Goal: Task Accomplishment & Management: Complete application form

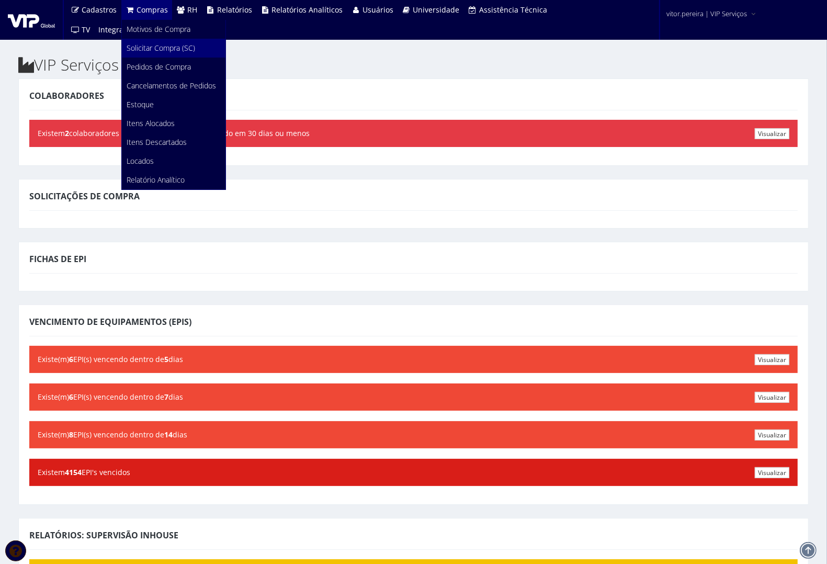
click at [160, 50] on span "Solicitar Compra (SC)" at bounding box center [161, 48] width 69 height 10
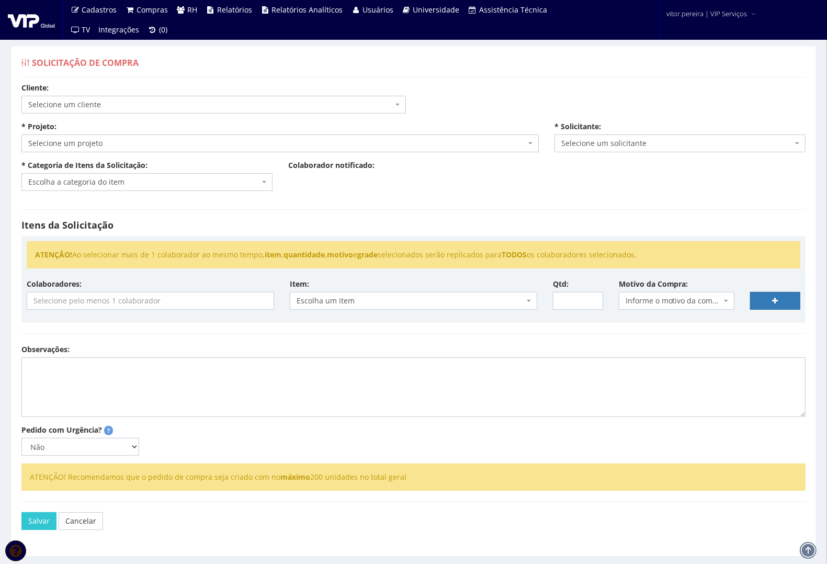
click at [149, 105] on span "Selecione um cliente" at bounding box center [210, 104] width 365 height 10
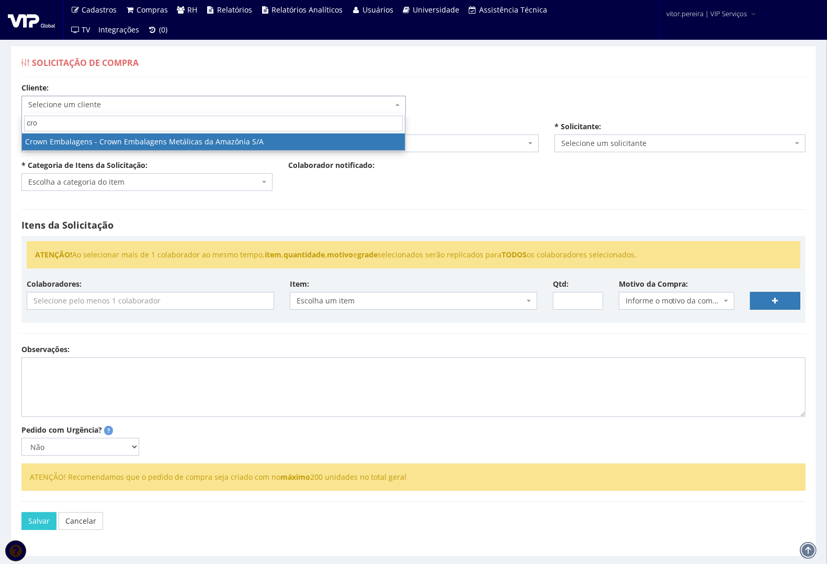
type input "crow"
select select "6"
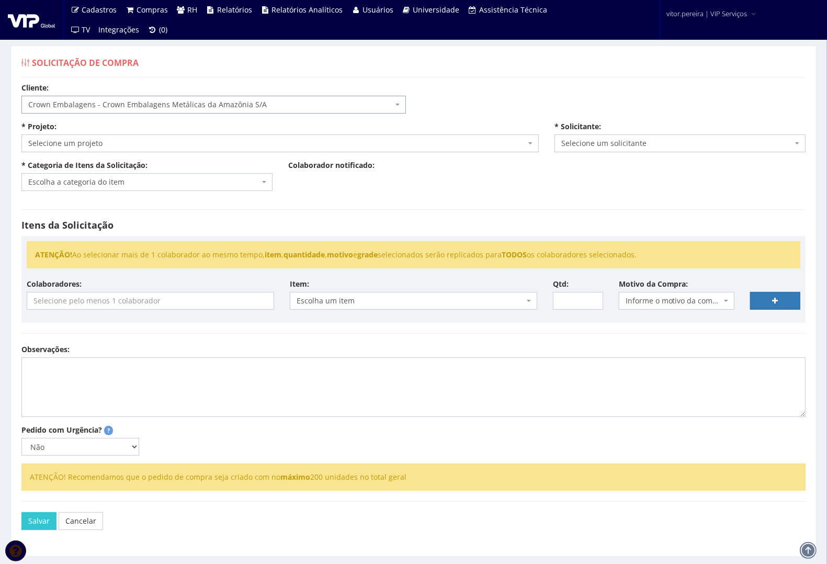
click at [168, 148] on span "Selecione um projeto" at bounding box center [276, 143] width 497 height 10
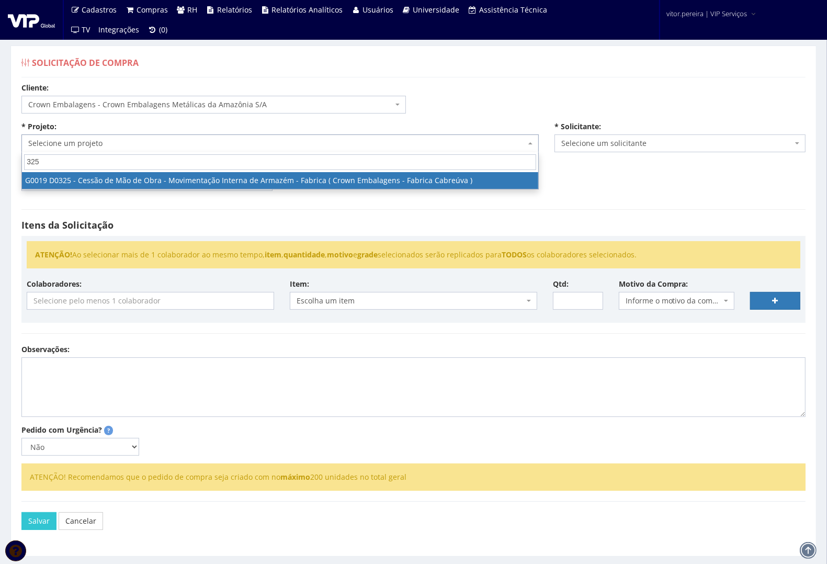
type input "325"
select select "19"
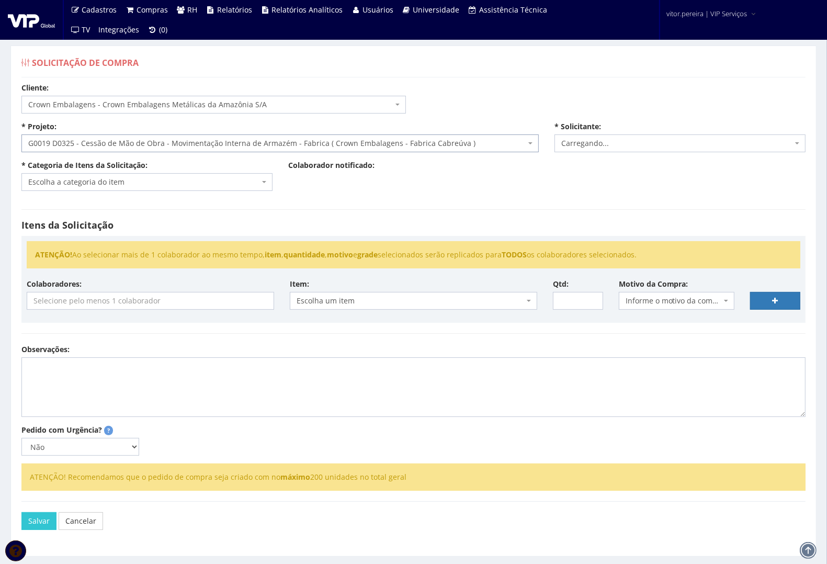
select select "874"
click at [140, 184] on span "Escolha a categoria do item" at bounding box center [143, 182] width 231 height 10
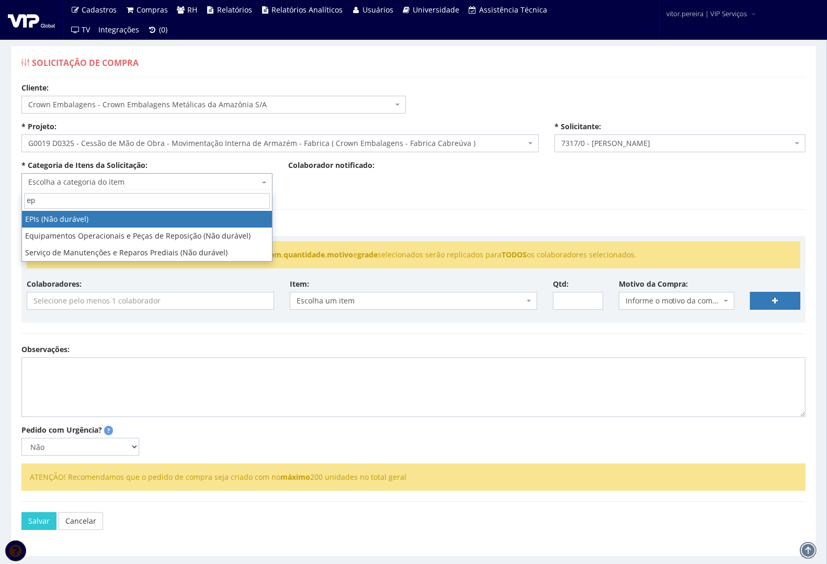
type input "ep"
select select "1"
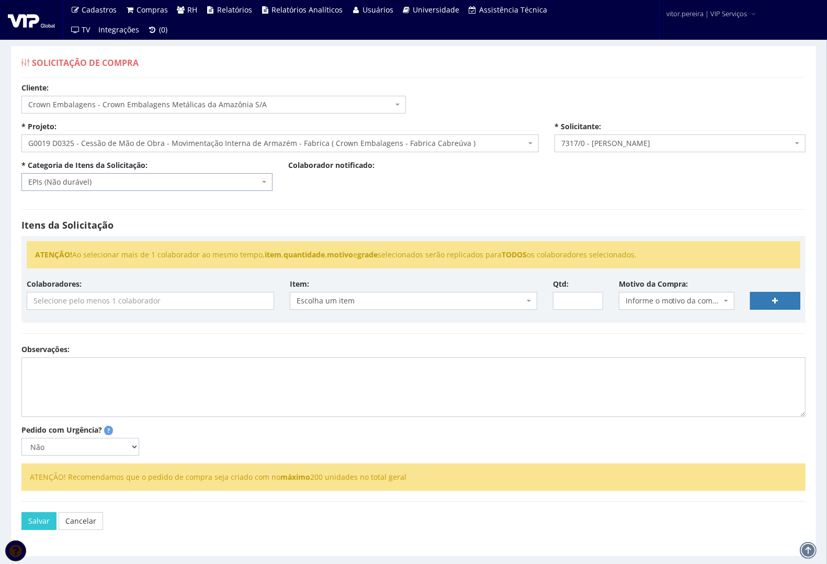
click at [111, 302] on input "search" at bounding box center [150, 300] width 246 height 17
type input "a"
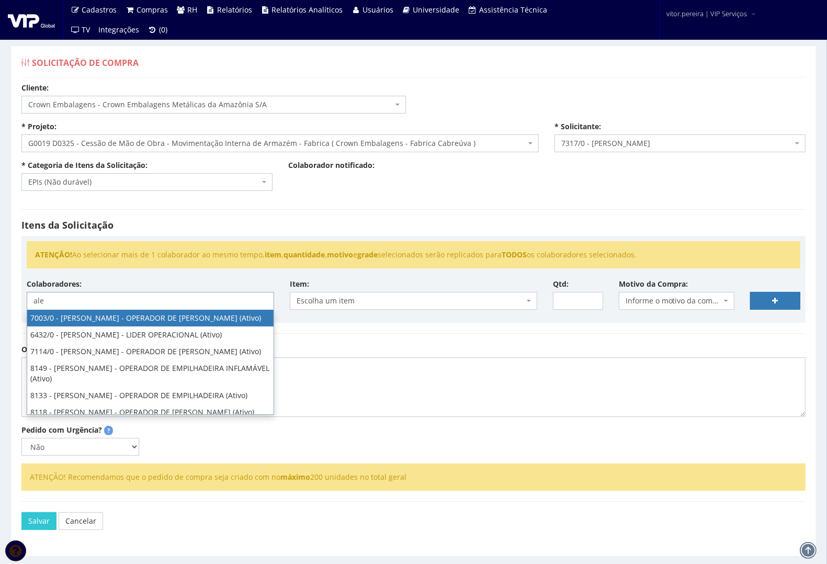
type input "ale"
select select "309"
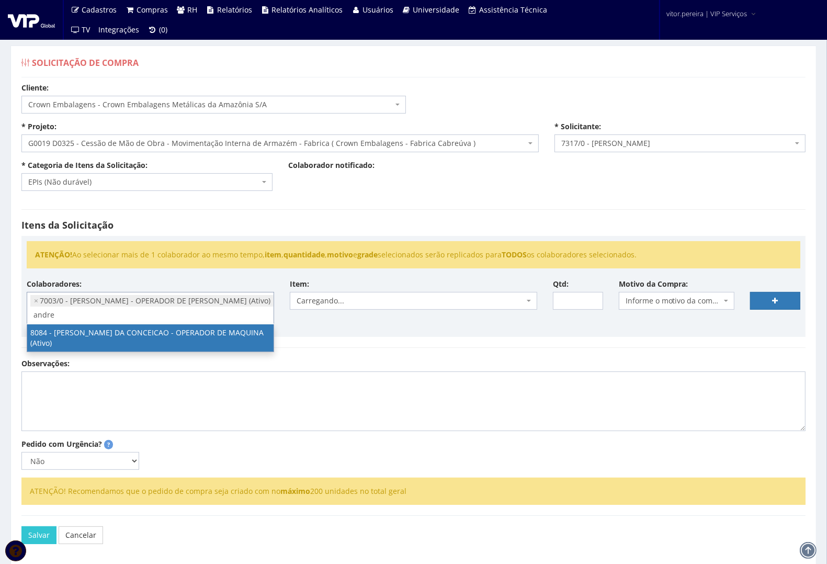
type input "andre"
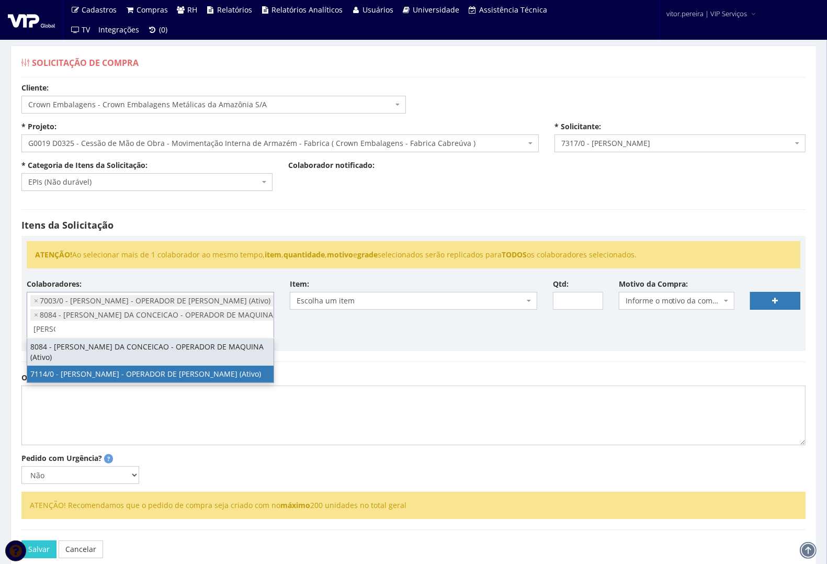
type input "fabio"
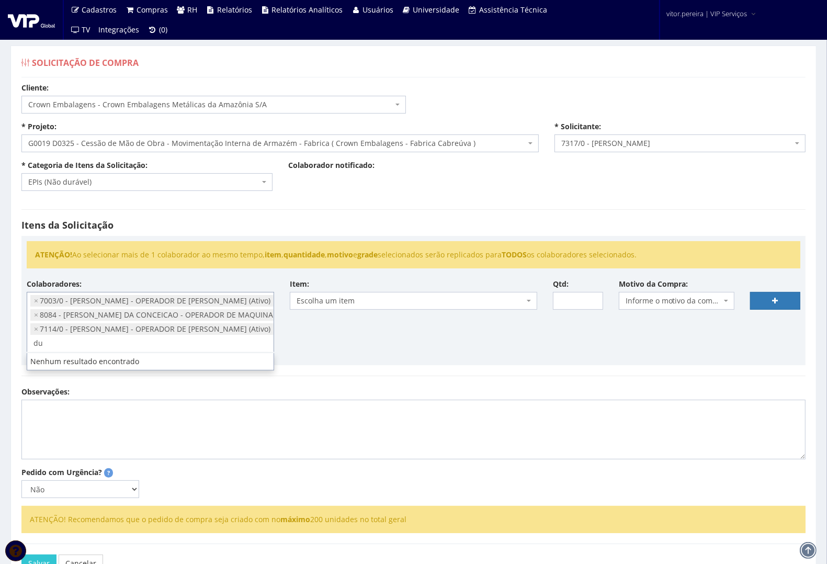
type input "d"
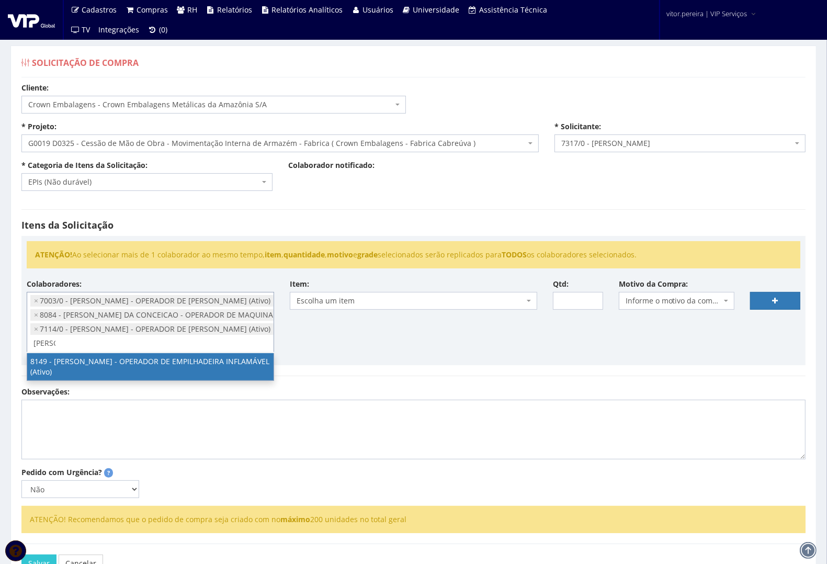
type input "lucas"
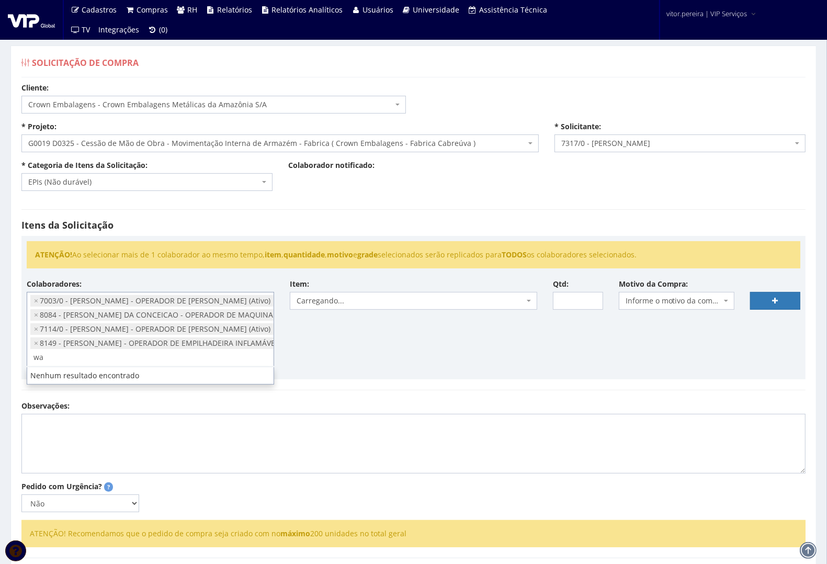
type input "w"
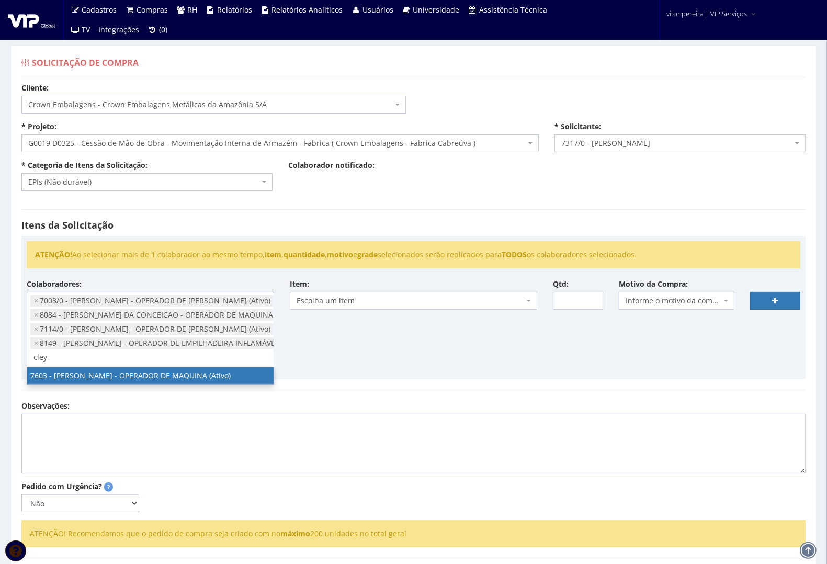
type input "cley"
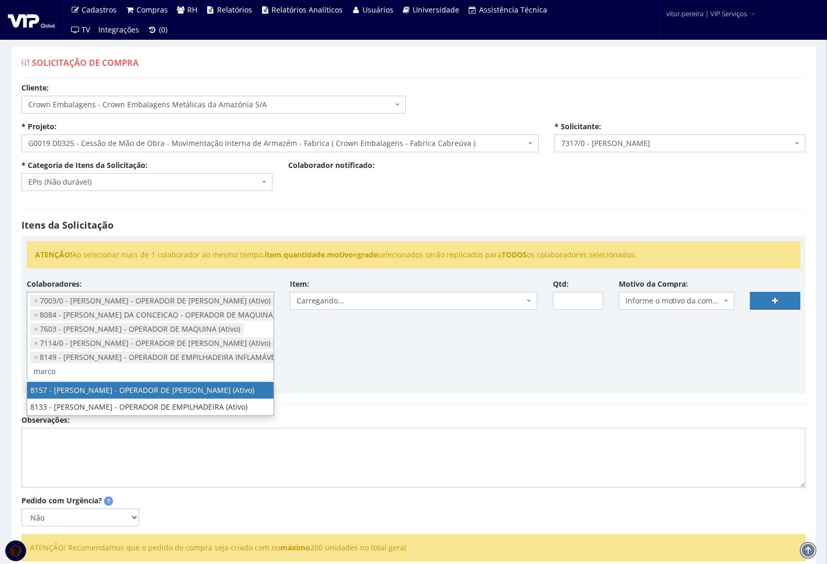
type input "marco"
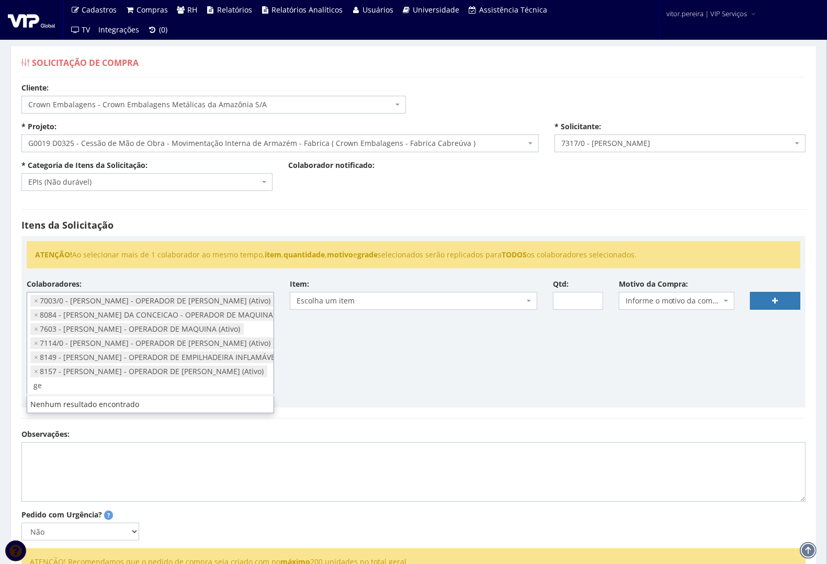
type input "g"
type input "rafa"
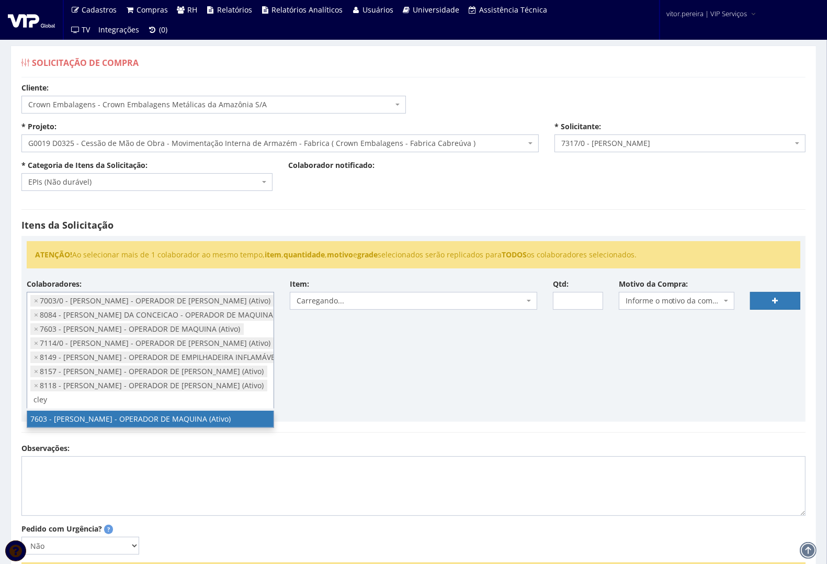
type input "cley"
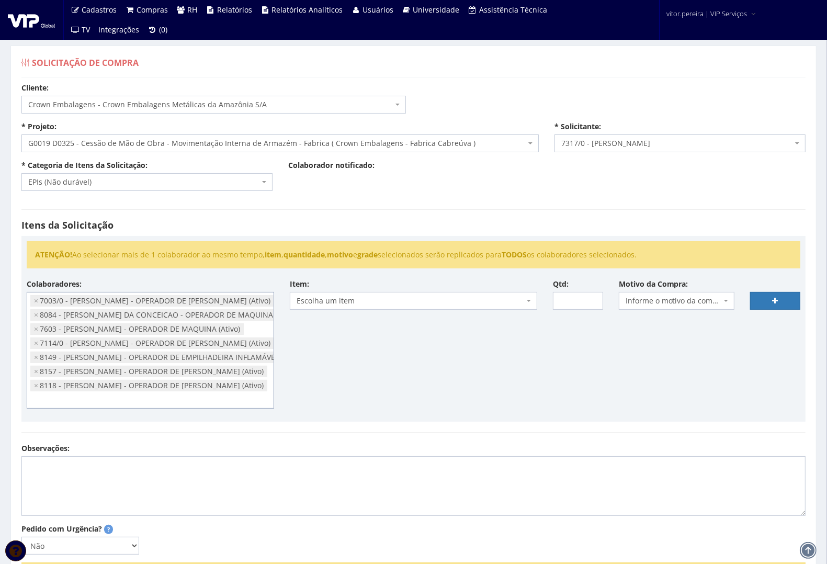
click at [414, 309] on body "Cadastros Clientes Unidades Subclientes Unidades de Subclientes Projetos Vagas …" at bounding box center [413, 345] width 827 height 691
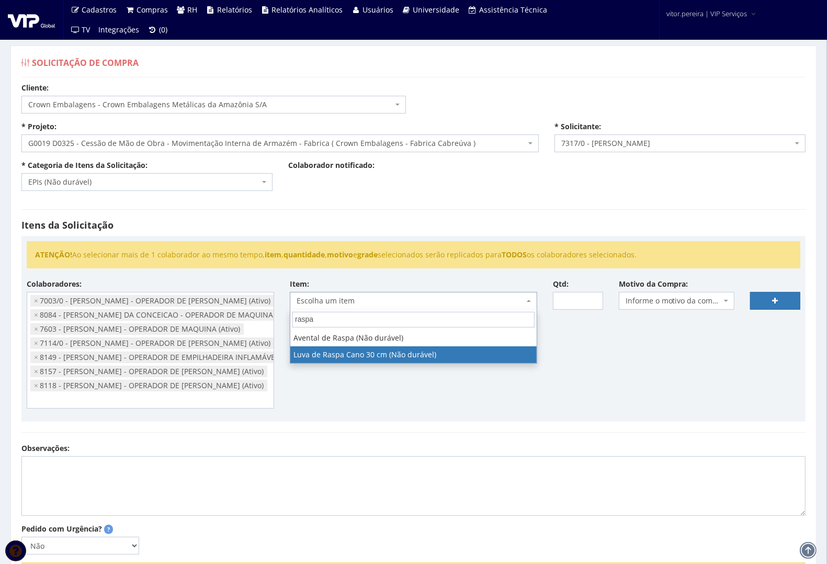
type input "raspa"
select select "885"
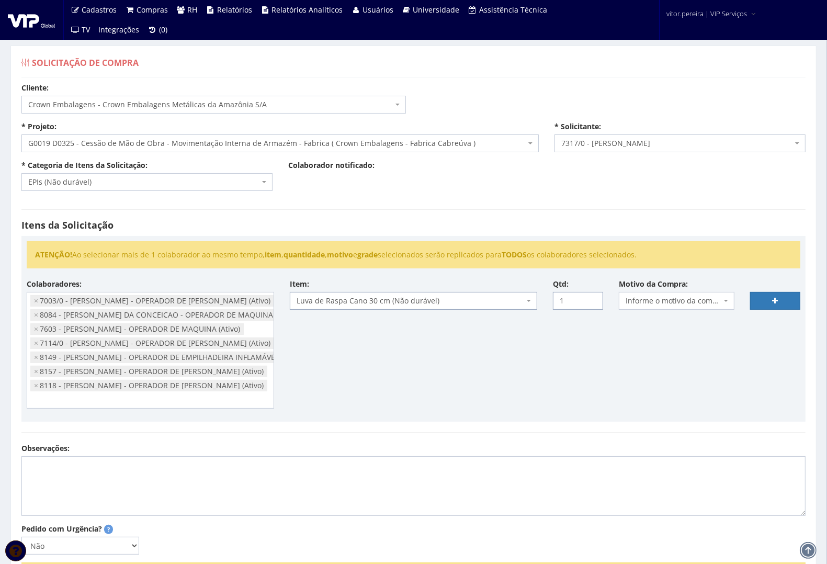
click at [592, 299] on input "1" at bounding box center [578, 301] width 50 height 18
click at [592, 299] on input "2" at bounding box center [578, 301] width 50 height 18
click at [592, 299] on input "3" at bounding box center [578, 301] width 50 height 18
type input "4"
click at [592, 299] on input "4" at bounding box center [578, 301] width 50 height 18
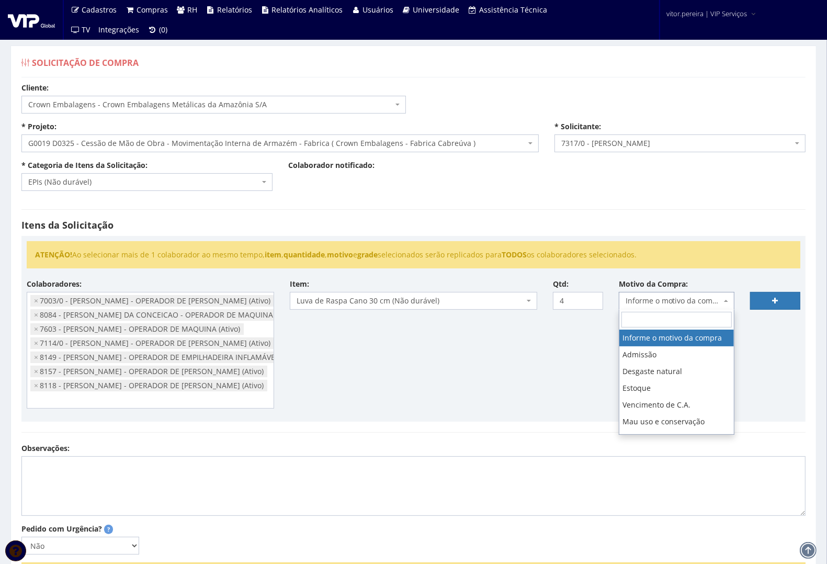
click at [660, 299] on span "Informe o motivo da compra" at bounding box center [674, 301] width 96 height 10
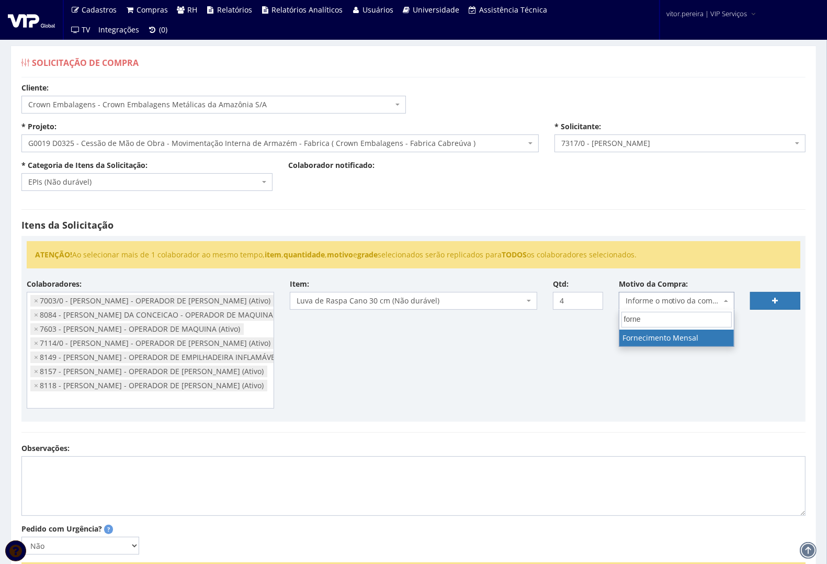
type input "forne"
select select "24"
click at [765, 303] on link at bounding box center [775, 301] width 50 height 18
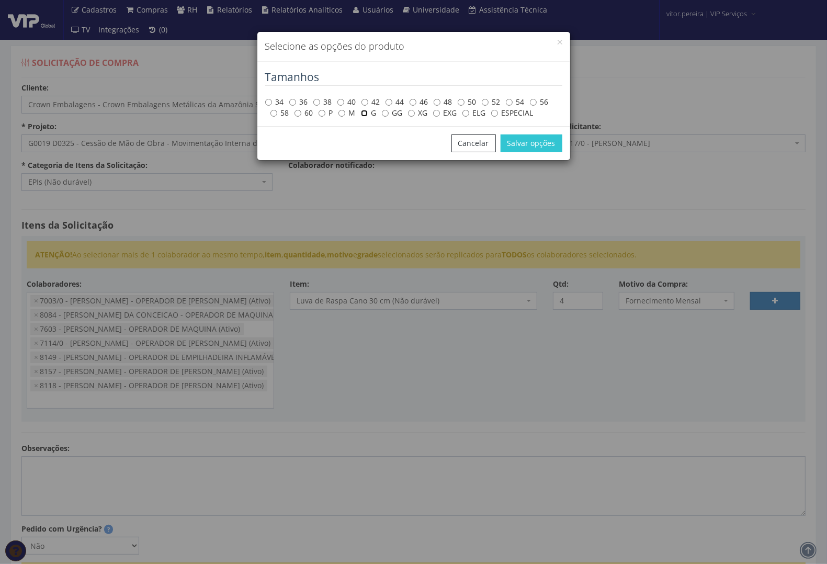
click at [365, 116] on input "G" at bounding box center [364, 113] width 7 height 7
radio input "true"
click at [513, 142] on button "Salvar opções" at bounding box center [532, 143] width 62 height 18
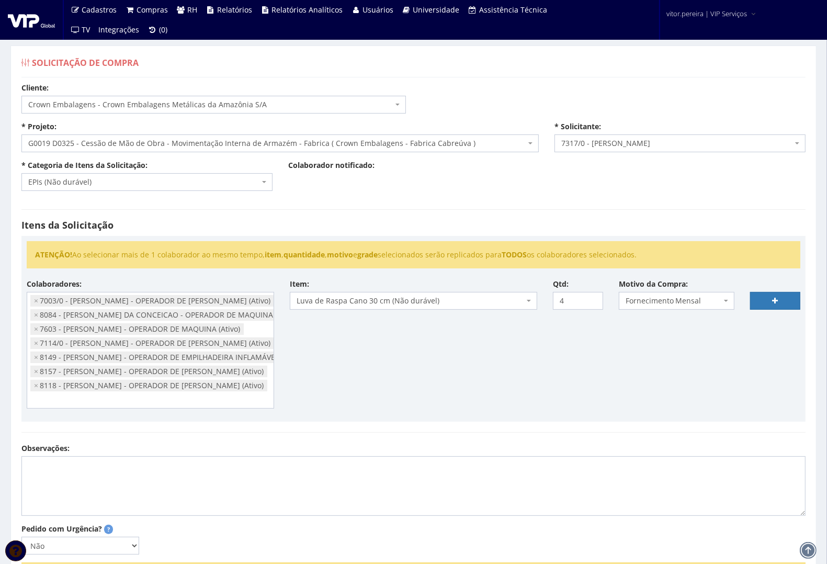
select select
type input "0"
select select
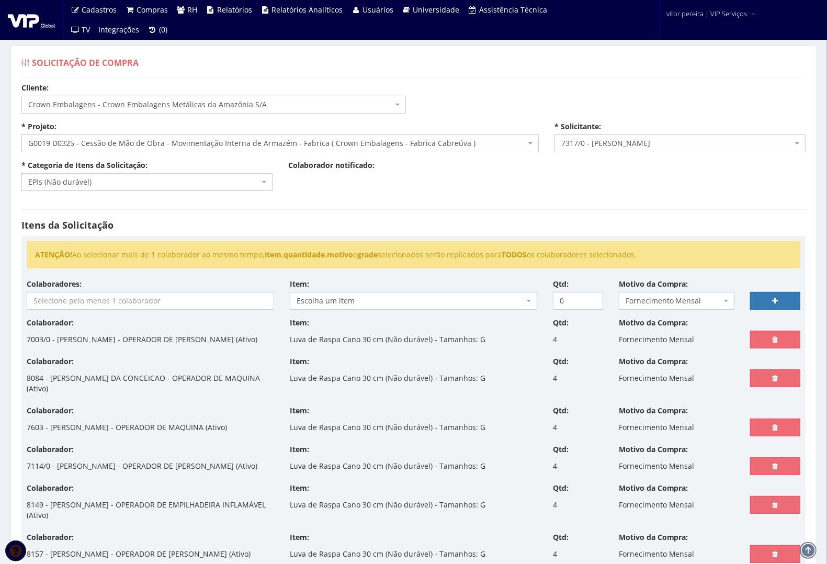
click at [189, 301] on input "search" at bounding box center [150, 300] width 246 height 17
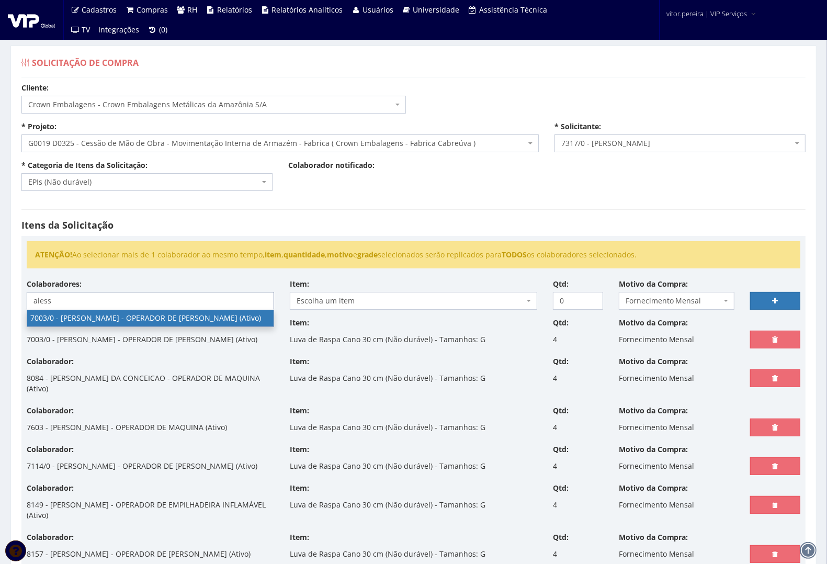
type input "aless"
select select "309"
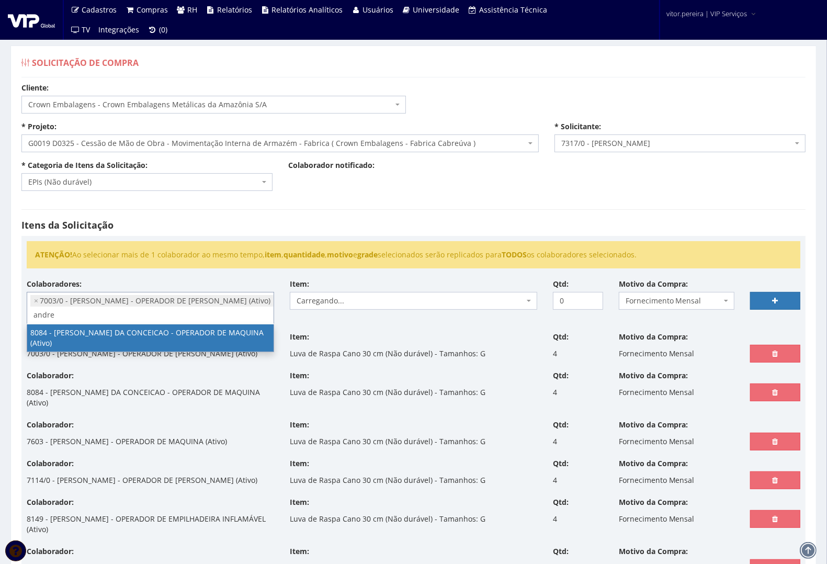
type input "andre"
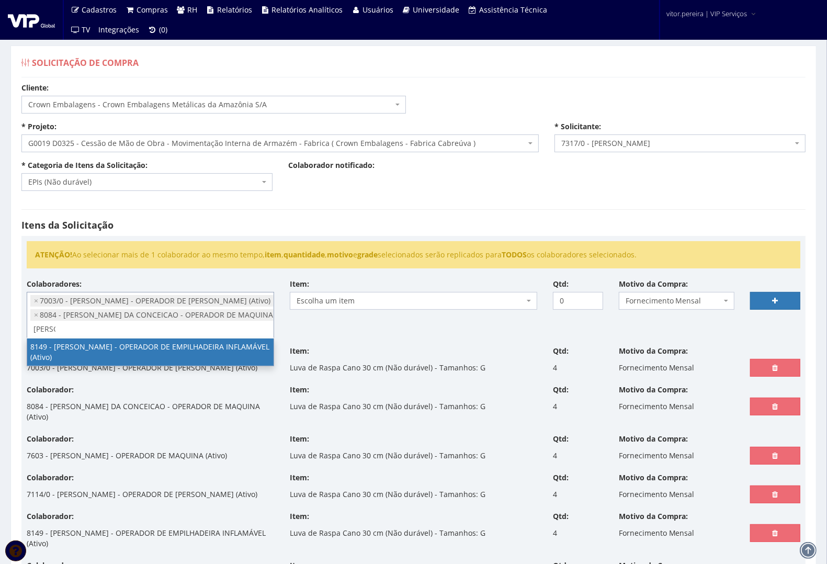
type input "lucas"
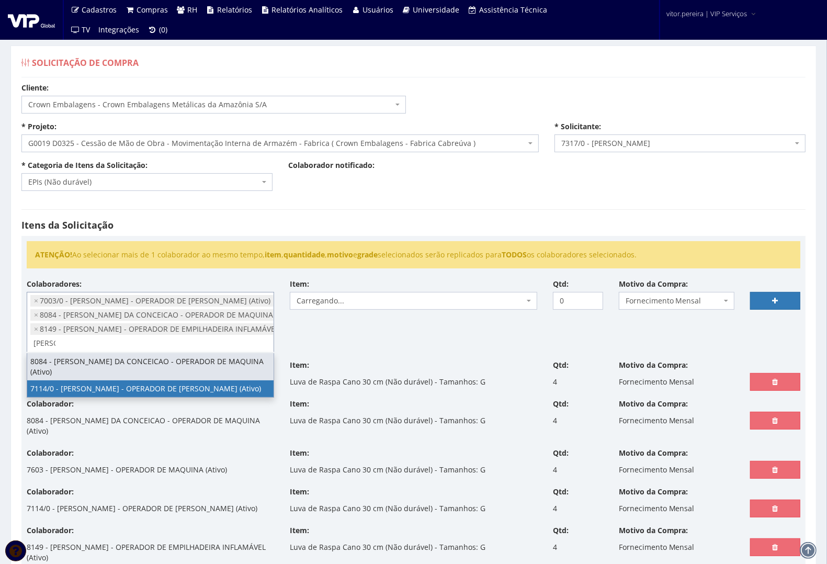
type input "fabio"
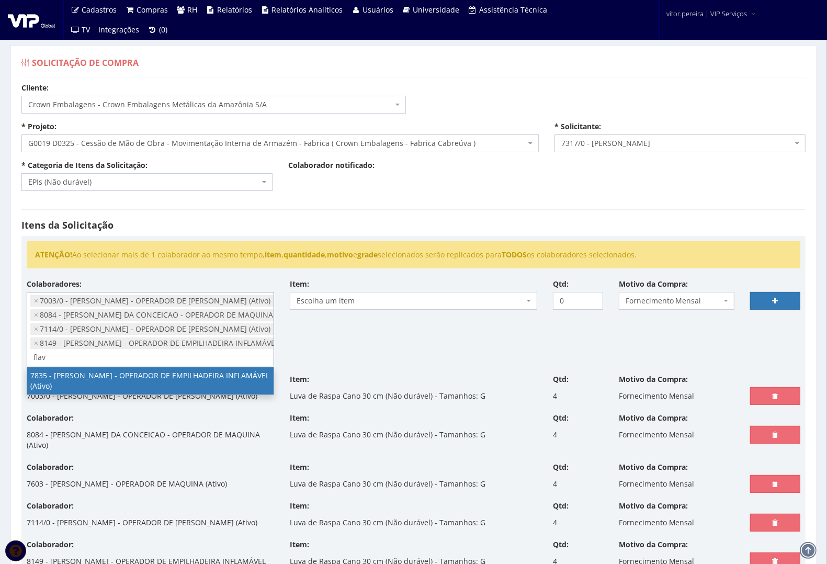
type input "flav"
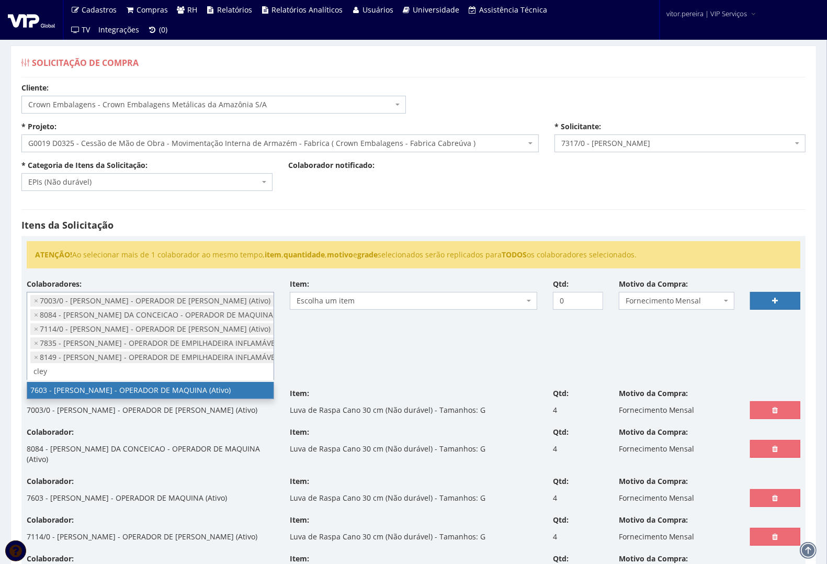
type input "cley"
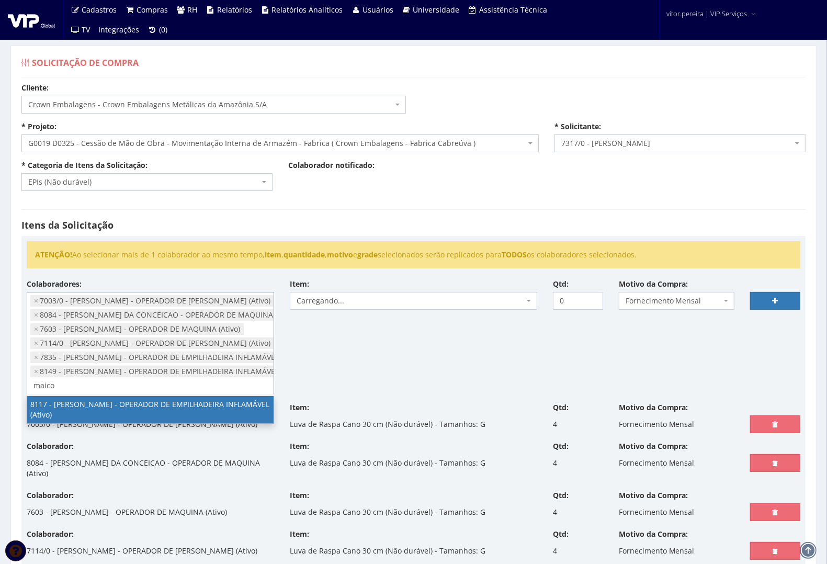
type input "maico"
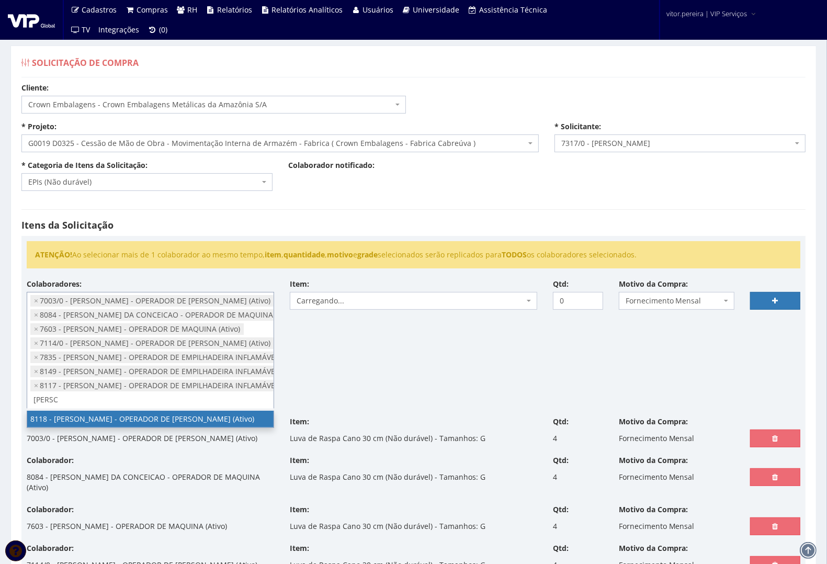
type input "rafael"
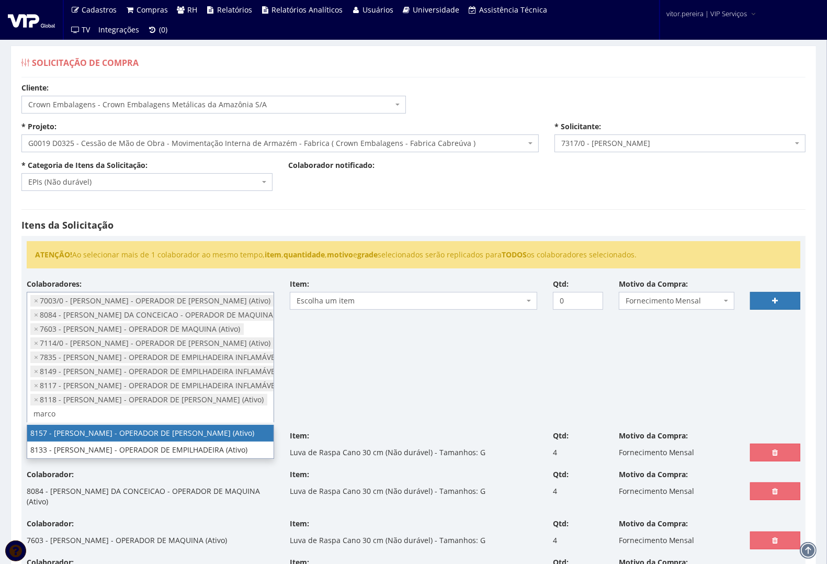
type input "marco"
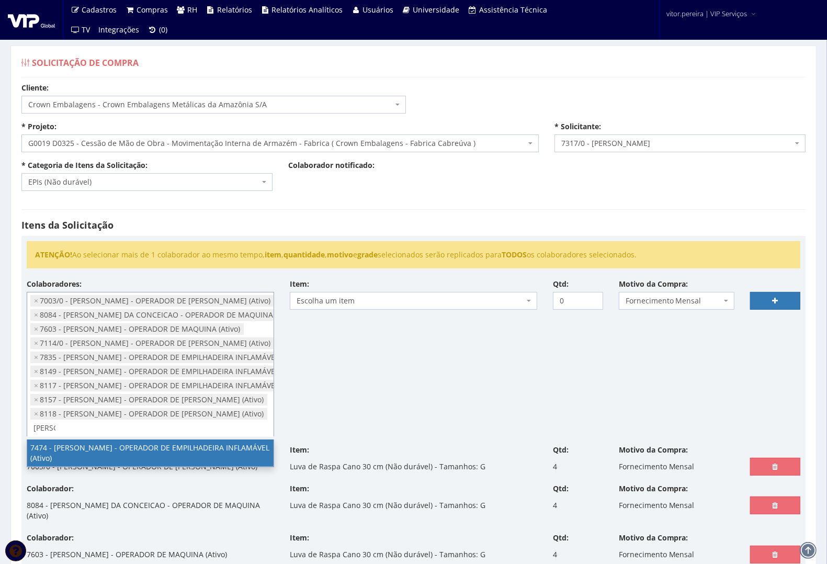
type input "bruno"
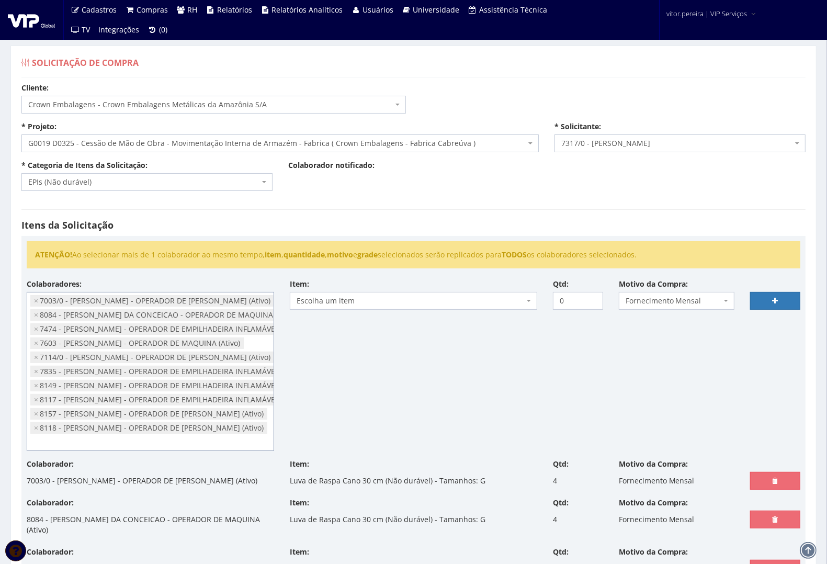
click at [422, 298] on span "Escolha um item" at bounding box center [411, 301] width 228 height 10
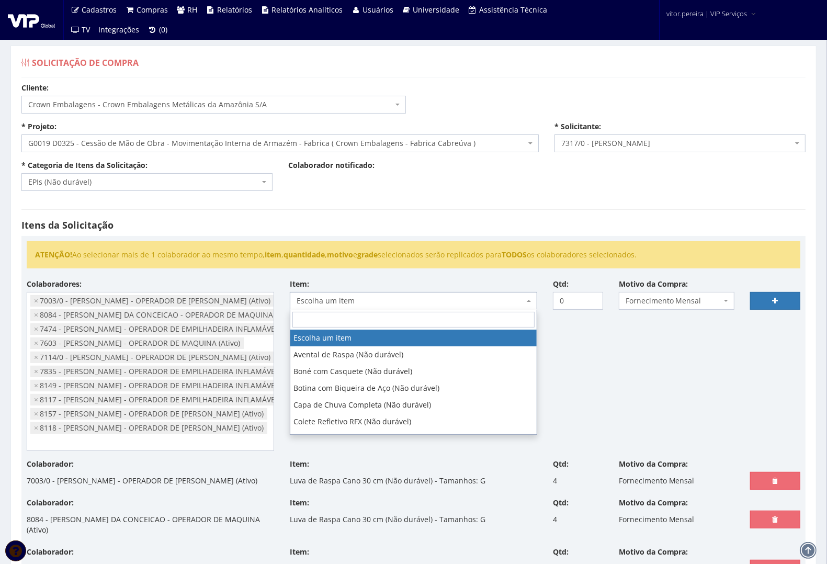
click at [328, 312] on input "search" at bounding box center [413, 320] width 242 height 16
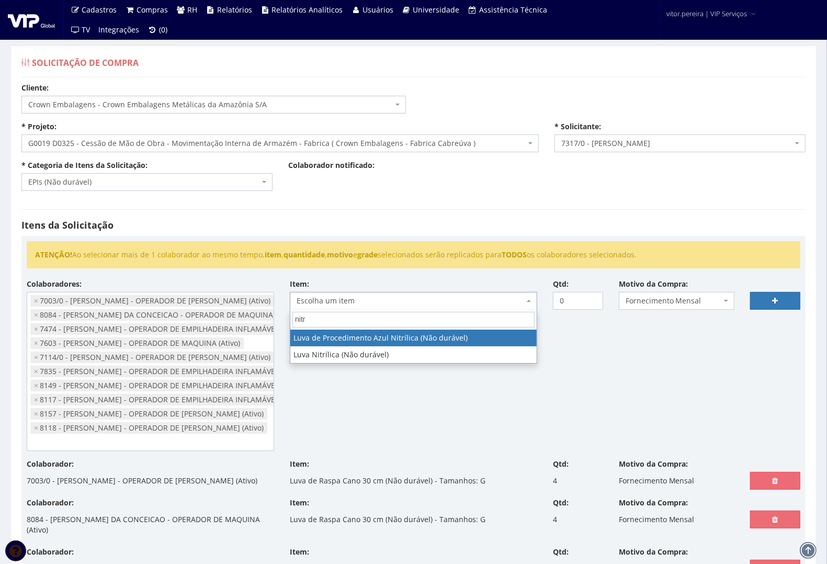
type input "nitri"
select select "215"
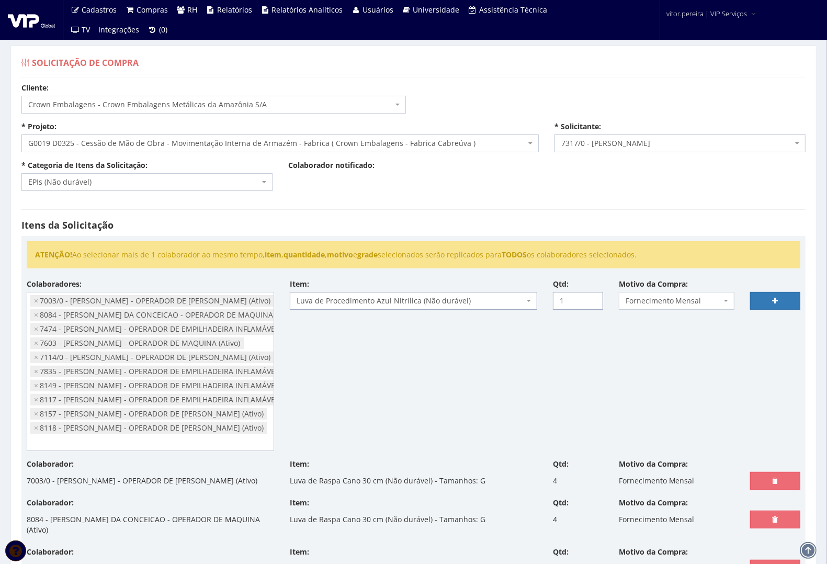
type input "1"
click at [594, 299] on input "1" at bounding box center [578, 301] width 50 height 18
click at [778, 298] on icon at bounding box center [776, 300] width 6 height 7
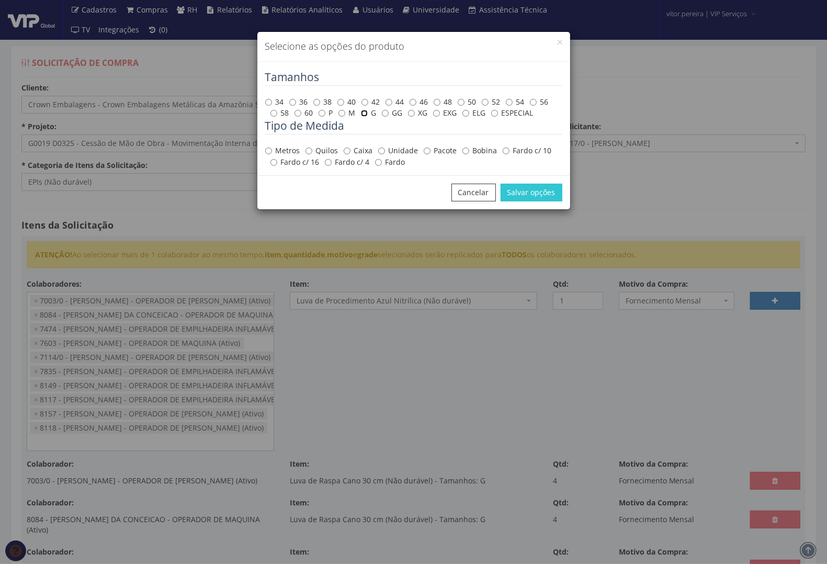
click at [364, 114] on input "G" at bounding box center [364, 113] width 7 height 7
radio input "true"
click at [356, 149] on label "Caixa" at bounding box center [358, 150] width 29 height 10
click at [350, 149] on input "Caixa" at bounding box center [347, 151] width 7 height 7
radio input "true"
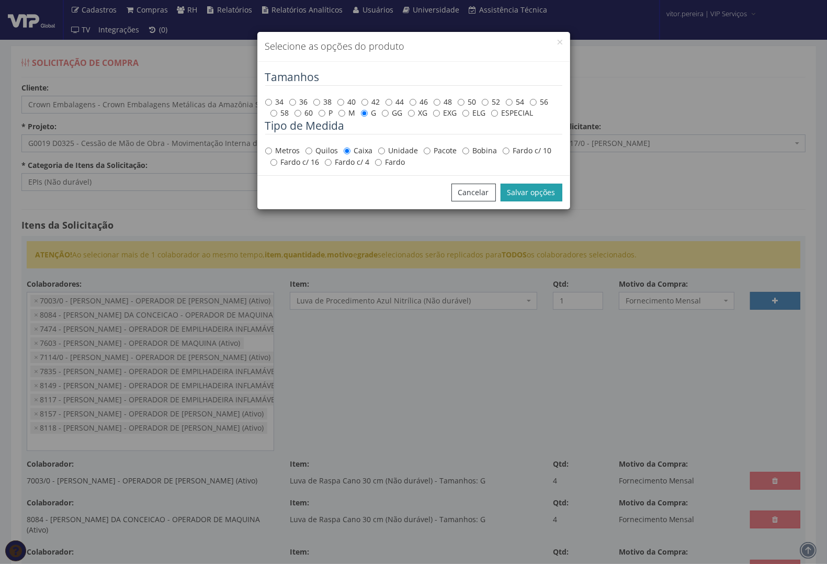
click at [556, 184] on button "Salvar opções" at bounding box center [532, 193] width 62 height 18
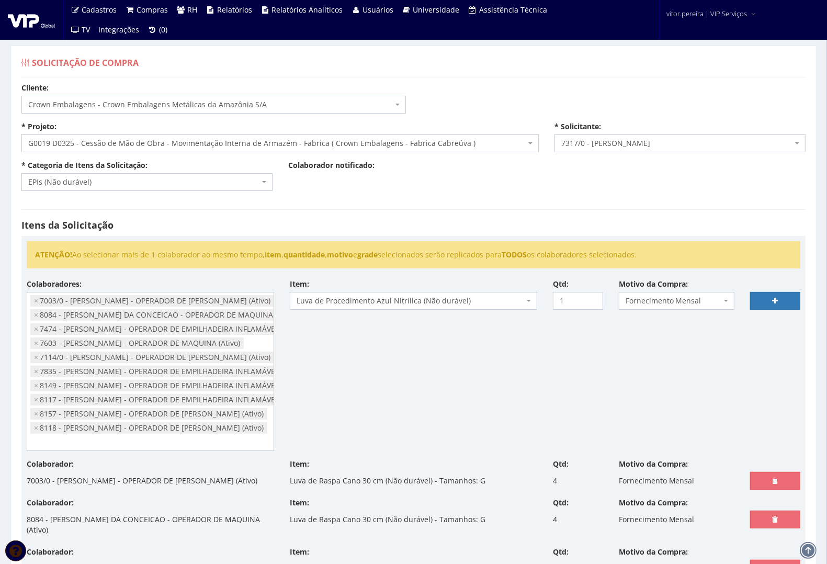
select select
type input "0"
select select
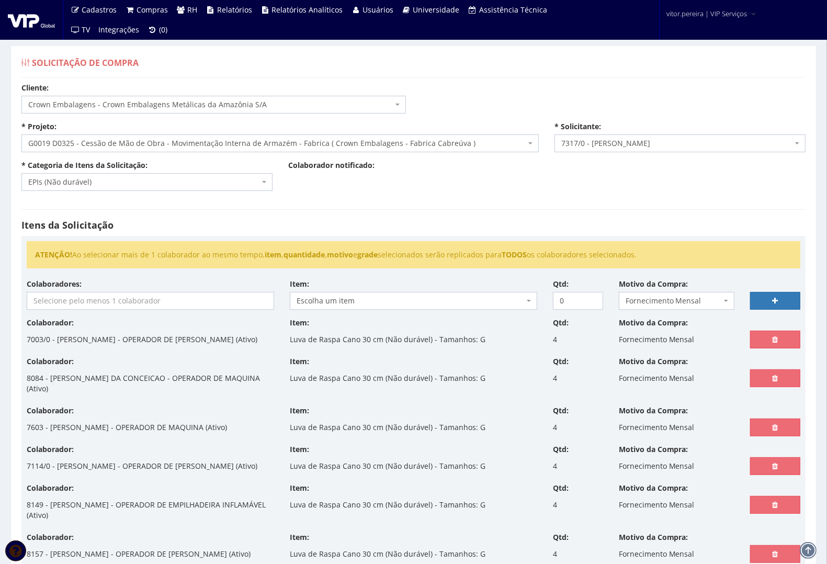
click at [190, 298] on input "search" at bounding box center [150, 300] width 246 height 17
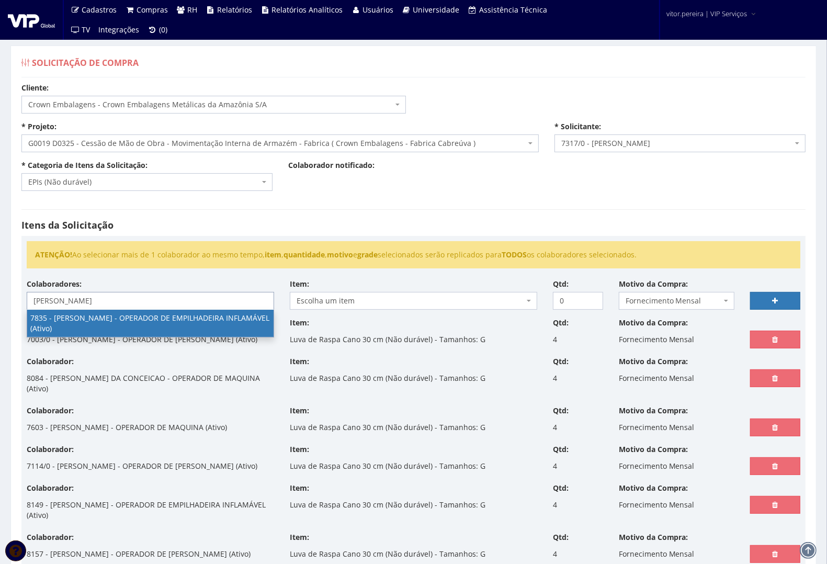
type input "flavio"
select select "2665"
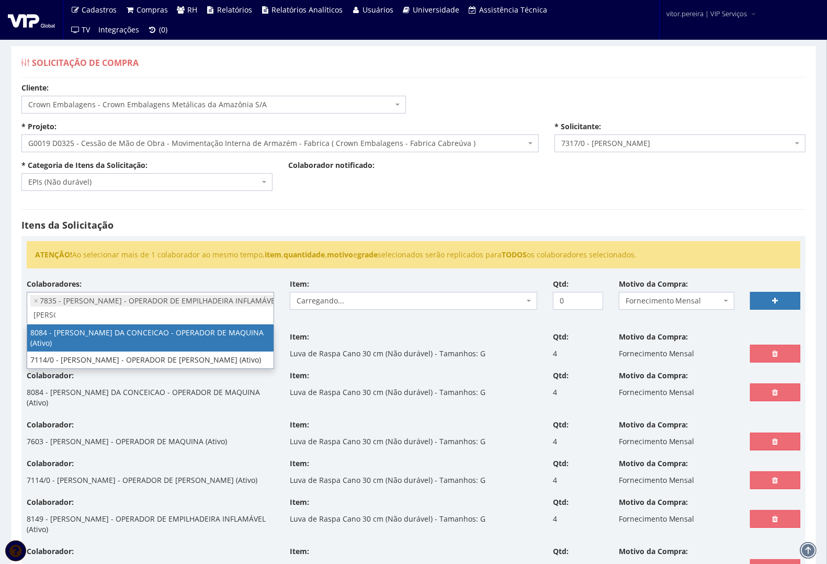
type input "fabio"
select select "3573"
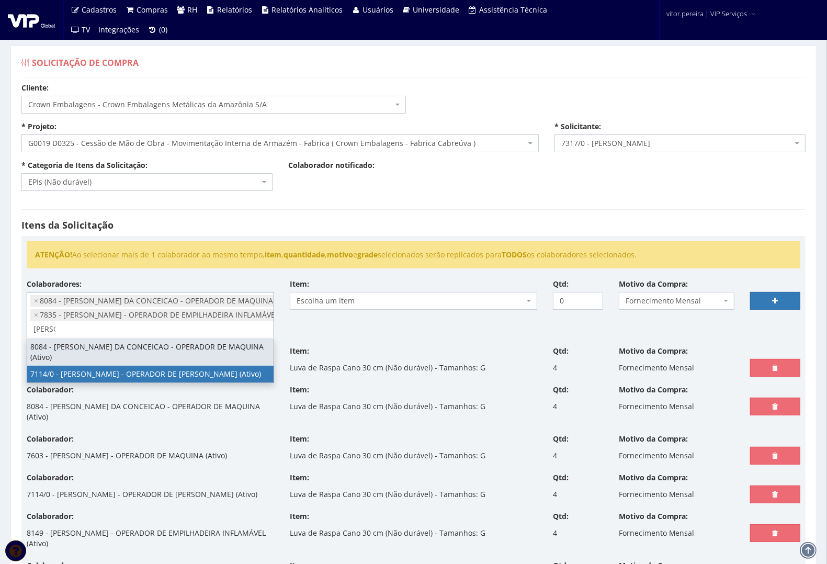
type input "fabio"
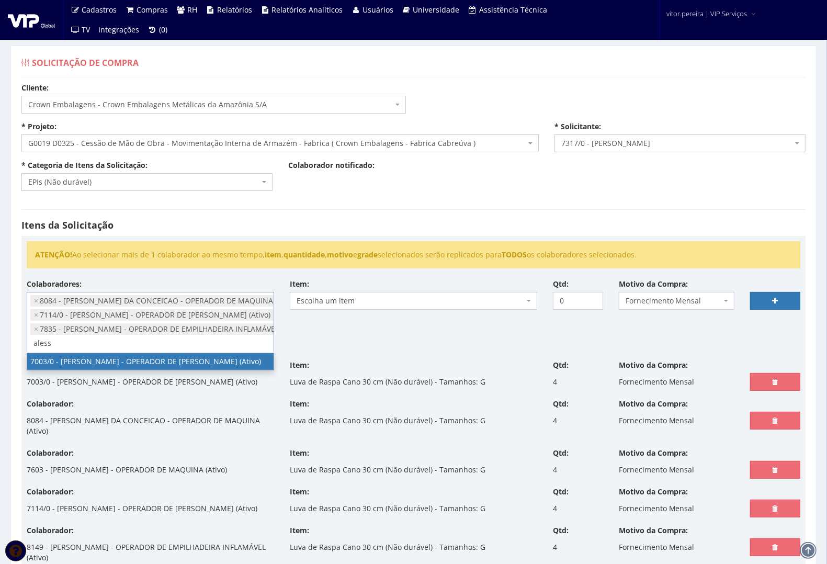
type input "aless"
select select "309"
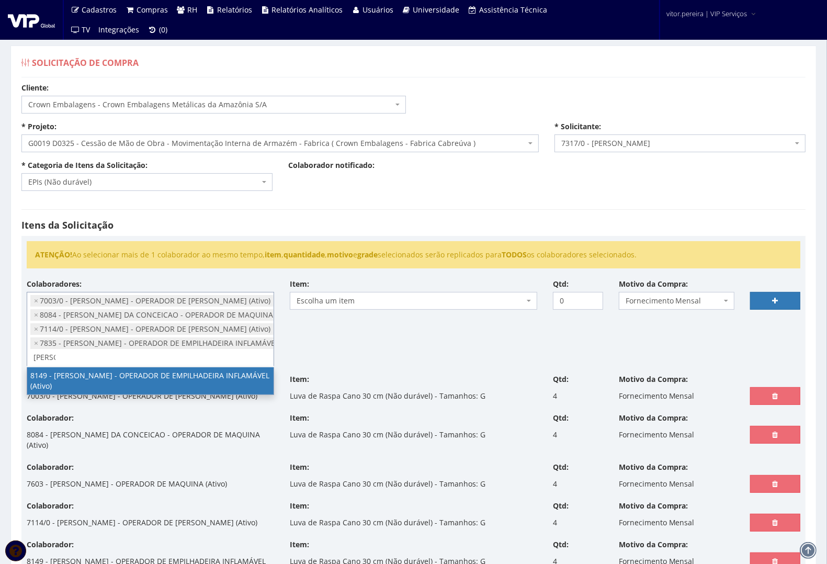
type input "lucas"
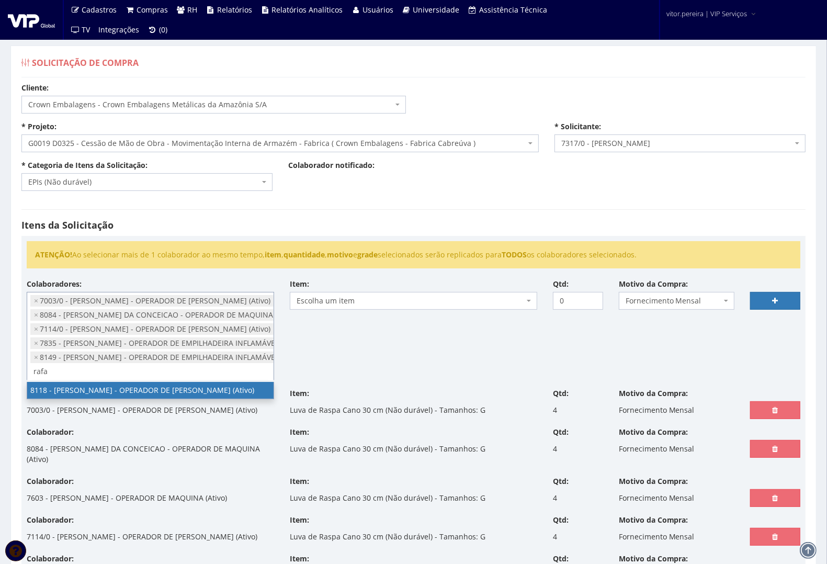
type input "rafa"
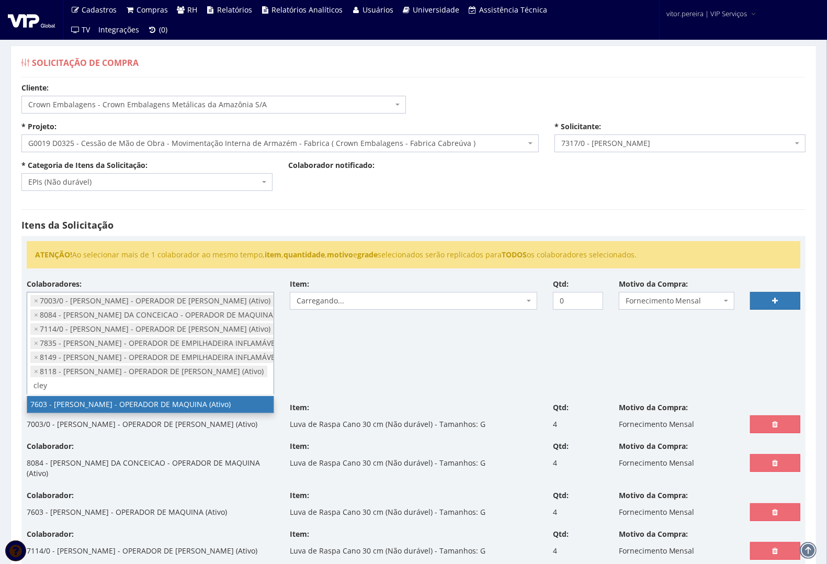
type input "cley"
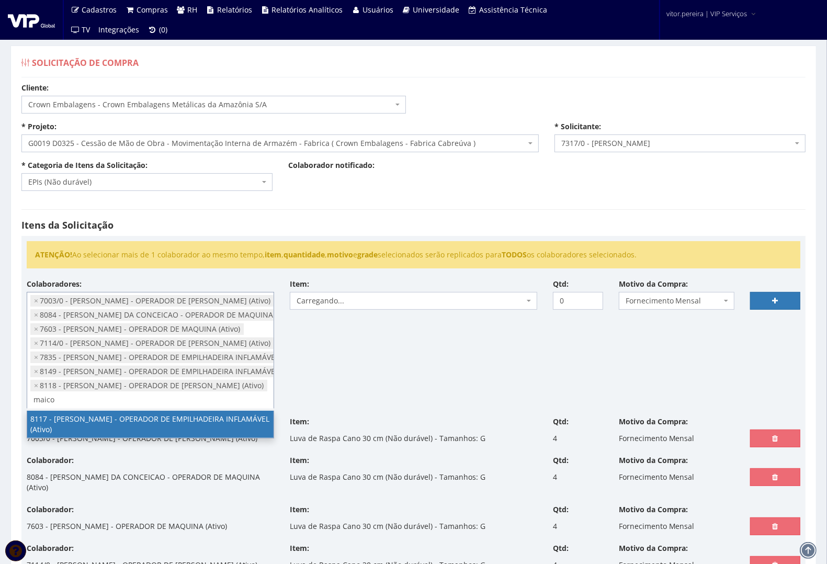
type input "maico"
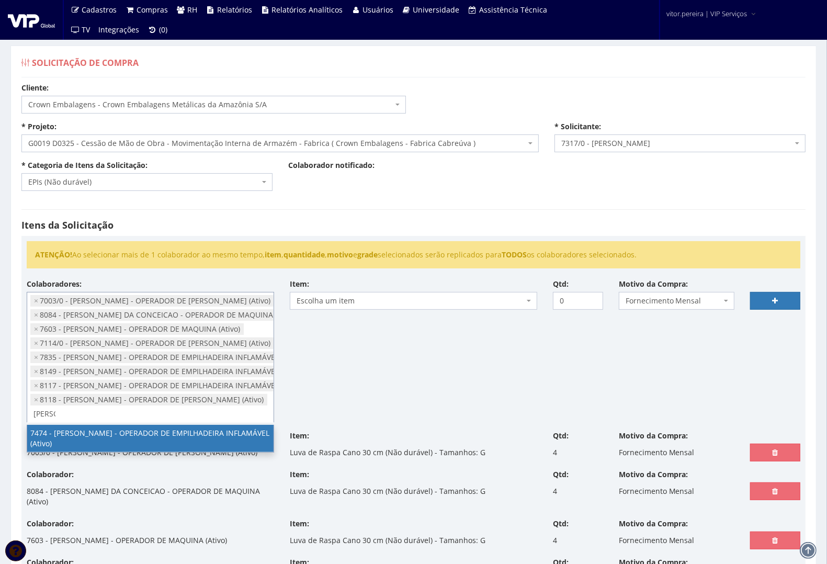
type input "bruno"
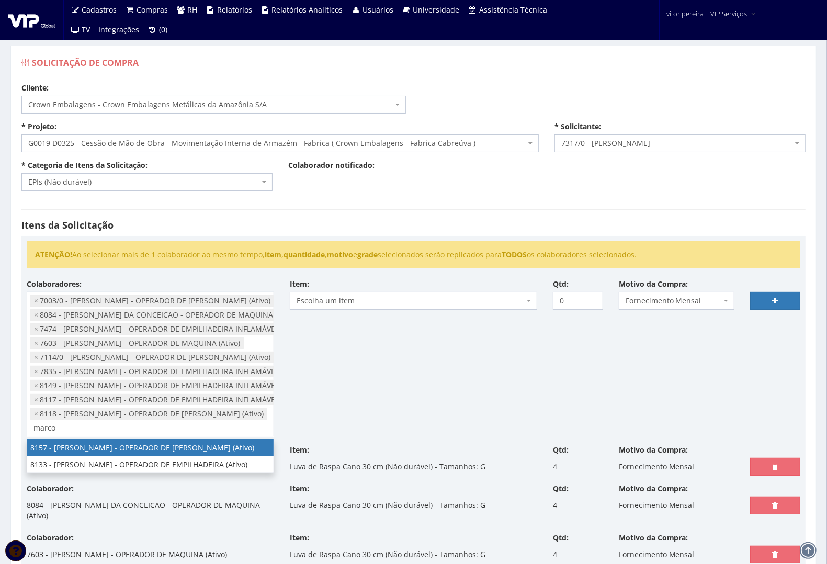
type input "marco"
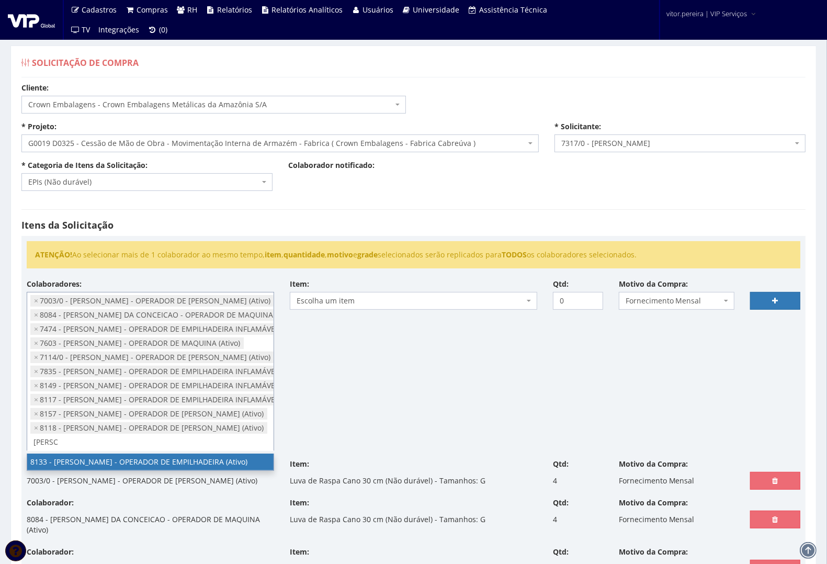
scroll to position [0, 1]
type input "marcos"
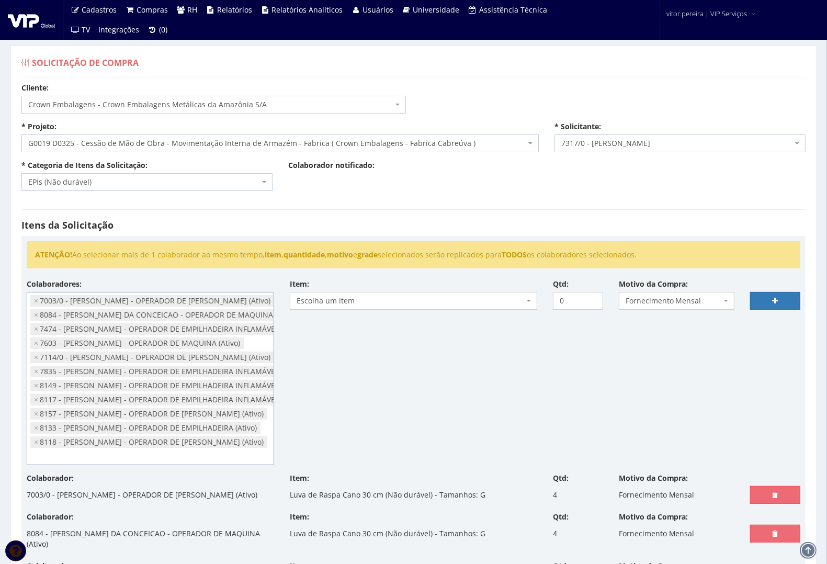
click at [349, 300] on span "Escolha um item" at bounding box center [411, 301] width 228 height 10
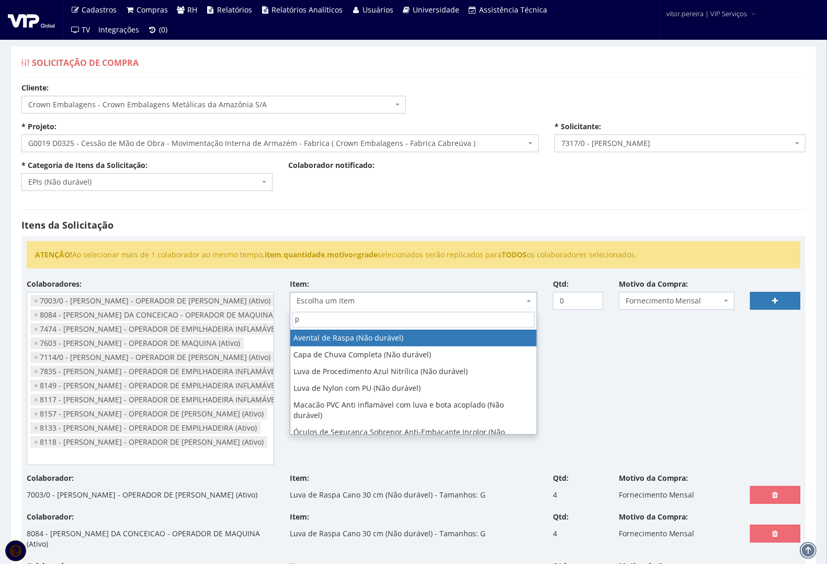
type input "pu"
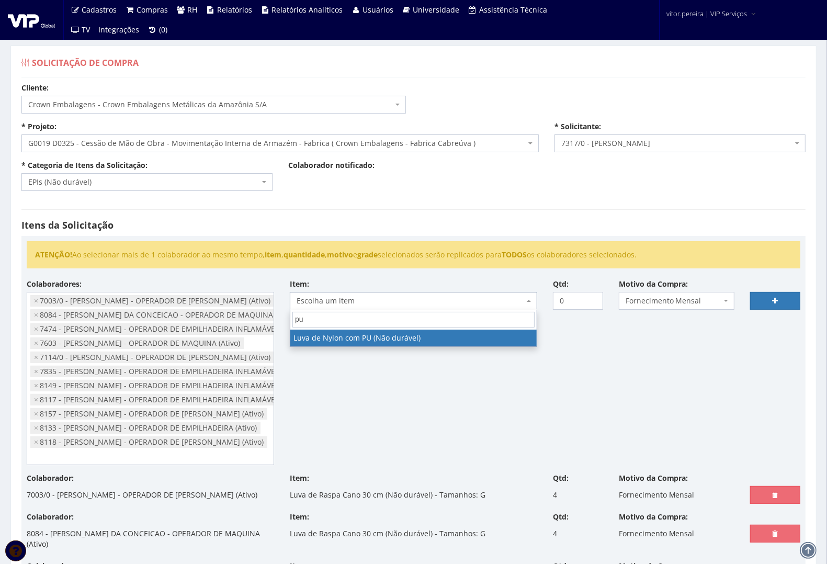
select select "216"
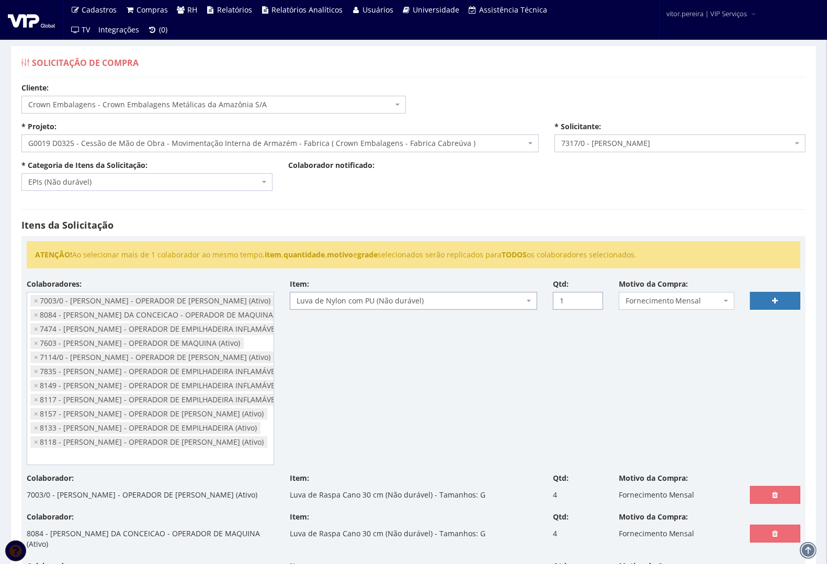
click at [594, 298] on input "1" at bounding box center [578, 301] width 50 height 18
click at [594, 299] on input "2" at bounding box center [578, 301] width 50 height 18
click at [594, 299] on input "3" at bounding box center [578, 301] width 50 height 18
type input "4"
click at [594, 299] on input "4" at bounding box center [578, 301] width 50 height 18
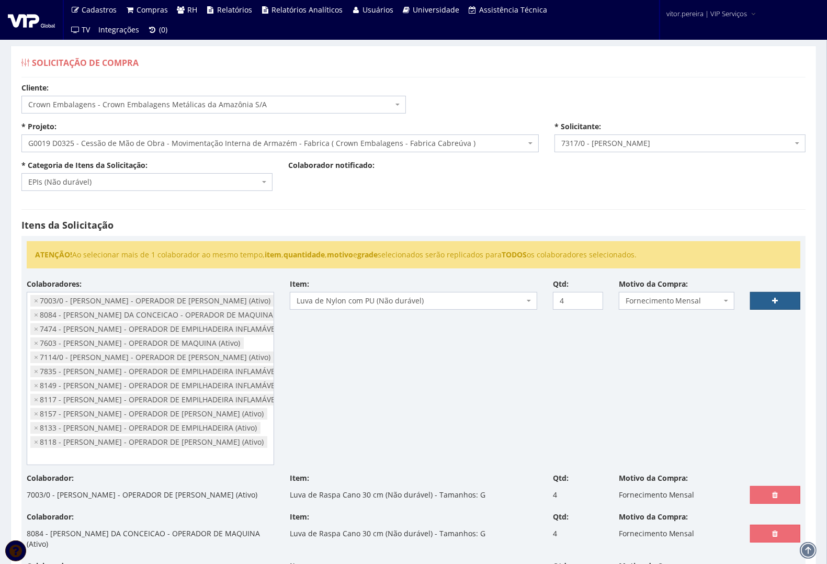
click at [782, 304] on link at bounding box center [775, 301] width 50 height 18
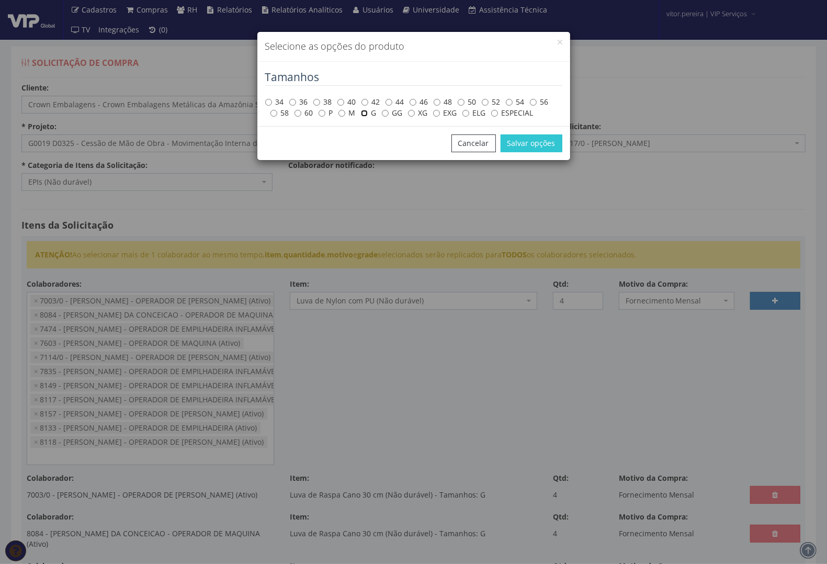
click at [364, 117] on input "G" at bounding box center [364, 113] width 7 height 7
radio input "true"
click at [537, 148] on button "Salvar opções" at bounding box center [532, 143] width 62 height 18
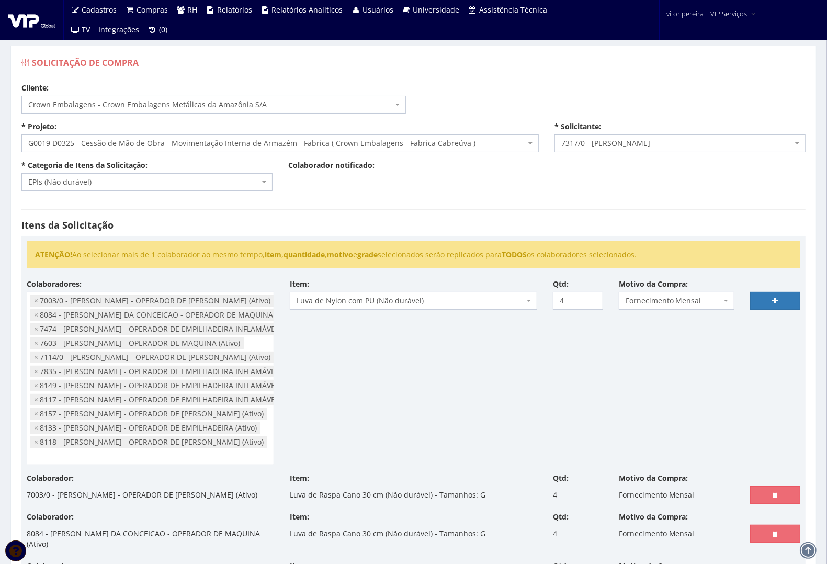
select select
type input "0"
select select
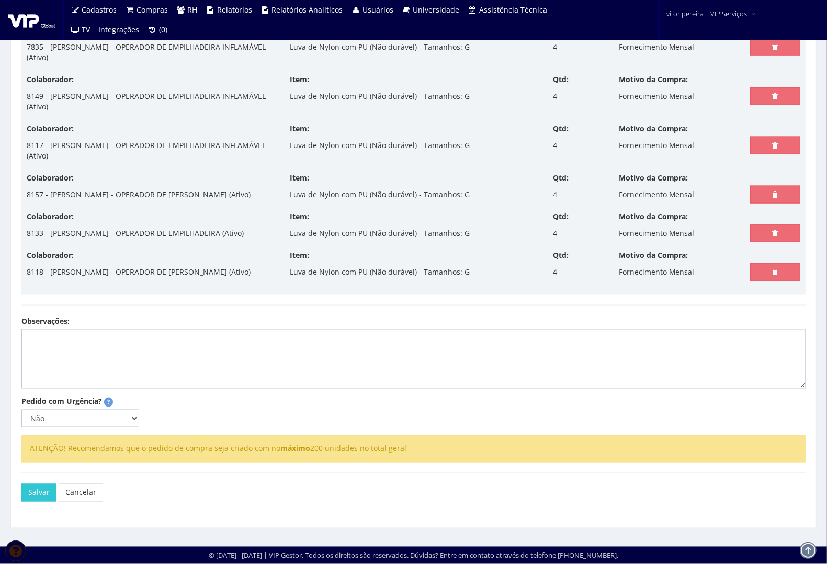
scroll to position [1366, 0]
click at [36, 489] on button "Salvar" at bounding box center [38, 493] width 35 height 18
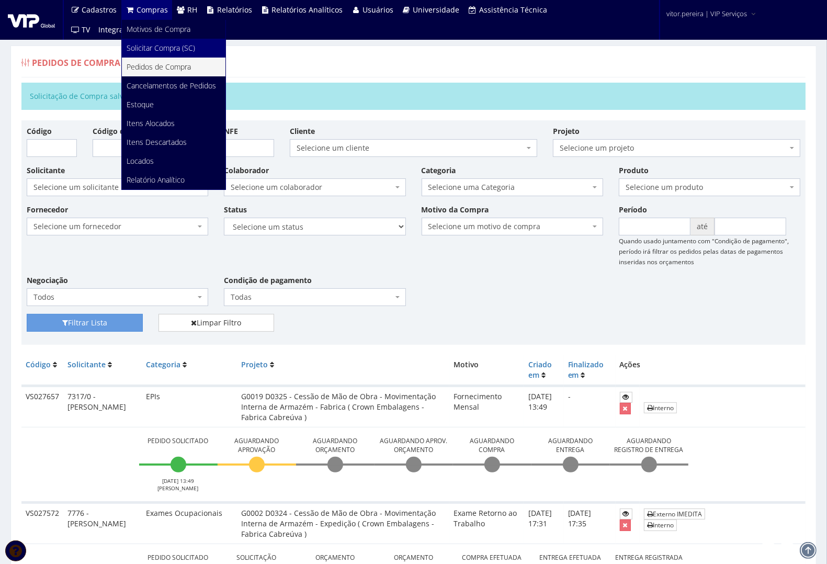
click at [166, 53] on link "Solicitar Compra (SC)" at bounding box center [174, 48] width 104 height 19
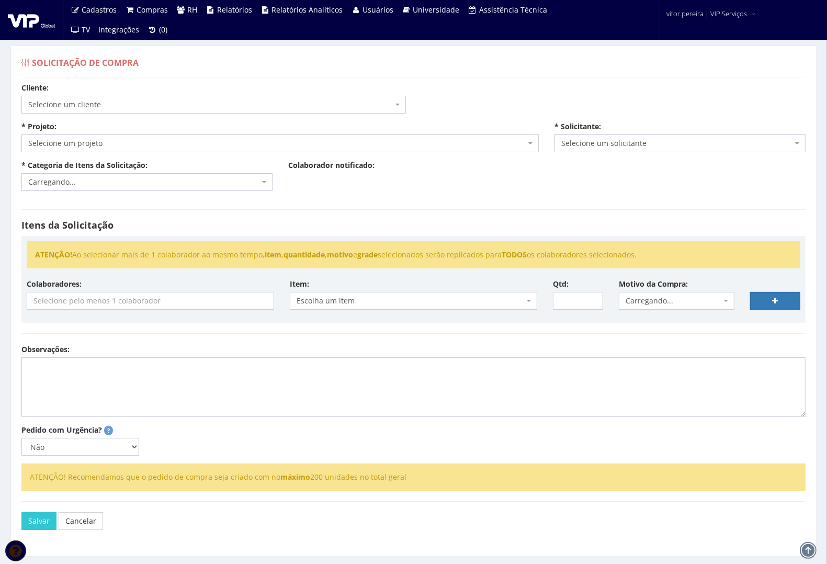
click at [105, 107] on span "Selecione um cliente" at bounding box center [210, 104] width 365 height 10
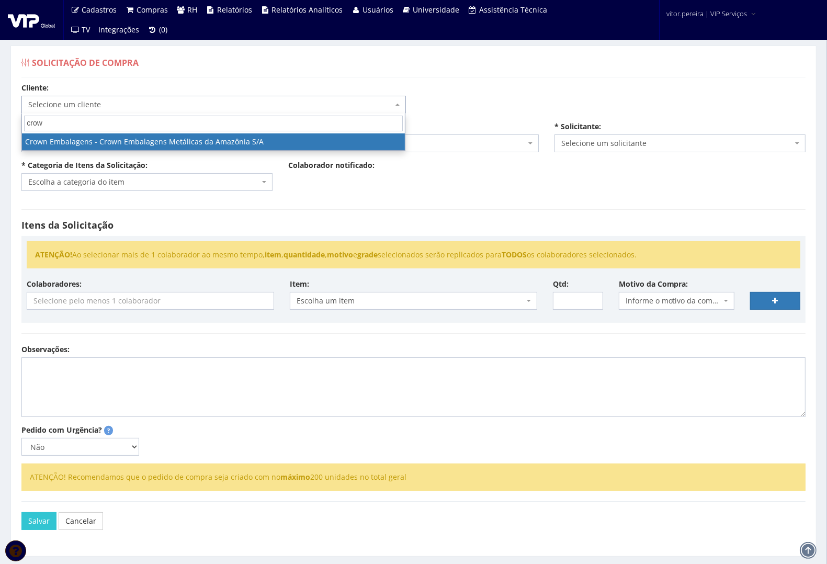
type input "crown"
select select "6"
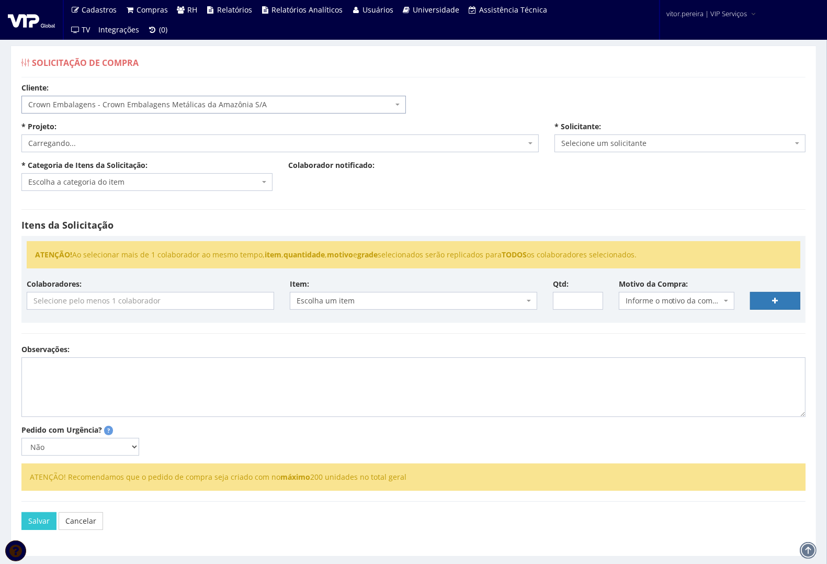
click at [110, 145] on span "Carregando..." at bounding box center [276, 143] width 497 height 10
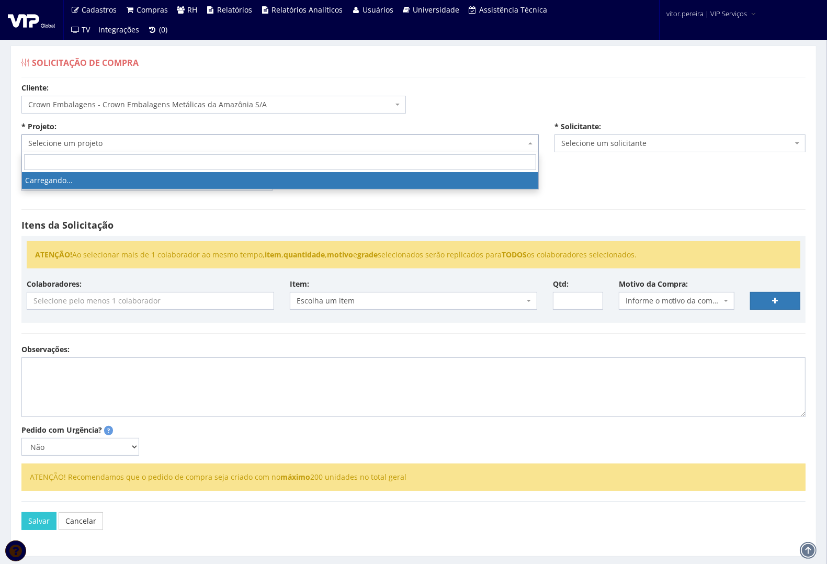
click at [110, 145] on span "Selecione um projeto" at bounding box center [276, 143] width 497 height 10
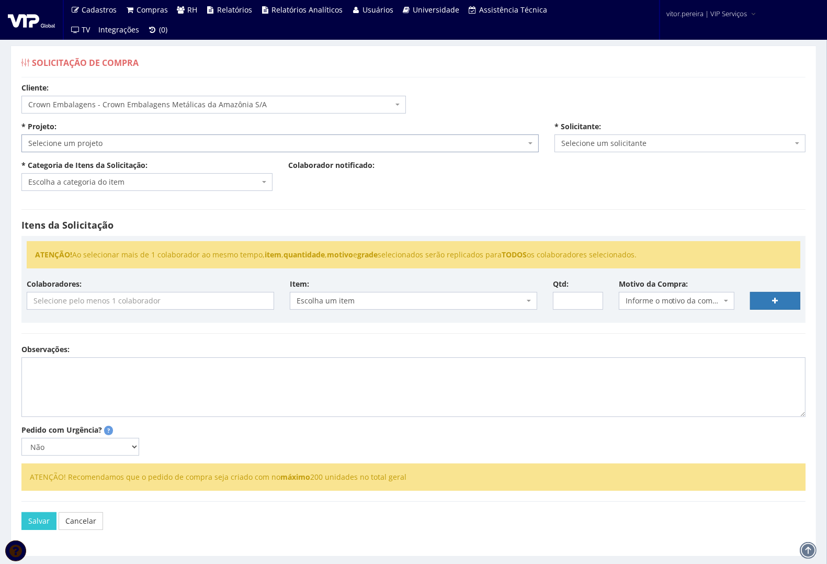
click at [110, 145] on span "Selecione um projeto" at bounding box center [276, 143] width 497 height 10
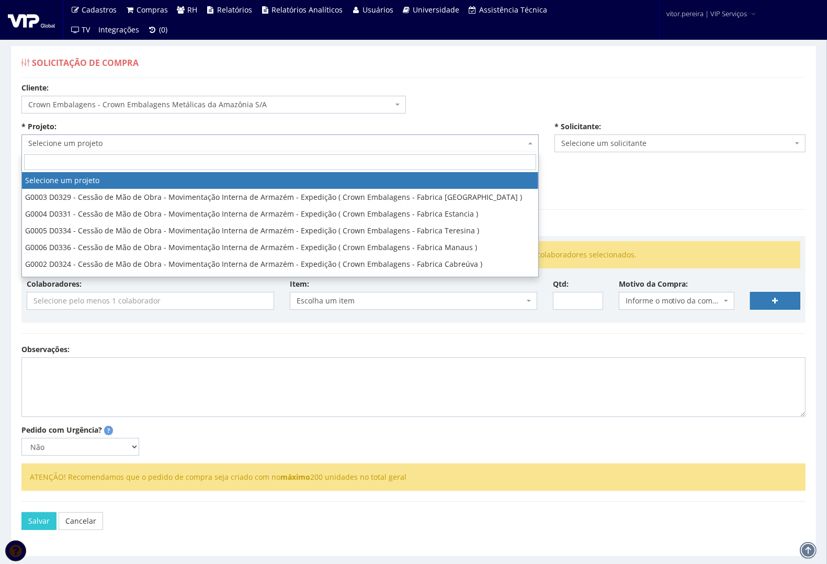
type input "4"
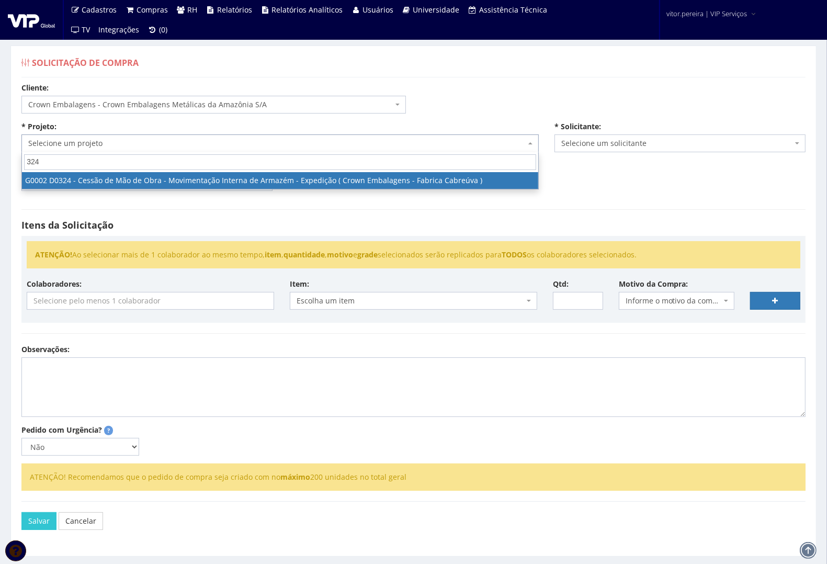
type input "324"
select select "2"
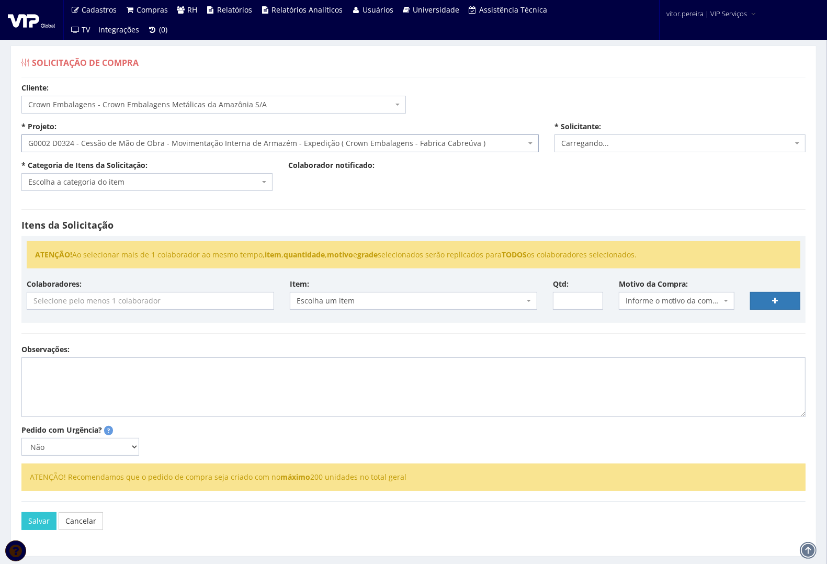
click at [77, 182] on span "Escolha a categoria do item" at bounding box center [143, 182] width 231 height 10
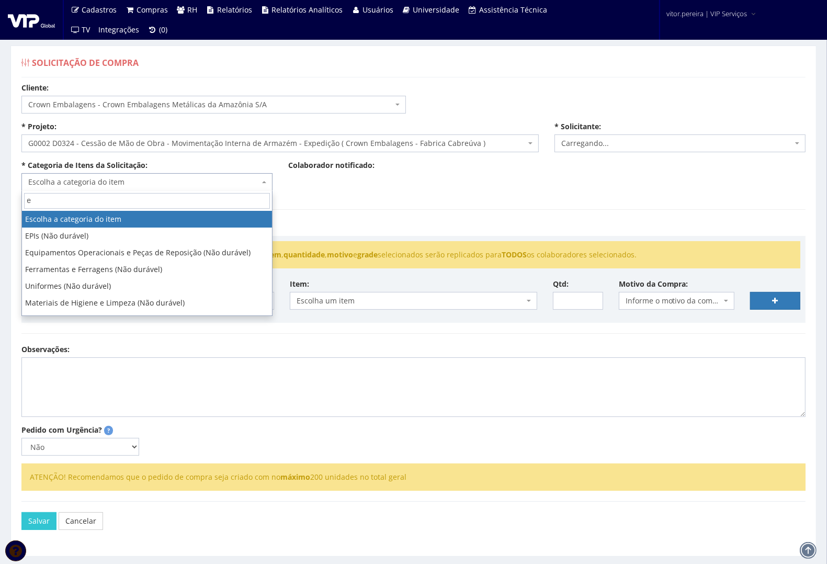
type input "ep"
select select "874"
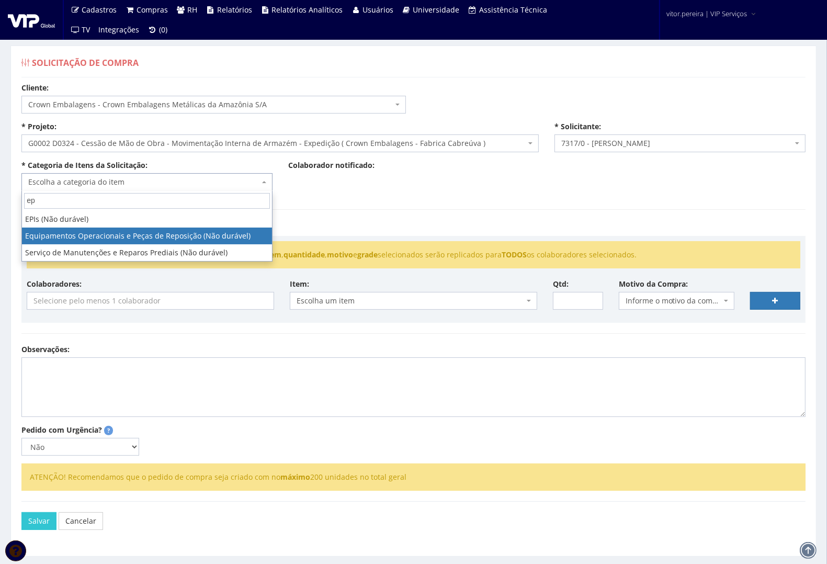
type input "ep"
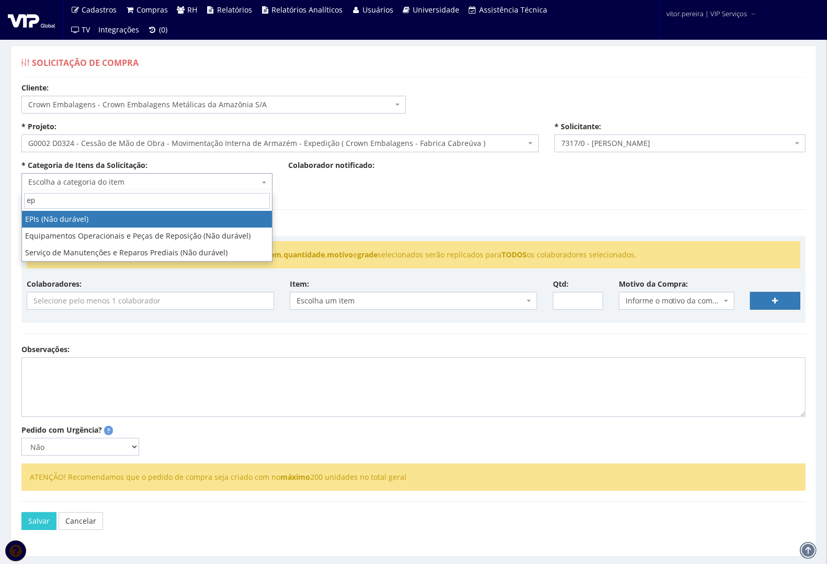
select select "1"
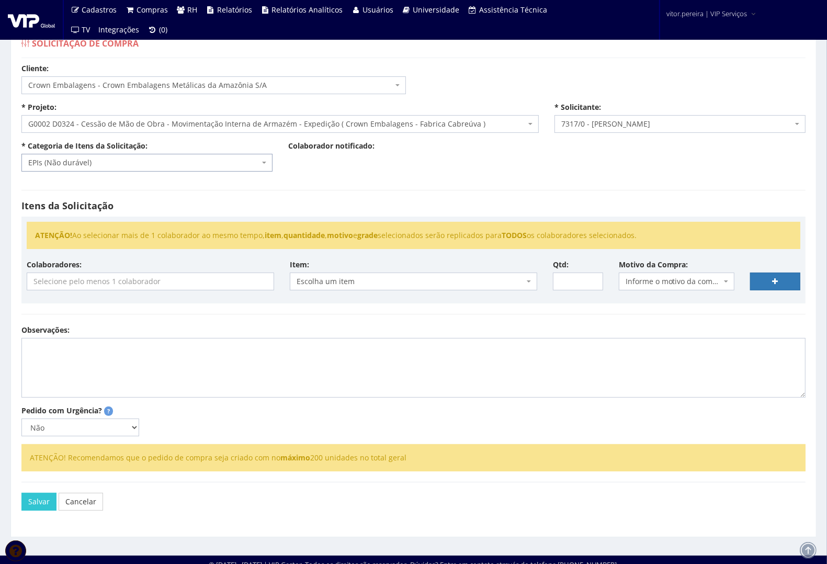
scroll to position [30, 0]
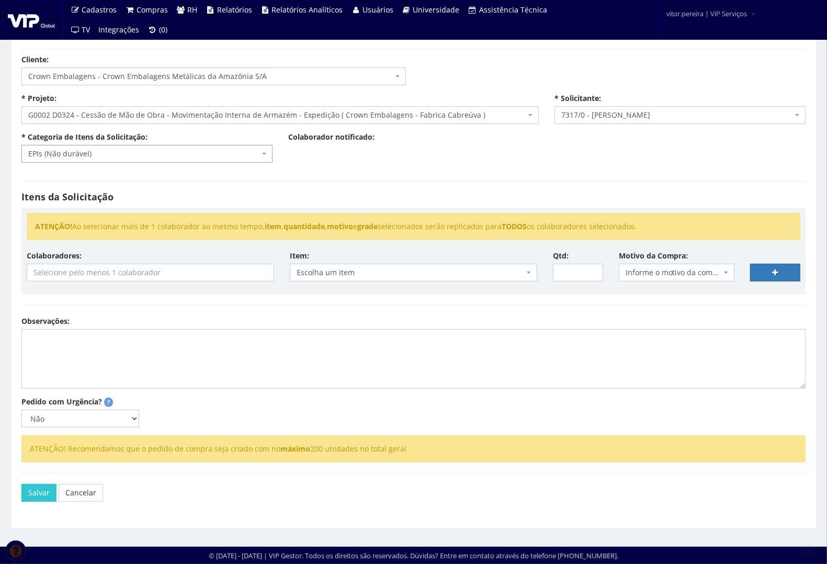
click at [111, 278] on input "search" at bounding box center [150, 272] width 246 height 17
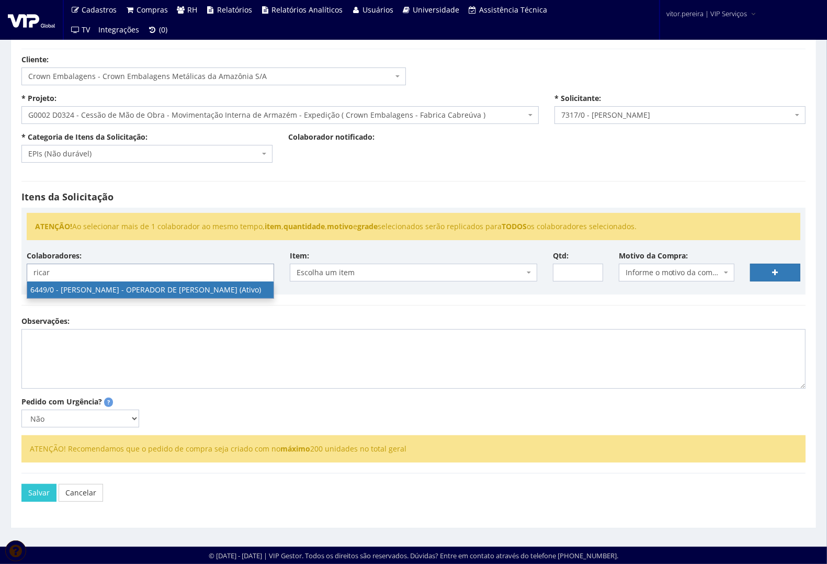
type input "ricar"
select select "75"
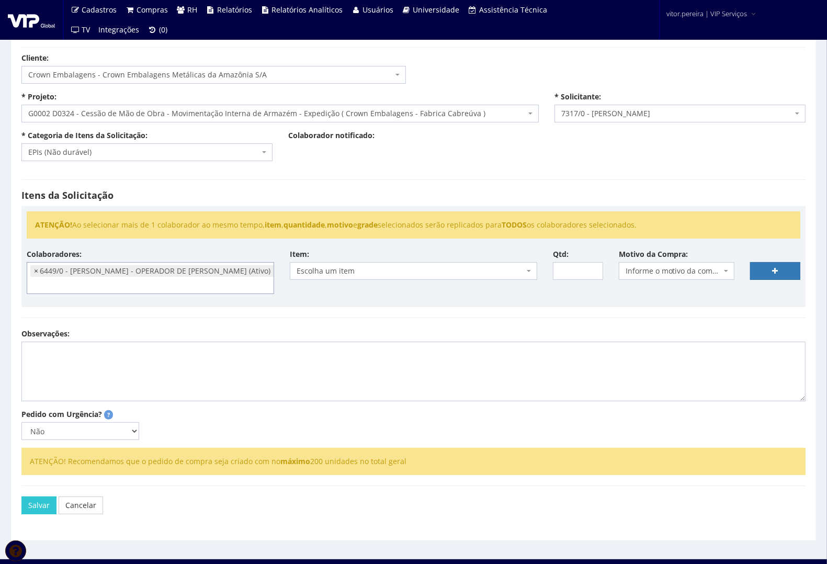
click at [37, 273] on span "×" at bounding box center [36, 271] width 4 height 10
select select
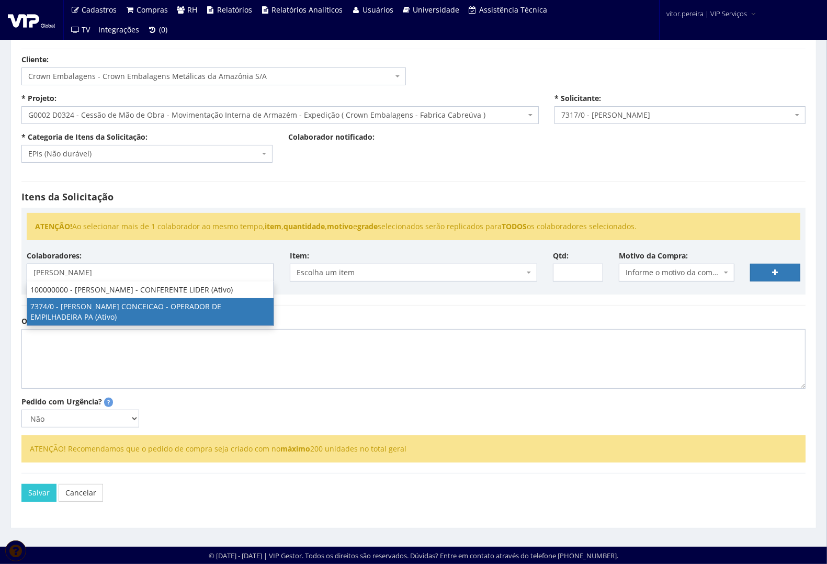
type input "bruno"
select select "1054"
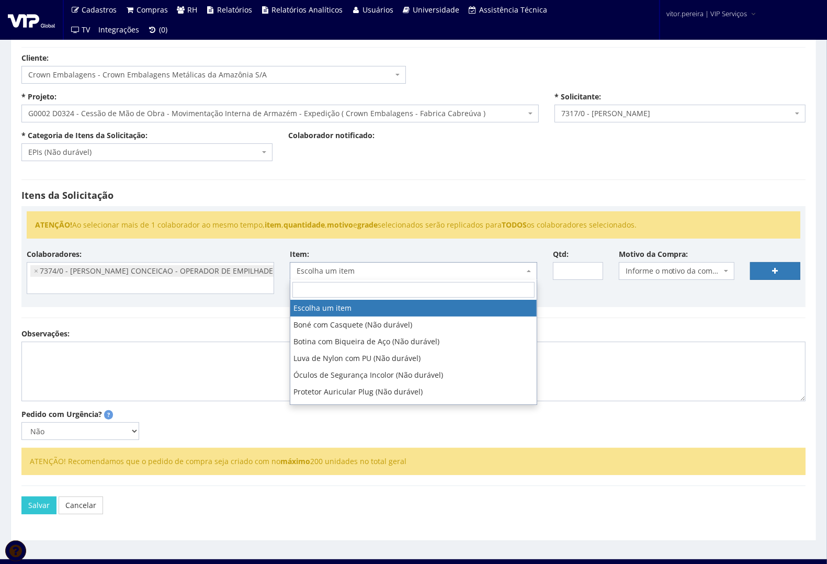
click at [335, 264] on span "Escolha um item" at bounding box center [413, 271] width 247 height 18
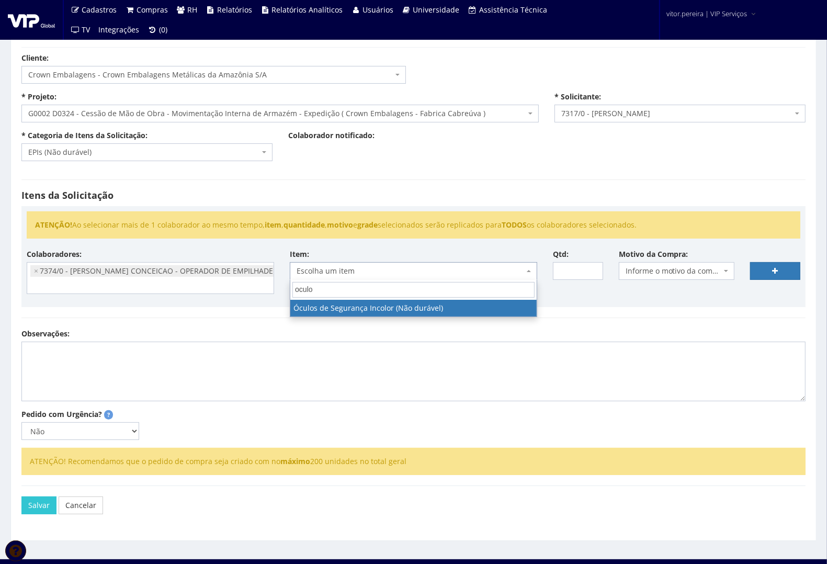
type input "oculos"
select select "246"
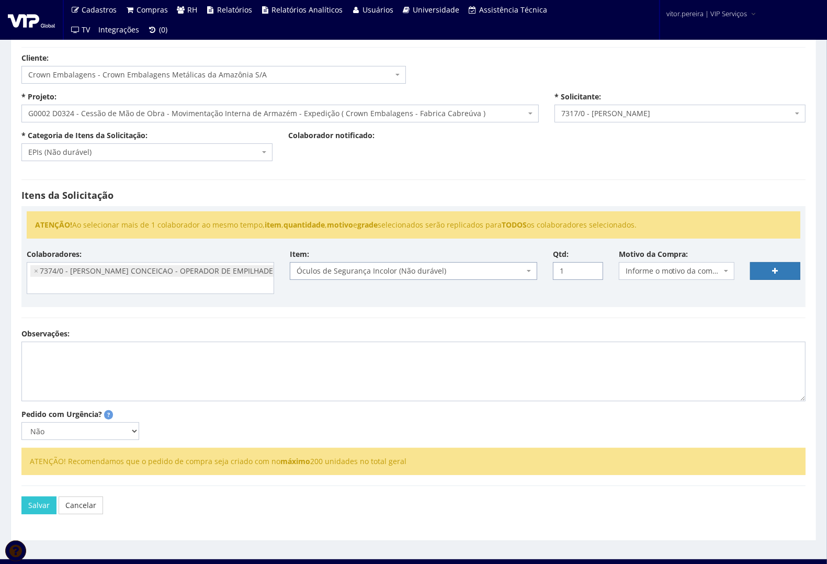
type input "1"
click at [593, 270] on input "1" at bounding box center [578, 271] width 50 height 18
click at [658, 270] on span "Informe o motivo da compra" at bounding box center [674, 271] width 96 height 10
type input "des"
select select "2"
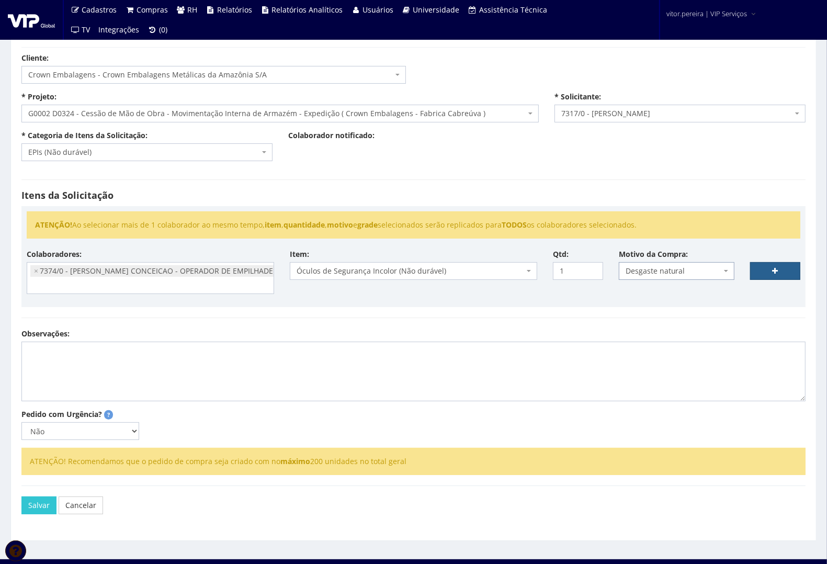
click at [764, 270] on link at bounding box center [775, 271] width 50 height 18
select select
type input "0"
select select
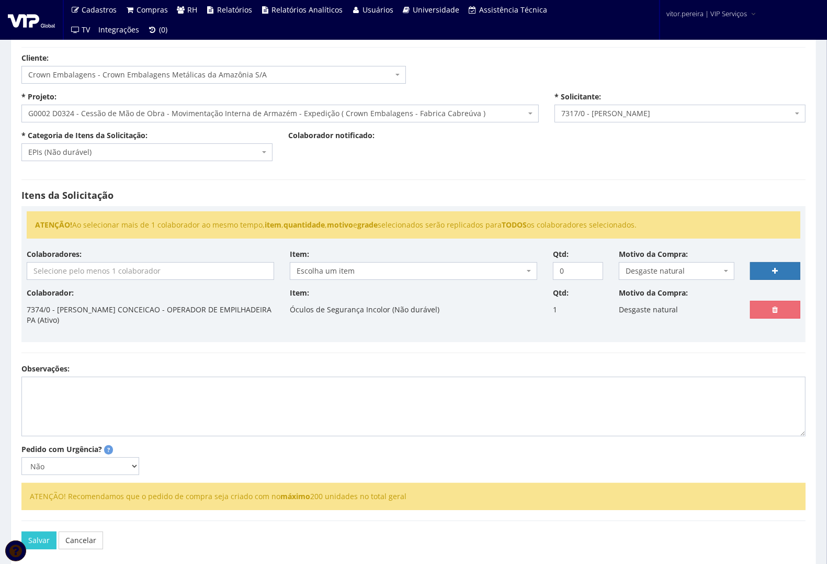
click at [178, 275] on input "search" at bounding box center [150, 271] width 246 height 17
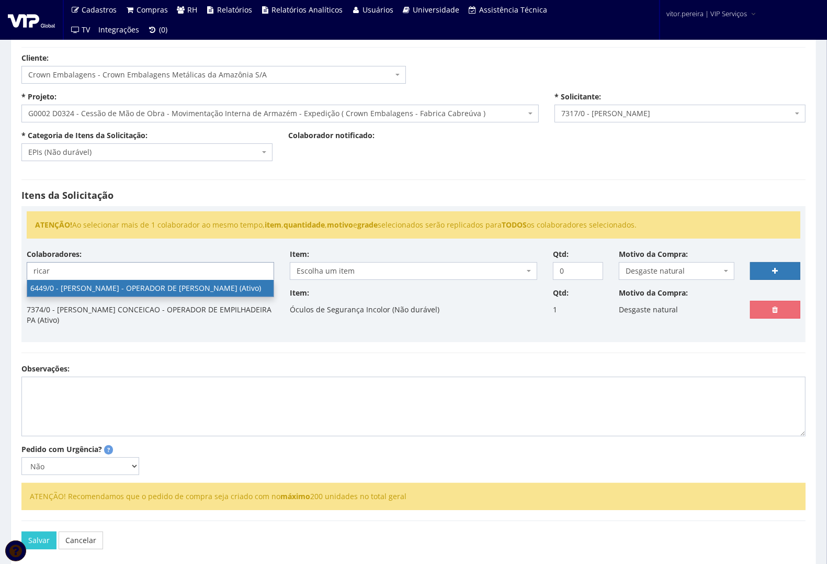
type input "ricar"
select select "75"
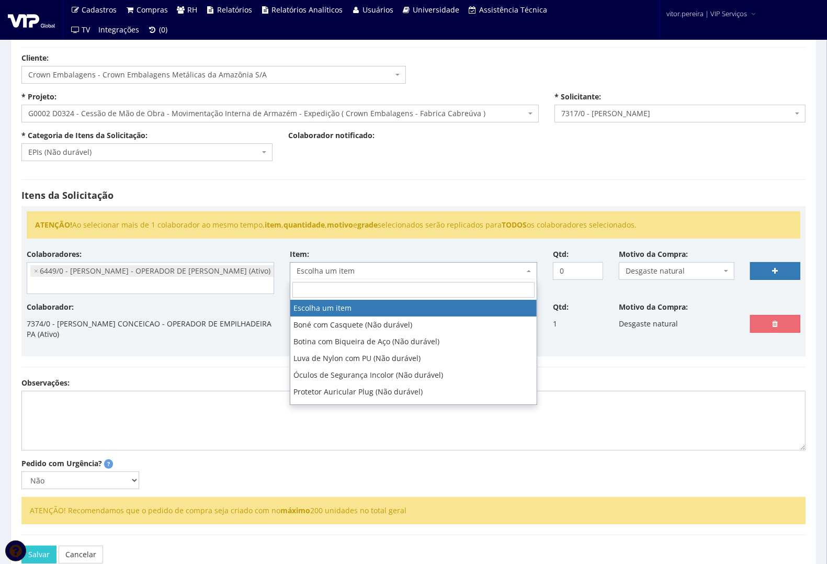
click at [355, 269] on span "Escolha um item" at bounding box center [411, 271] width 228 height 10
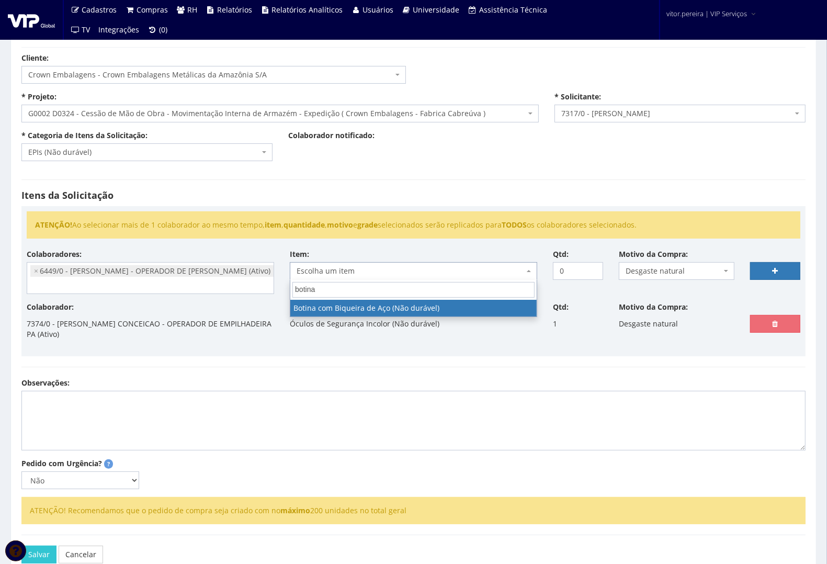
type input "botina"
select select "46"
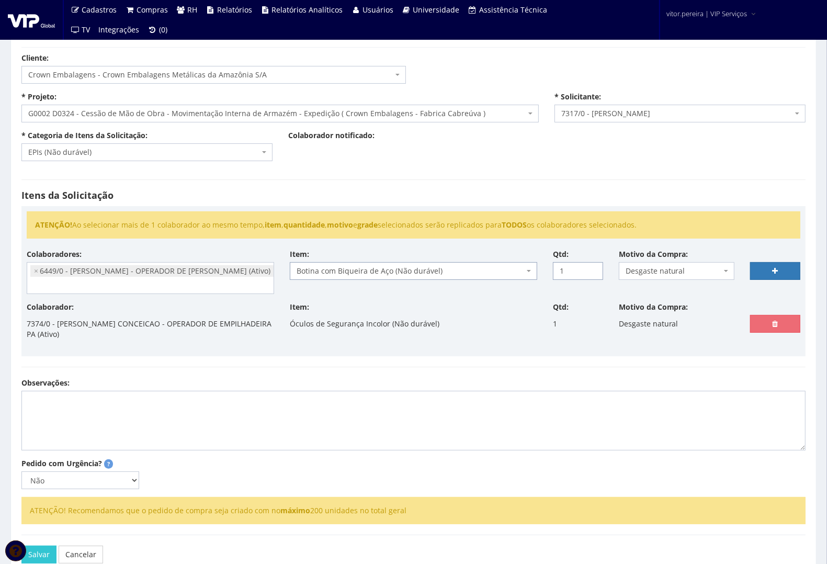
click at [592, 267] on input "1" at bounding box center [578, 271] width 50 height 18
click at [592, 267] on input "2" at bounding box center [578, 271] width 50 height 18
type input "1"
click at [593, 273] on input "1" at bounding box center [578, 271] width 50 height 18
click at [794, 265] on link at bounding box center [775, 271] width 50 height 18
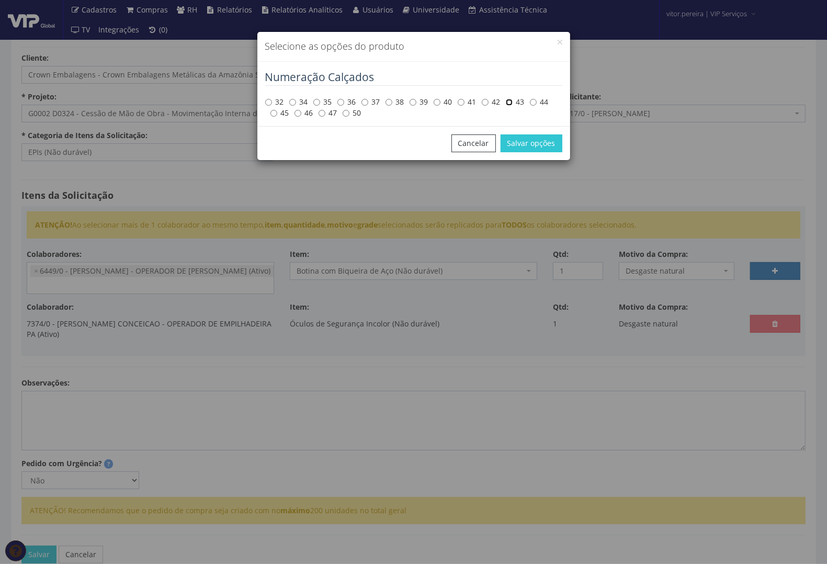
click at [510, 103] on input "43" at bounding box center [509, 102] width 7 height 7
radio input "true"
click at [529, 144] on button "Salvar opções" at bounding box center [532, 143] width 62 height 18
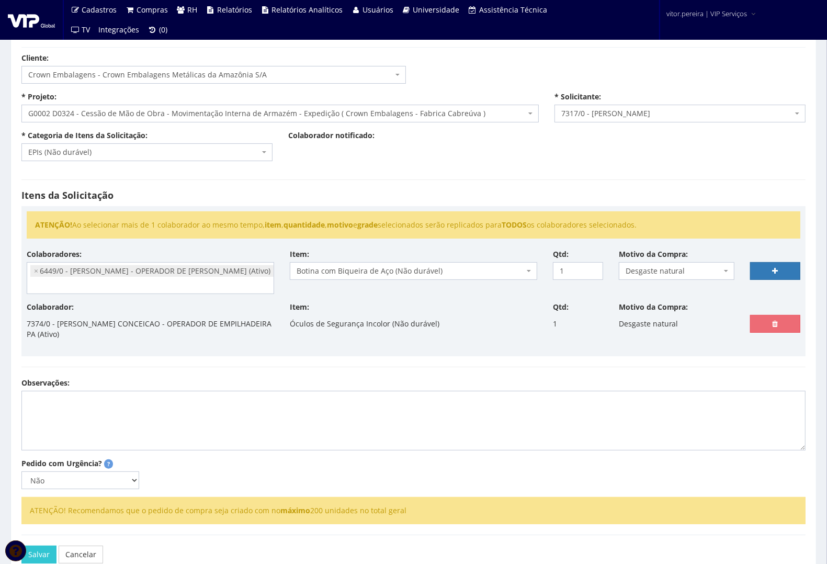
select select
type input "0"
select select
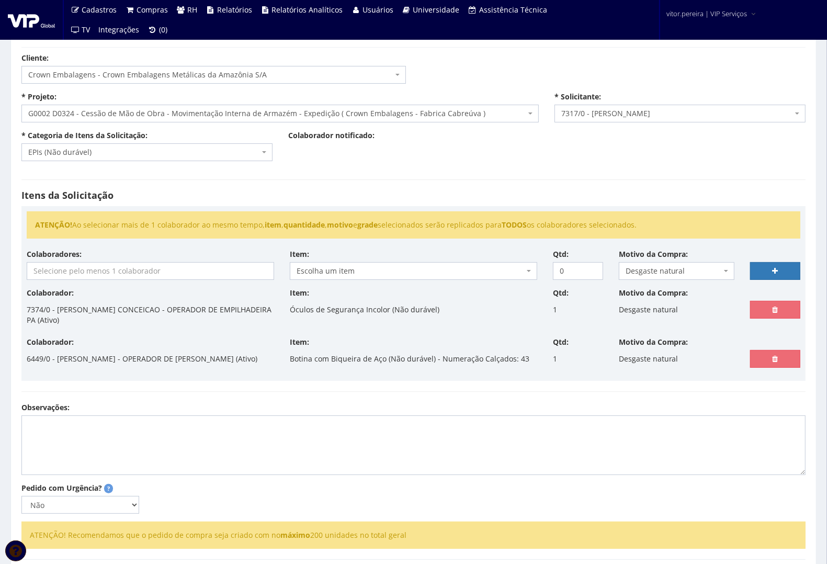
click at [127, 273] on input "search" at bounding box center [150, 271] width 246 height 17
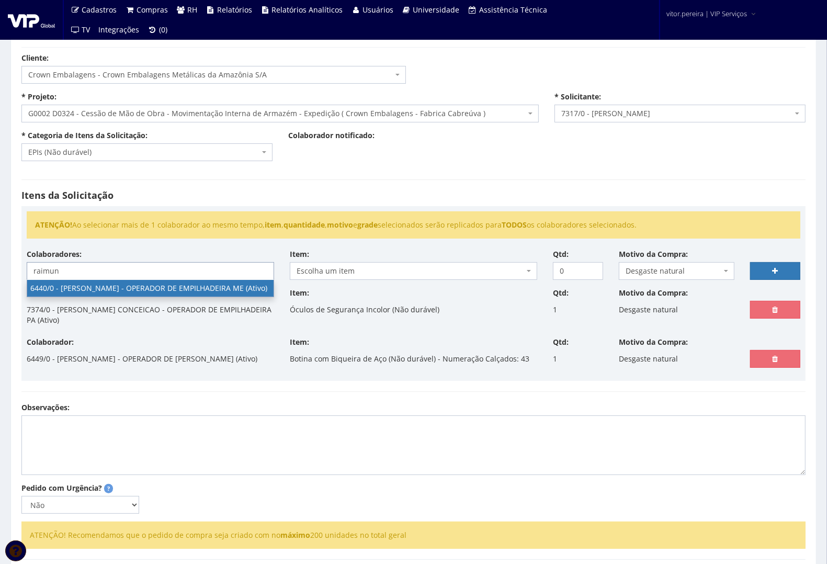
type input "raimun"
select select "70"
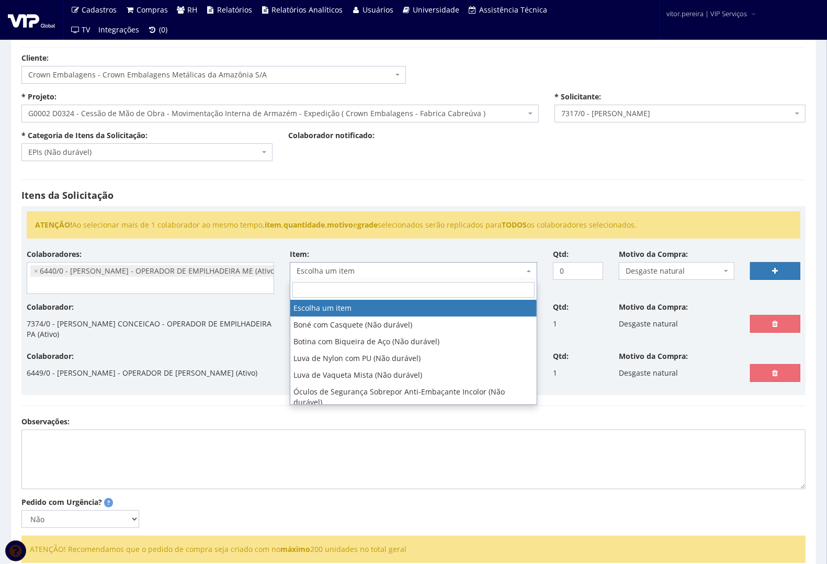
click at [386, 274] on span "Escolha um item" at bounding box center [411, 271] width 228 height 10
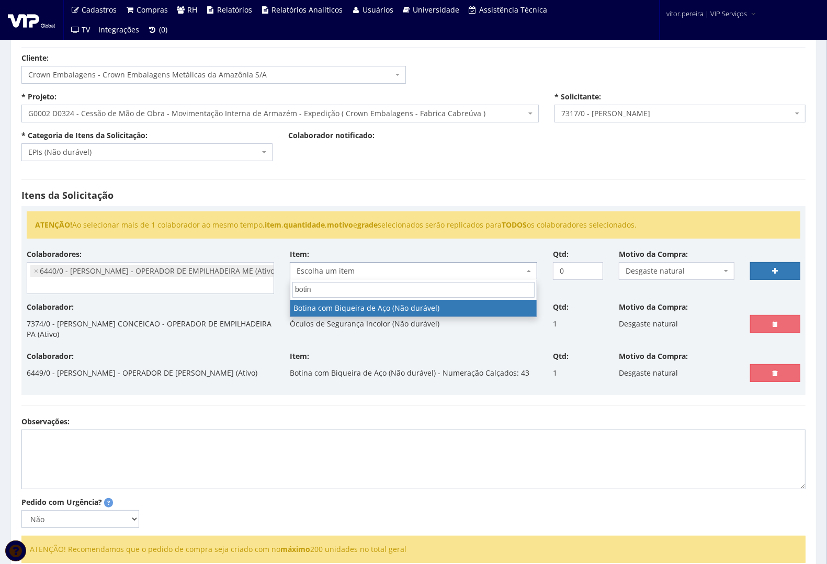
type input "botina"
select select "46"
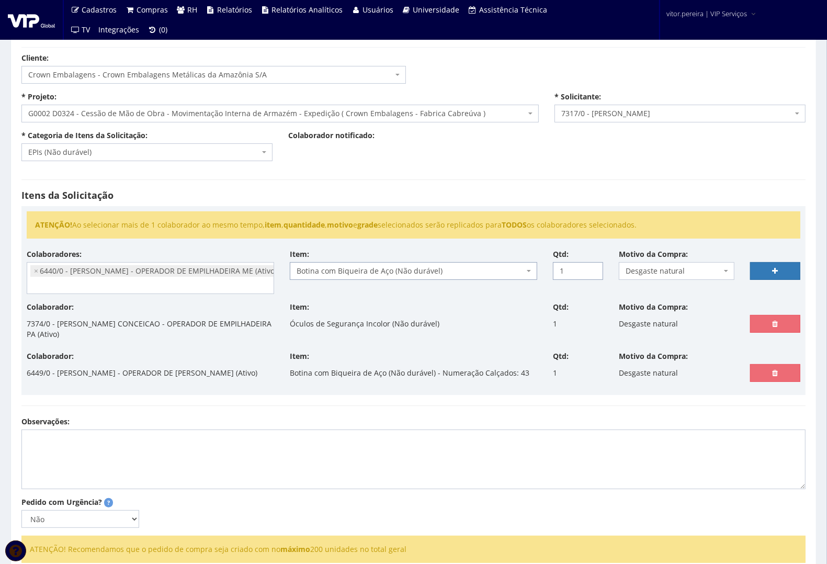
type input "1"
click at [591, 269] on input "1" at bounding box center [578, 271] width 50 height 18
click at [756, 268] on link at bounding box center [775, 271] width 50 height 18
click at [774, 268] on icon at bounding box center [776, 270] width 6 height 7
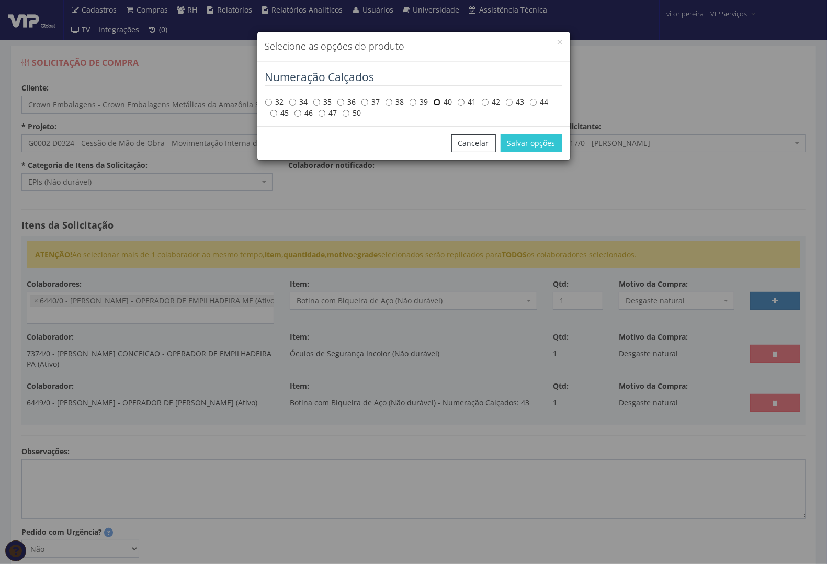
click at [438, 103] on input "40" at bounding box center [437, 102] width 7 height 7
radio input "true"
click at [522, 142] on button "Salvar opções" at bounding box center [532, 143] width 62 height 18
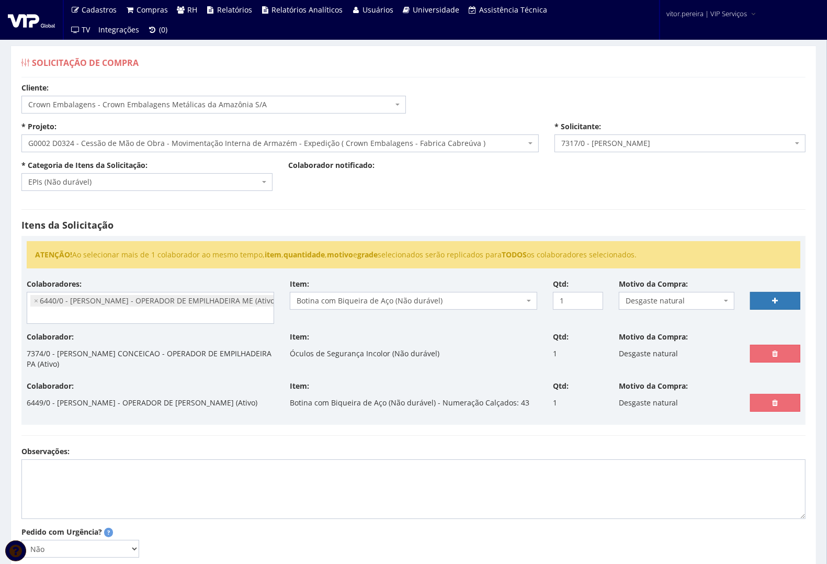
select select
type input "0"
select select
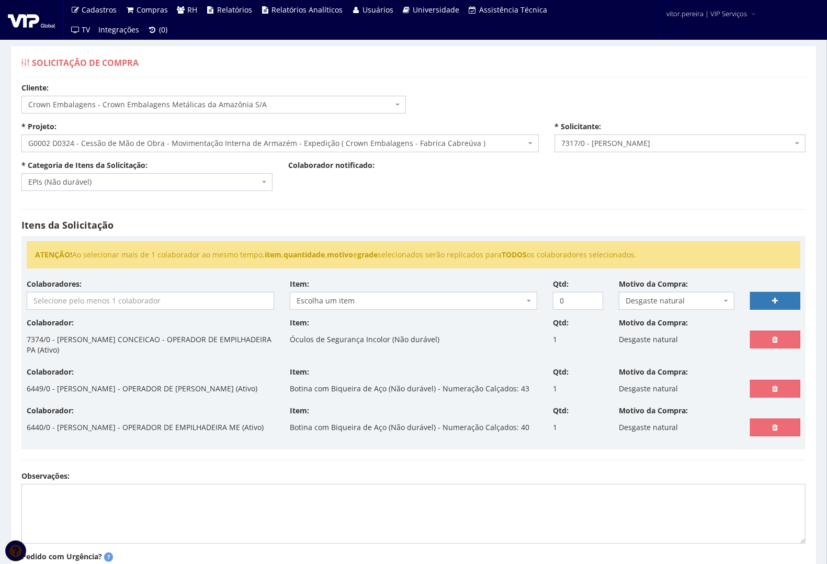
click at [180, 302] on input "search" at bounding box center [150, 300] width 246 height 17
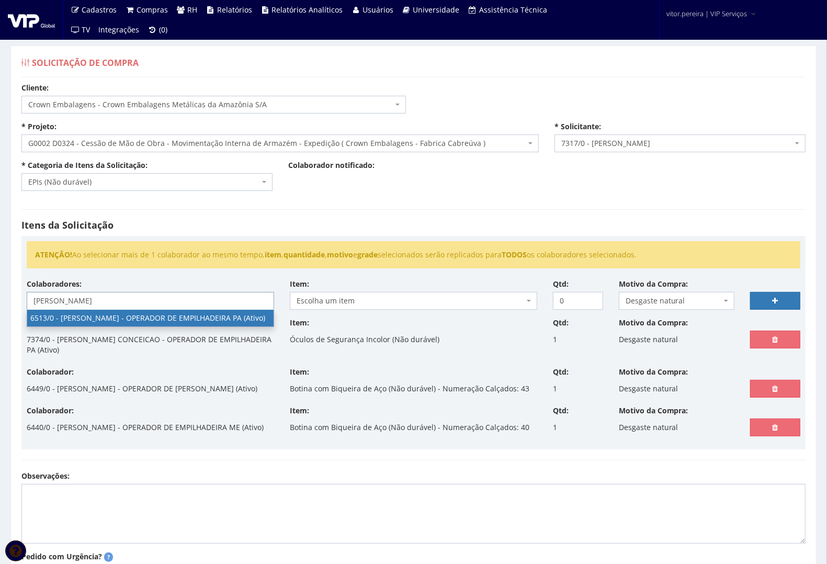
type input "robson"
select select "99"
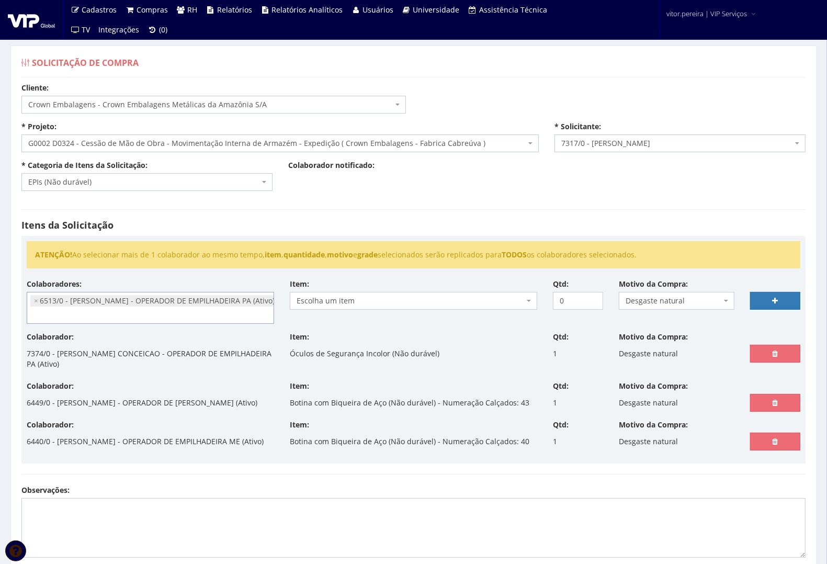
click at [350, 297] on span "Escolha um item" at bounding box center [411, 301] width 228 height 10
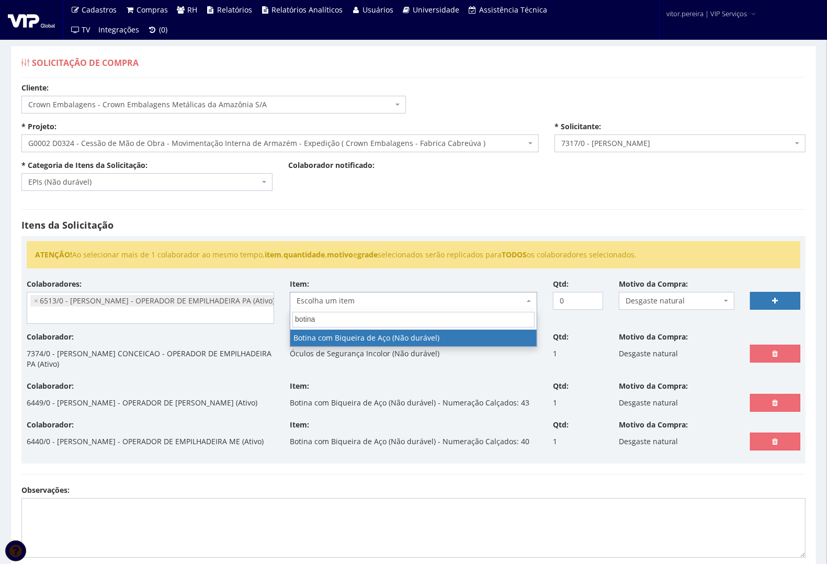
type input "botina"
select select "46"
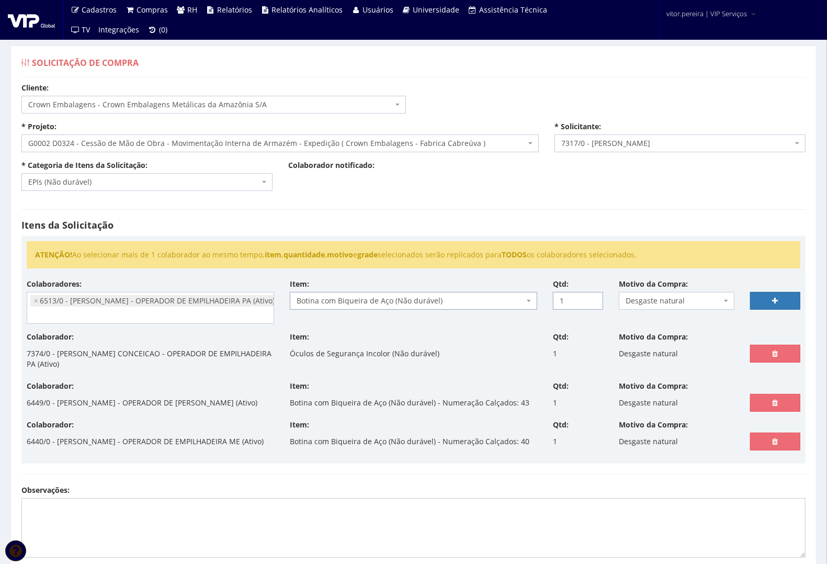
type input "1"
click at [591, 297] on input "1" at bounding box center [578, 301] width 50 height 18
click at [772, 300] on link at bounding box center [775, 301] width 50 height 18
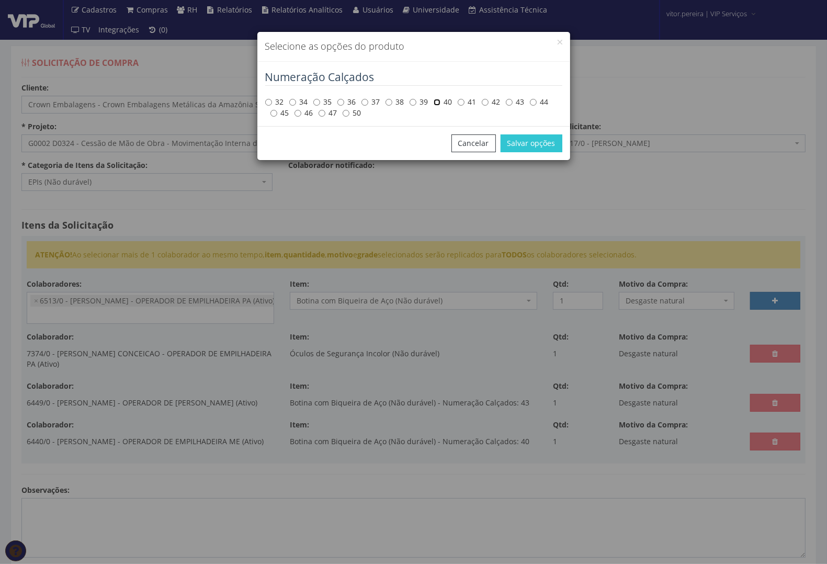
click at [439, 103] on input "40" at bounding box center [437, 102] width 7 height 7
radio input "true"
click at [531, 145] on button "Salvar opções" at bounding box center [532, 143] width 62 height 18
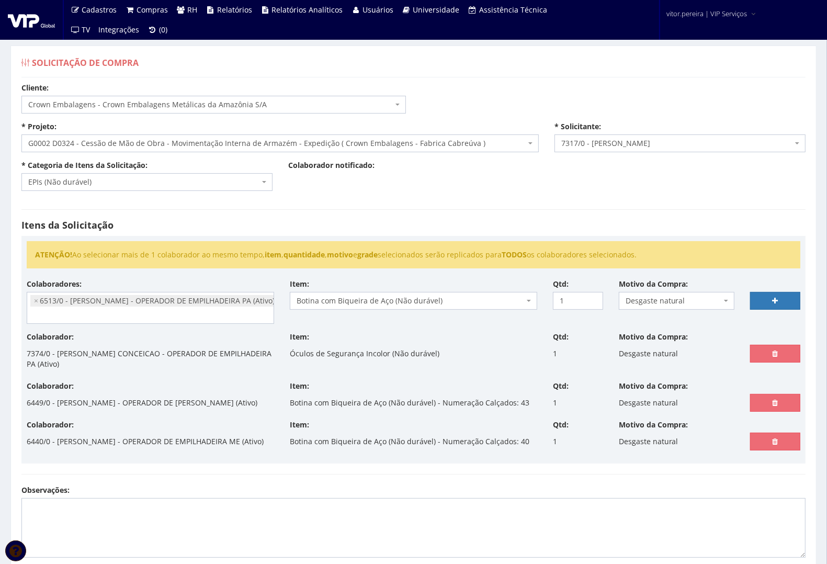
select select
type input "0"
select select
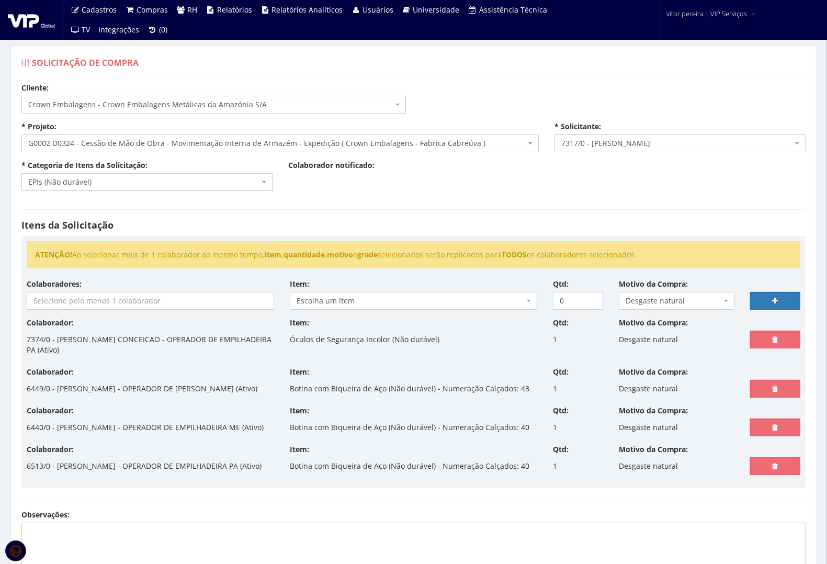
click at [220, 302] on input "search" at bounding box center [150, 300] width 246 height 17
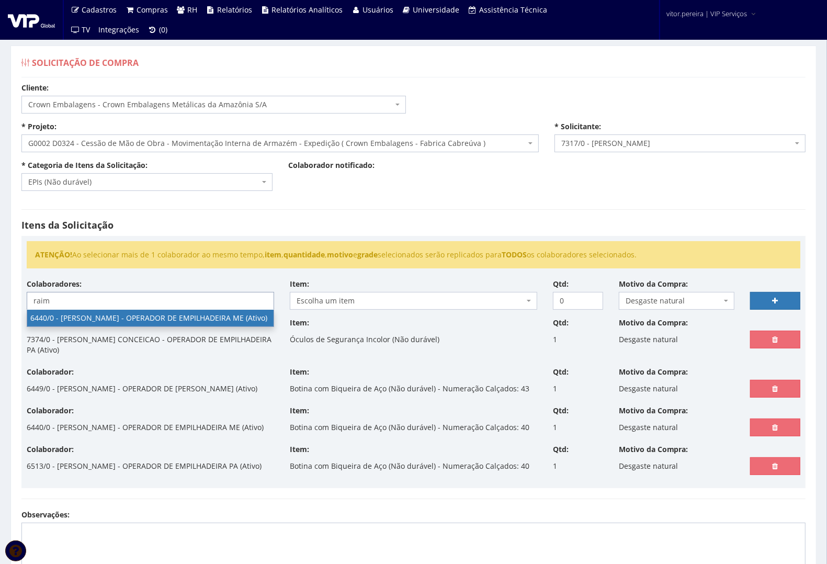
type input "raim"
select select "70"
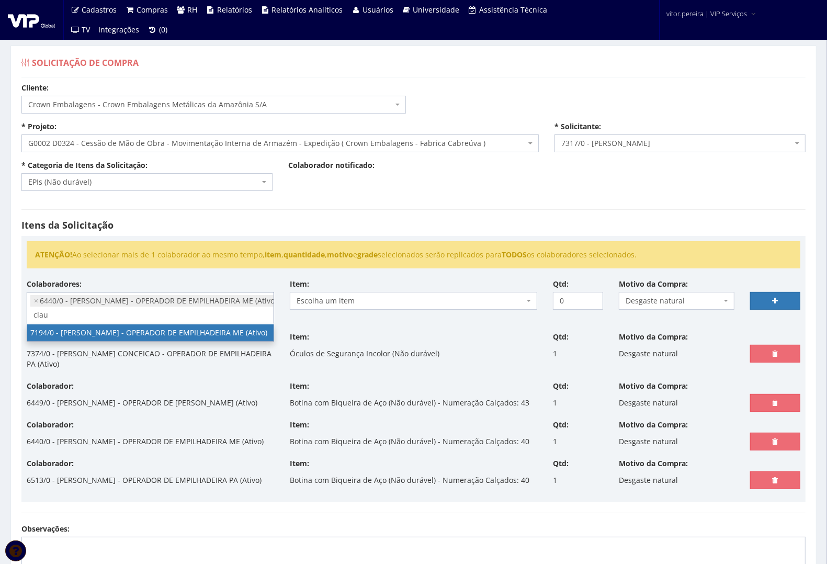
type input "clau"
select select "667"
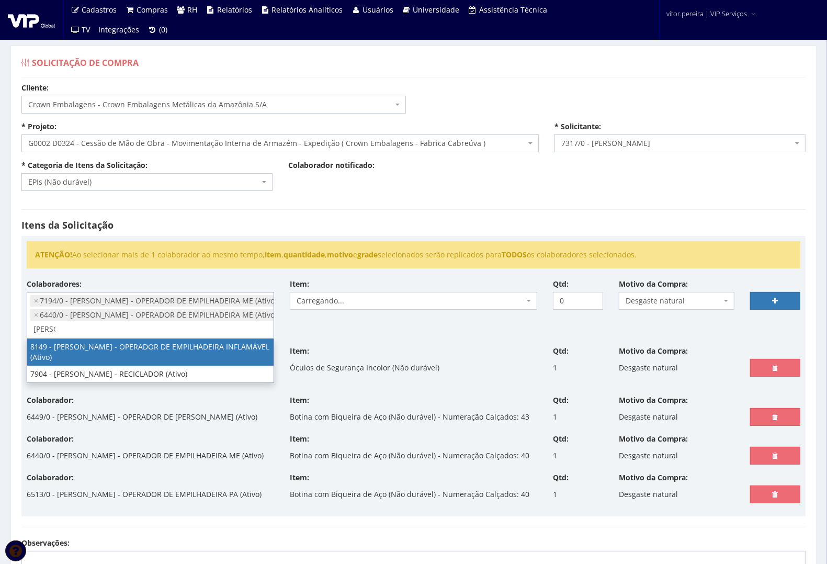
type input "lucas"
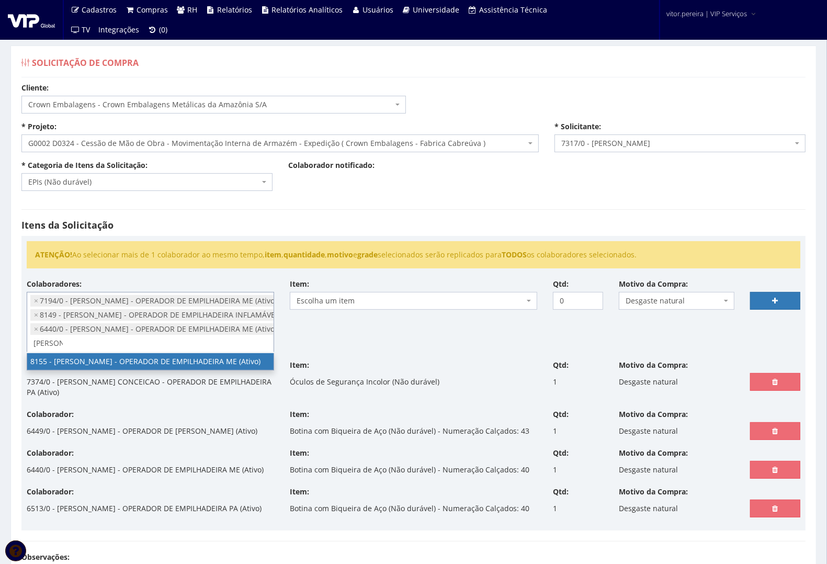
type input "adriano"
select select "3886"
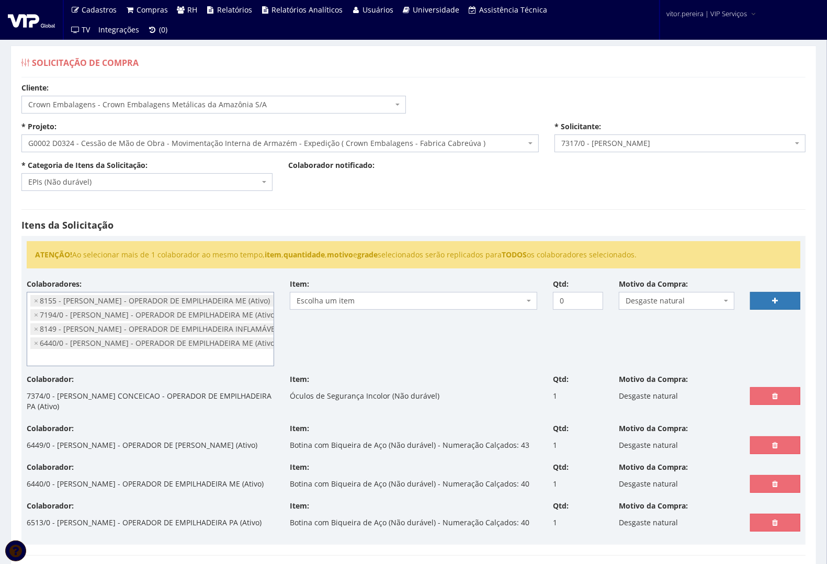
click at [335, 299] on span "Escolha um item" at bounding box center [411, 301] width 228 height 10
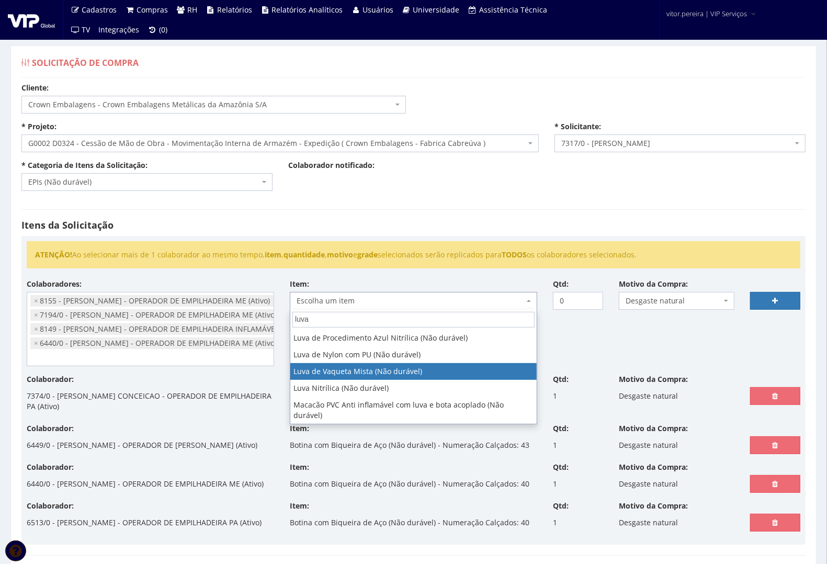
type input "luva"
select select "220"
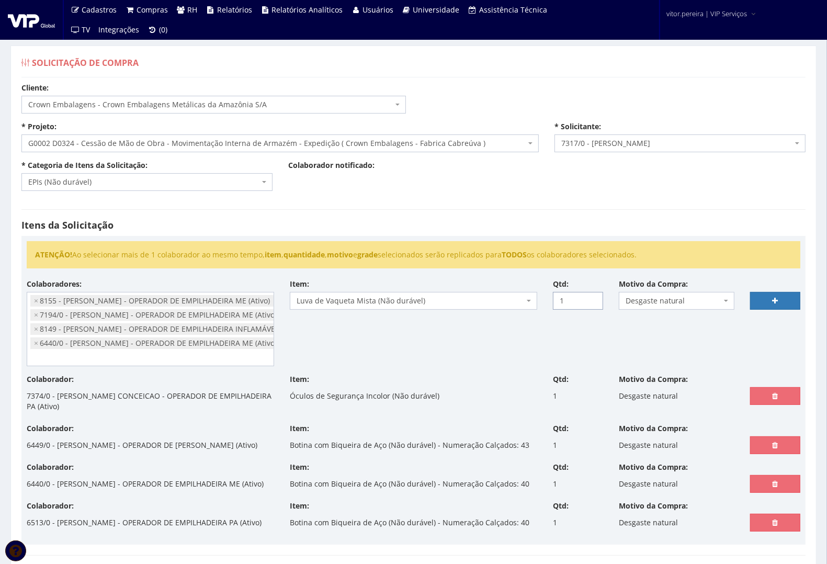
click at [591, 300] on input "1" at bounding box center [578, 301] width 50 height 18
click at [591, 300] on input "2" at bounding box center [578, 301] width 50 height 18
click at [591, 300] on input "3" at bounding box center [578, 301] width 50 height 18
type input "4"
click at [591, 300] on input "4" at bounding box center [578, 301] width 50 height 18
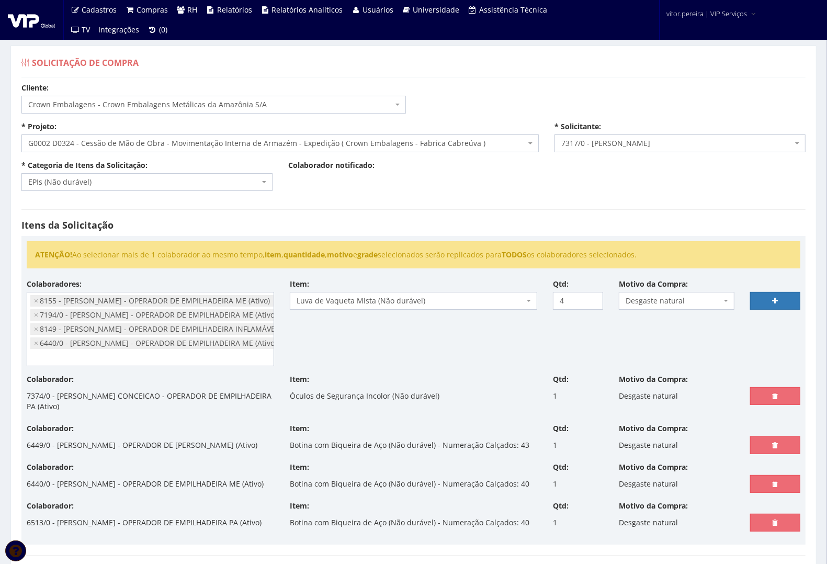
click at [718, 301] on span "Desgaste natural" at bounding box center [674, 301] width 96 height 10
type input "forne"
select select "24"
click at [791, 294] on link at bounding box center [775, 301] width 50 height 18
select select
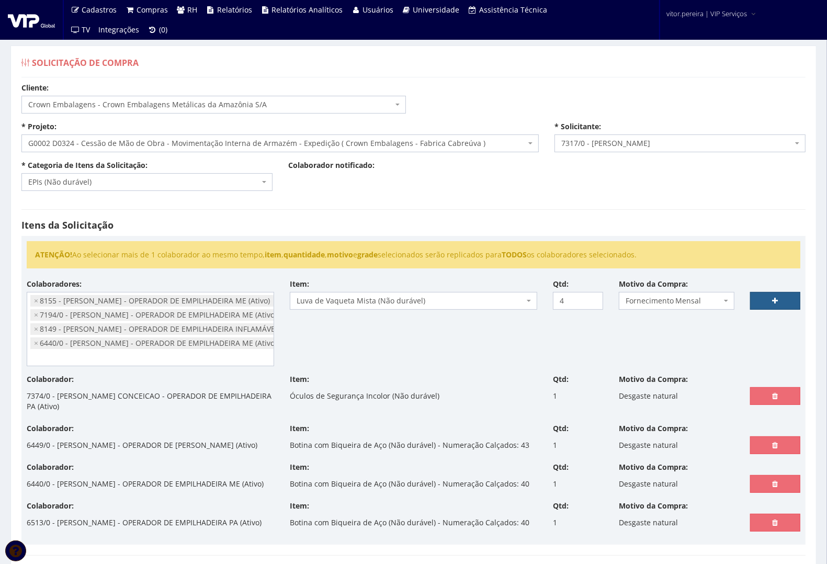
type input "0"
select select
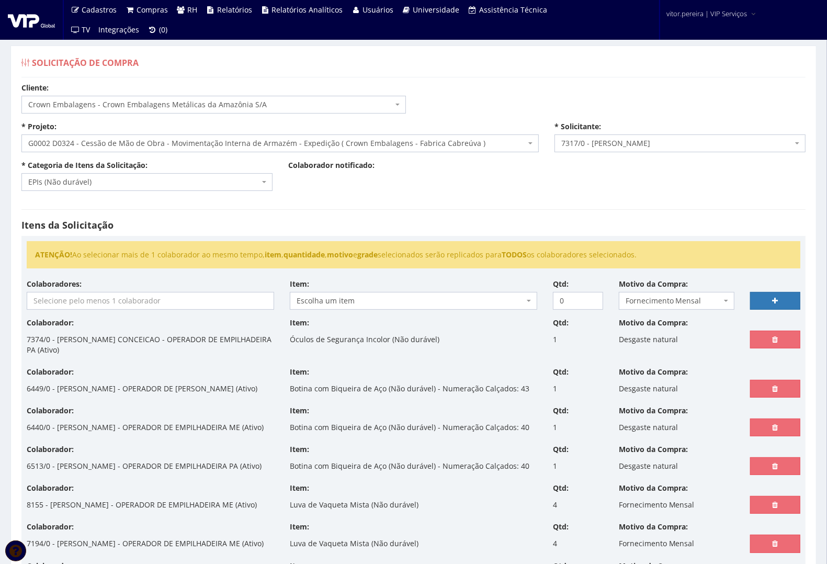
click at [176, 299] on input "search" at bounding box center [150, 300] width 246 height 17
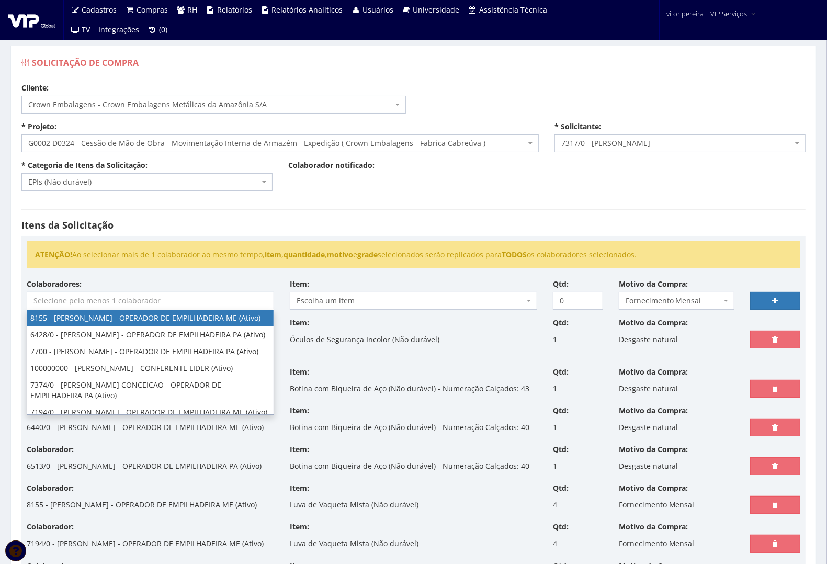
select select "3886"
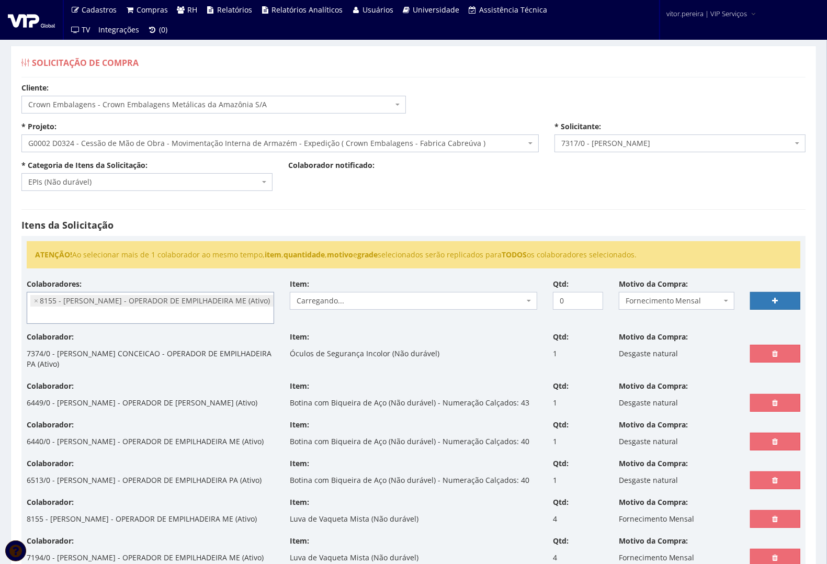
click at [186, 313] on ul "× 8155 - ADRIANO DE FREITAS RODRIGUES - OPERADOR DE EMPILHADEIRA ME (Ativo)" at bounding box center [150, 307] width 246 height 31
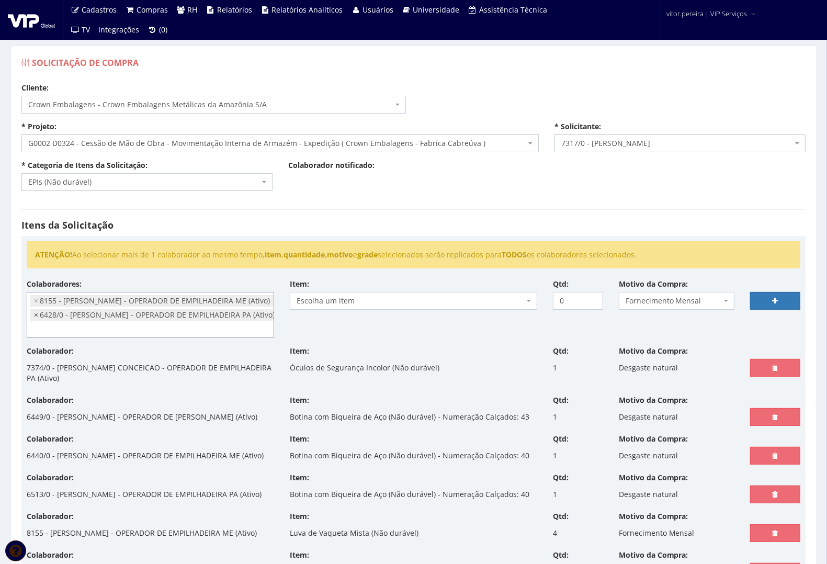
click at [35, 317] on span "×" at bounding box center [36, 315] width 4 height 10
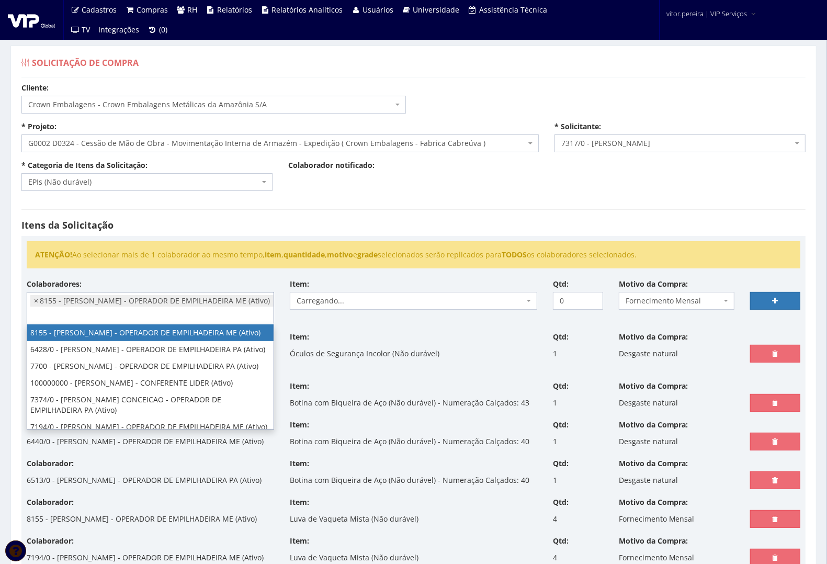
click at [38, 301] on span "×" at bounding box center [36, 301] width 4 height 10
select select
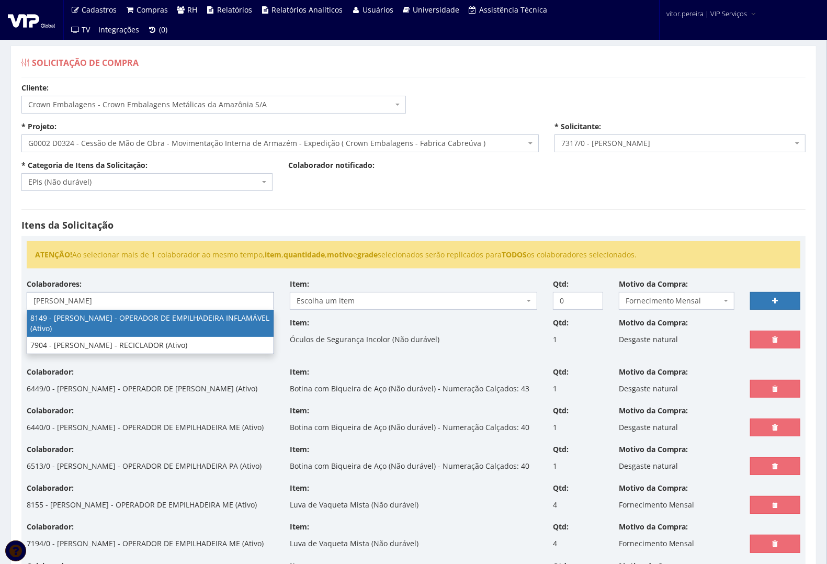
type input "lucas"
select select "3859"
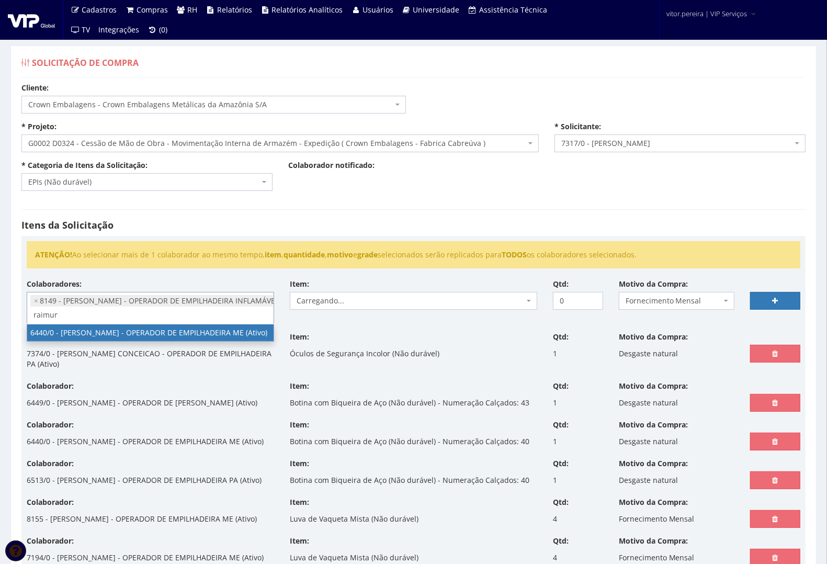
scroll to position [0, 1]
type input "raimun"
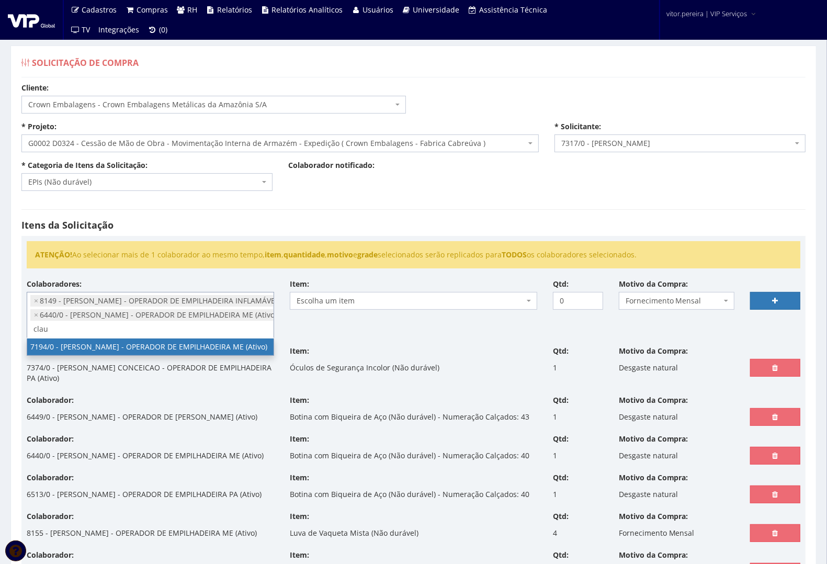
type input "clau"
select select "667"
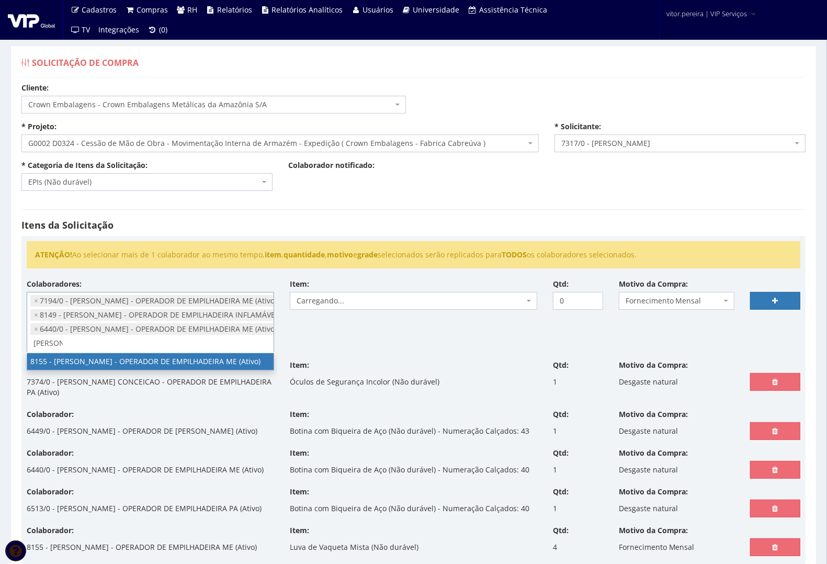
type input "adriano"
select select "3886"
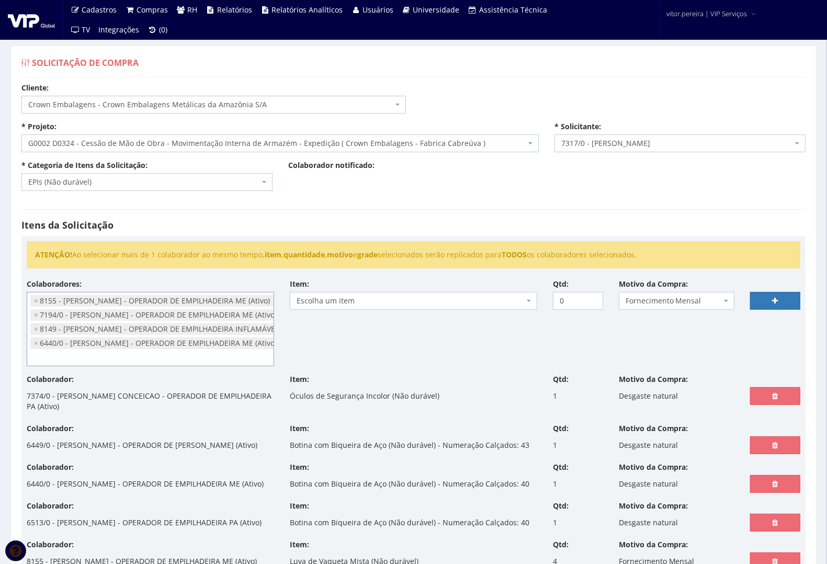
click at [413, 308] on span "Escolha um item" at bounding box center [413, 301] width 247 height 18
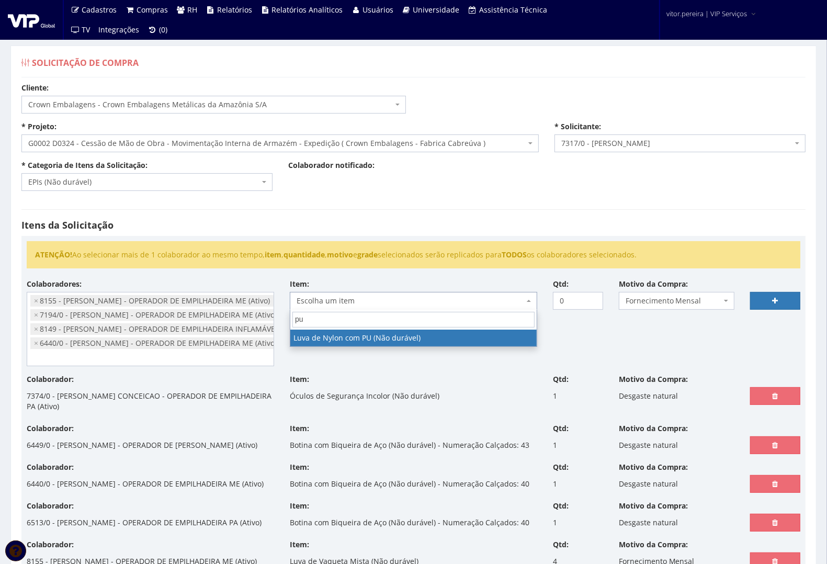
type input "pu"
select select "216"
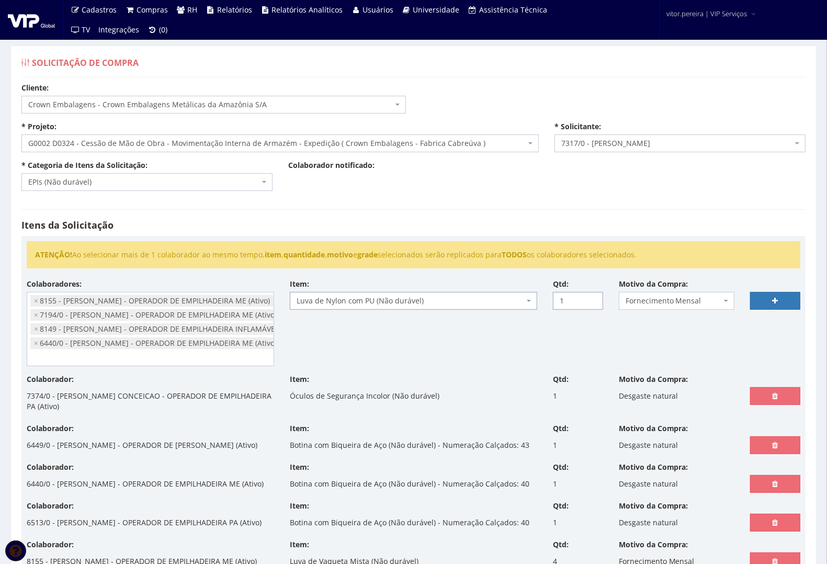
click at [591, 299] on input "1" at bounding box center [578, 301] width 50 height 18
click at [591, 299] on input "2" at bounding box center [578, 301] width 50 height 18
click at [591, 299] on input "3" at bounding box center [578, 301] width 50 height 18
click at [591, 299] on input "4" at bounding box center [578, 301] width 50 height 18
type input "5"
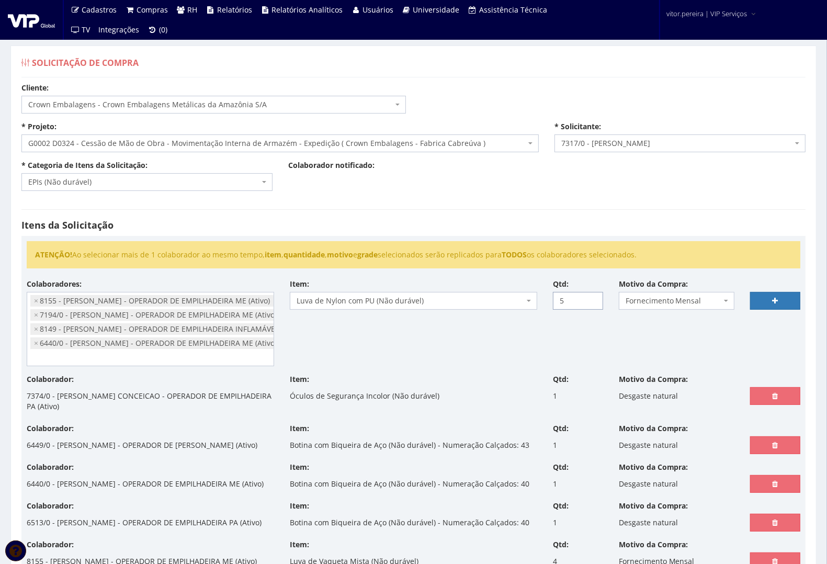
click at [590, 299] on input "5" at bounding box center [578, 301] width 50 height 18
click at [644, 327] on div "Colaboradores: 8155 - ADRIANO DE FREITAS RODRIGUES - OPERADOR DE EMPILHADEIRA M…" at bounding box center [413, 326] width 789 height 95
click at [778, 308] on link at bounding box center [775, 301] width 50 height 18
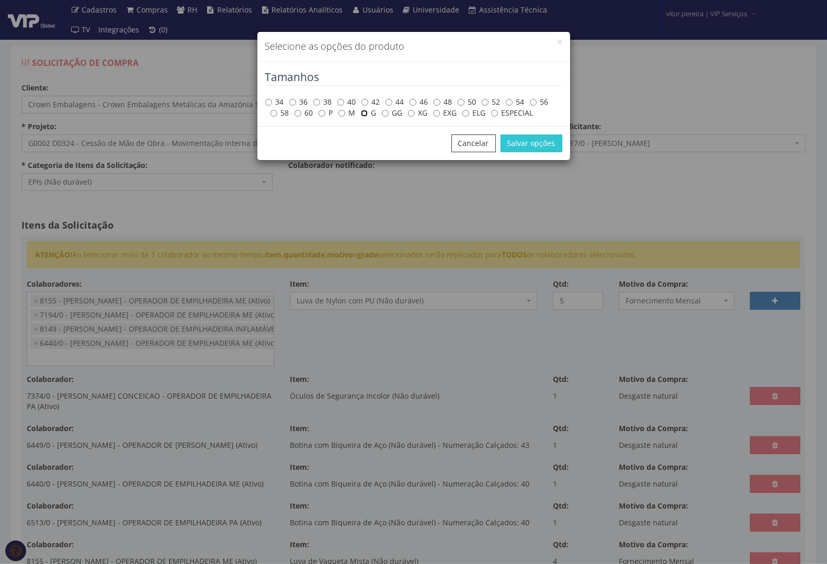
click at [362, 114] on input "G" at bounding box center [364, 113] width 7 height 7
radio input "true"
click at [347, 115] on label "M" at bounding box center [346, 113] width 17 height 10
click at [345, 115] on input "M" at bounding box center [341, 113] width 7 height 7
radio input "true"
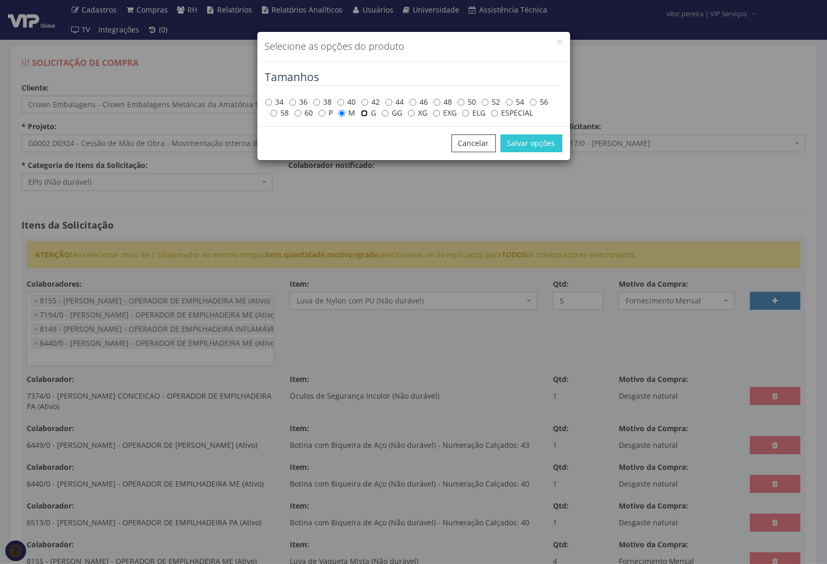
click at [361, 114] on input "G" at bounding box center [364, 113] width 7 height 7
radio input "true"
click at [513, 146] on button "Salvar opções" at bounding box center [532, 143] width 62 height 18
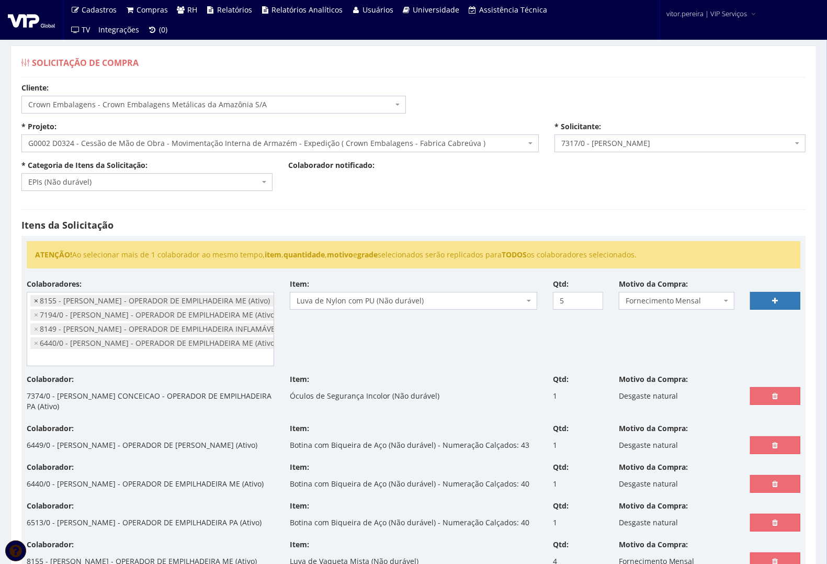
click at [37, 299] on span "×" at bounding box center [36, 301] width 4 height 10
select select "667"
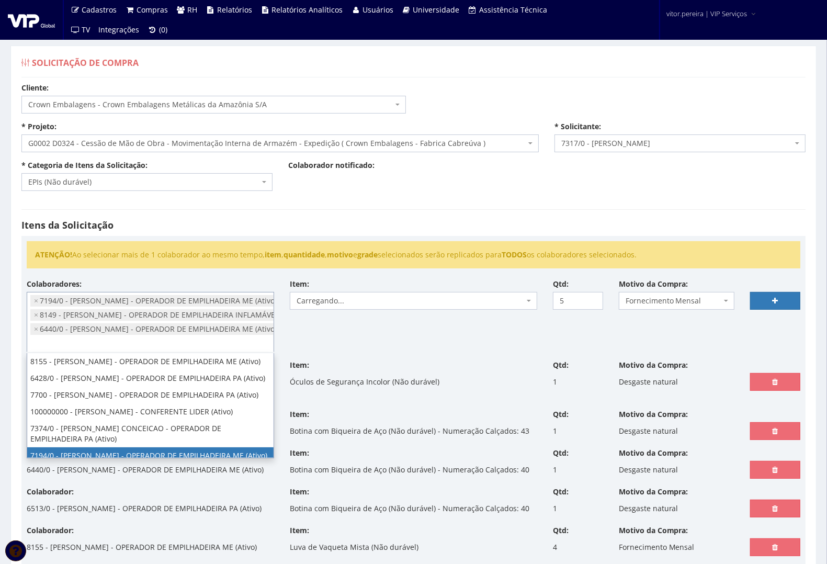
scroll to position [71, 0]
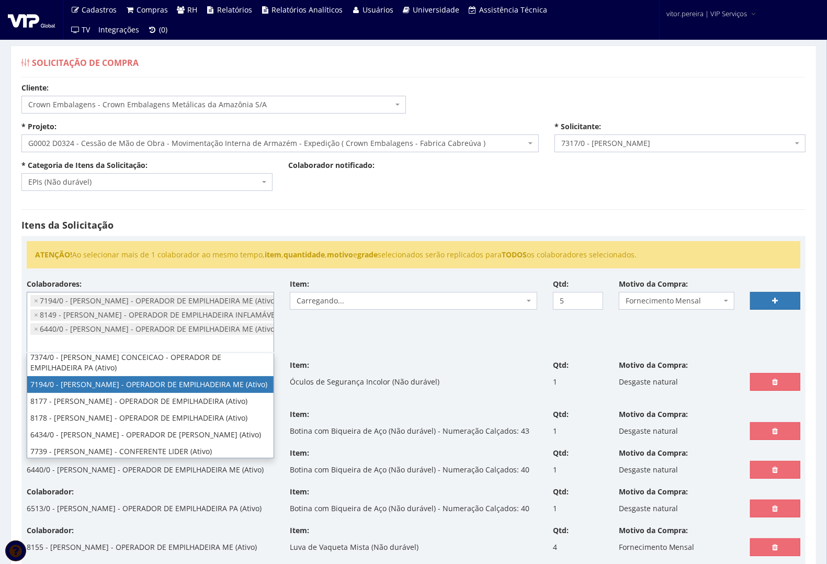
click at [354, 229] on h4 "Itens da Solicitação" at bounding box center [413, 225] width 784 height 10
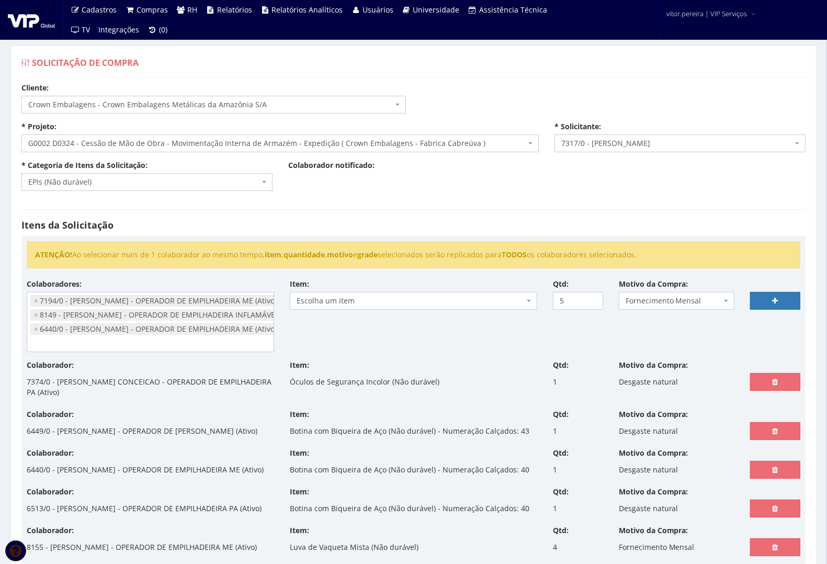
click at [459, 218] on div "Itens da Solicitação ATENÇÃO! Ao selecionar mais de 1 colaborador ao mesmo temp…" at bounding box center [414, 458] width 800 height 518
click at [399, 305] on span "Escolha um item" at bounding box center [411, 301] width 228 height 10
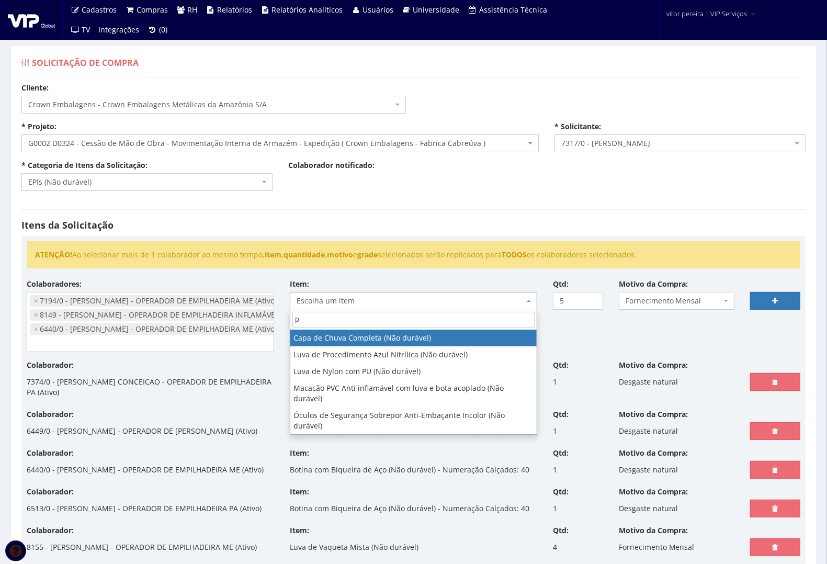
type input "pu"
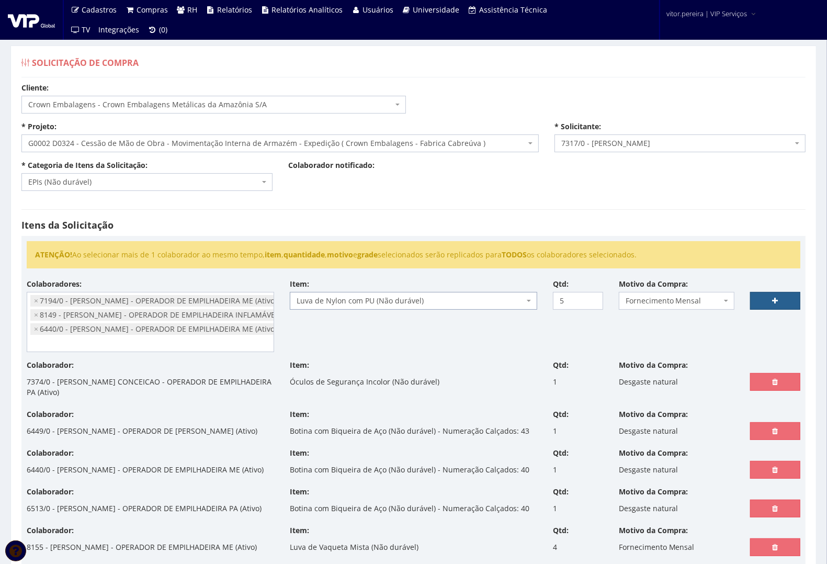
click at [764, 297] on link at bounding box center [775, 301] width 50 height 18
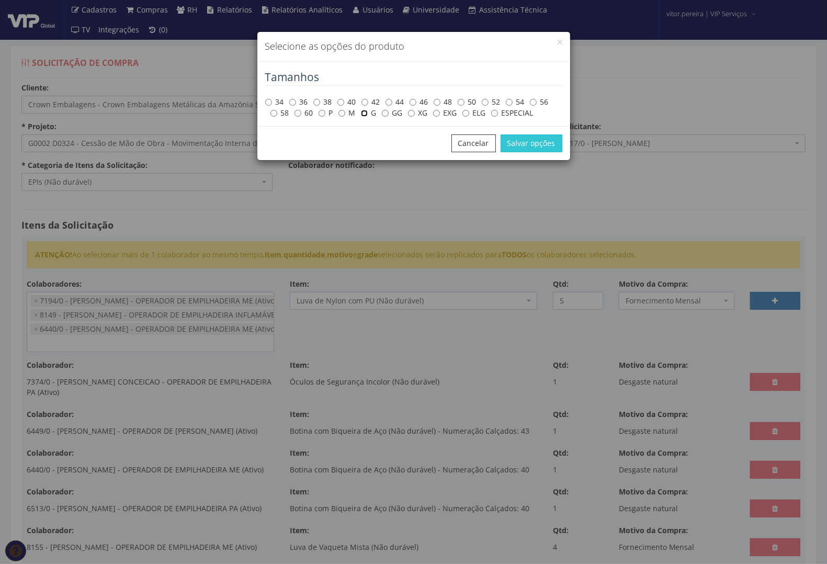
click at [364, 114] on input "G" at bounding box center [364, 113] width 7 height 7
radio input "true"
click at [532, 146] on button "Salvar opções" at bounding box center [532, 143] width 62 height 18
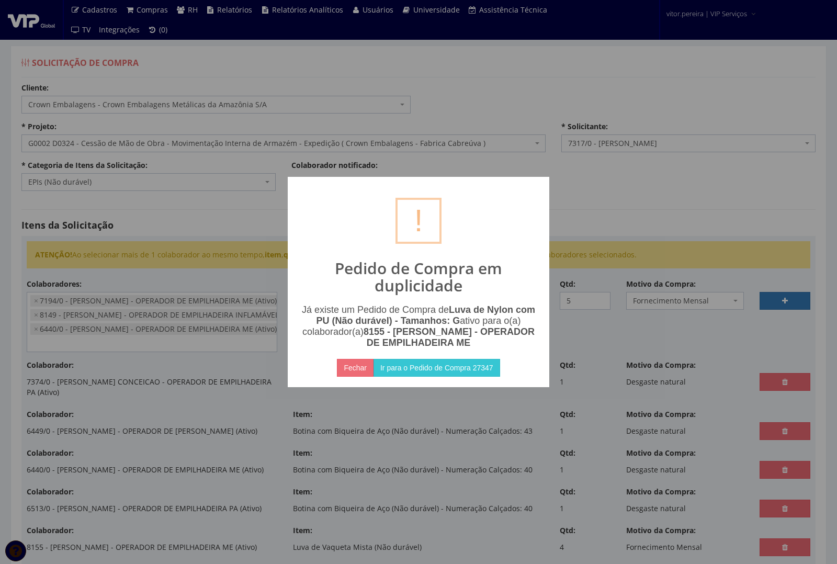
click at [734, 188] on div "? ! i Pedido de Compra em duplicidade Já existe um Pedido de Compra de Luva de …" at bounding box center [418, 282] width 837 height 564
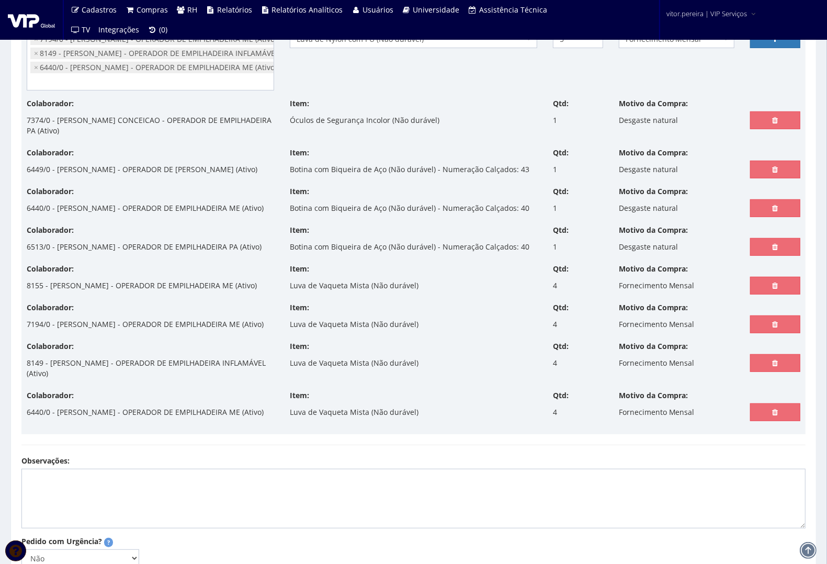
scroll to position [0, 0]
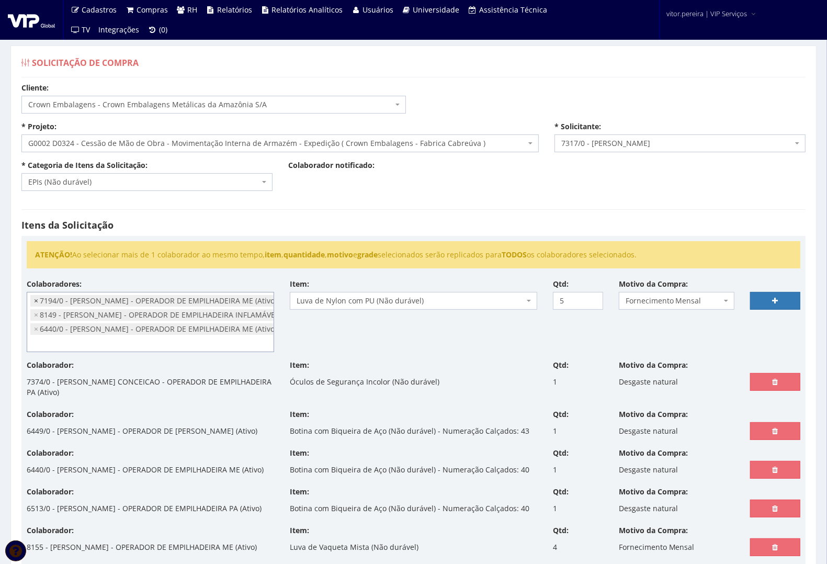
click at [35, 300] on span "×" at bounding box center [36, 301] width 4 height 10
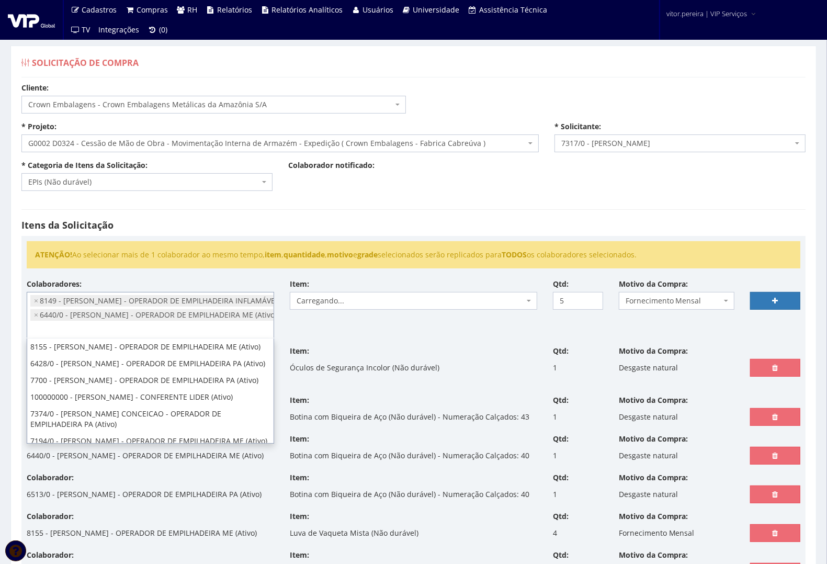
scroll to position [594, 0]
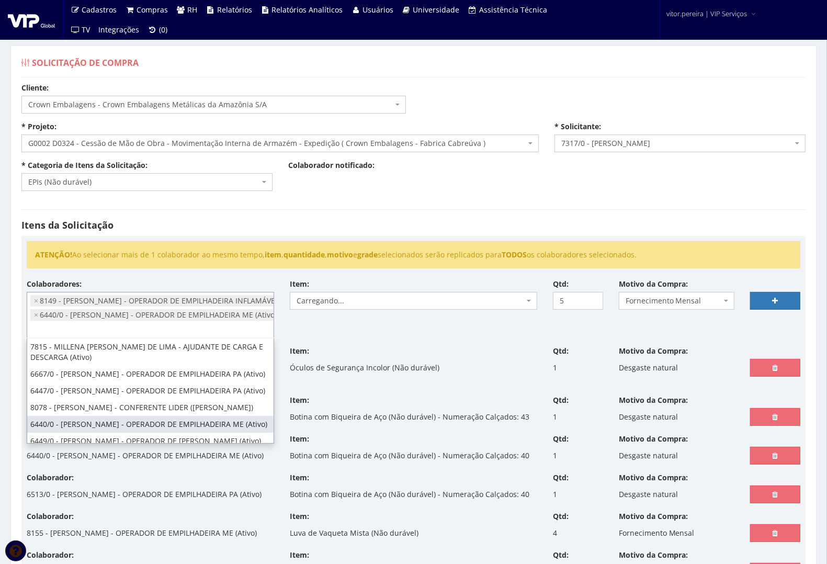
click at [35, 300] on span "×" at bounding box center [36, 301] width 4 height 10
select select "70"
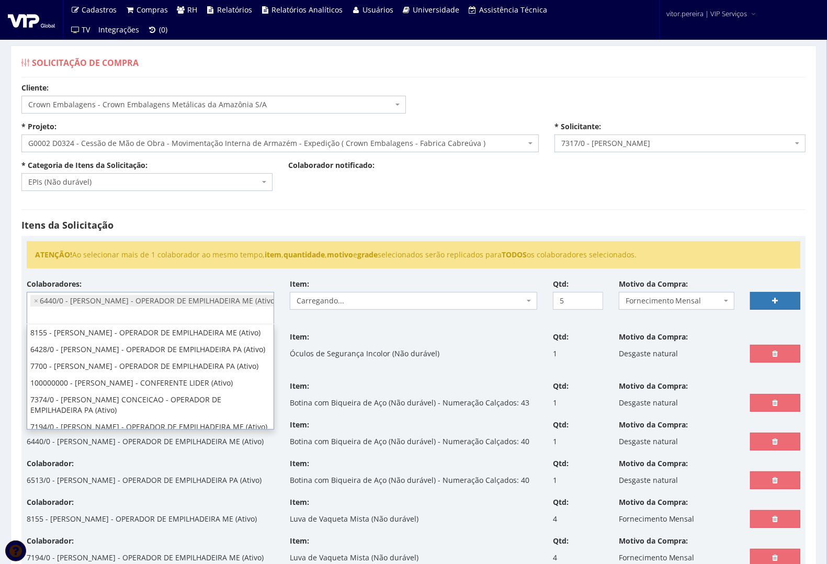
click at [35, 300] on span "×" at bounding box center [36, 301] width 4 height 10
select select
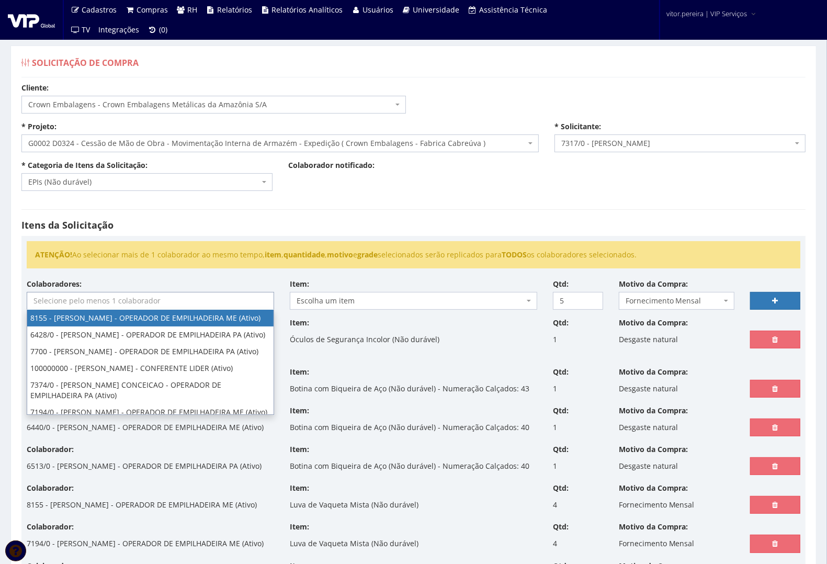
click at [296, 212] on div "Itens da Solicitação ATENÇÃO! Ao selecionar mais de 1 colaborador ao mesmo temp…" at bounding box center [414, 437] width 800 height 477
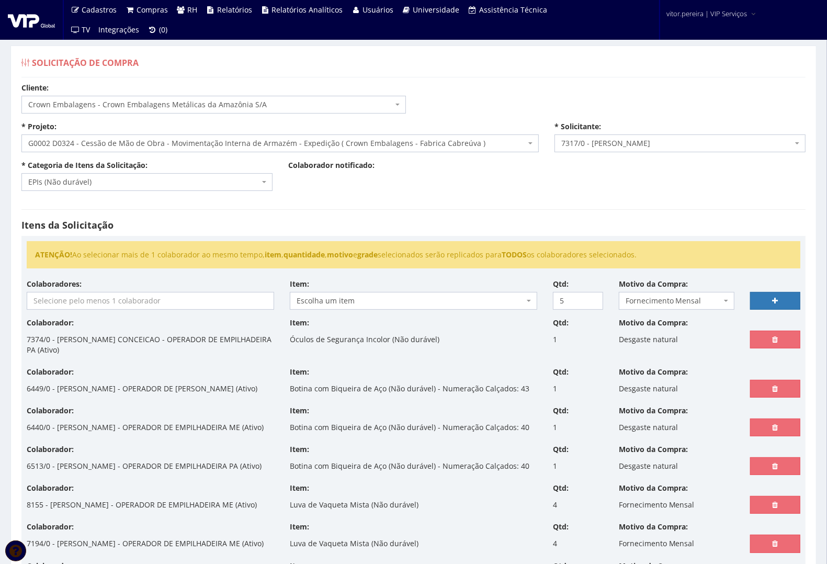
click at [209, 301] on input "search" at bounding box center [150, 300] width 246 height 17
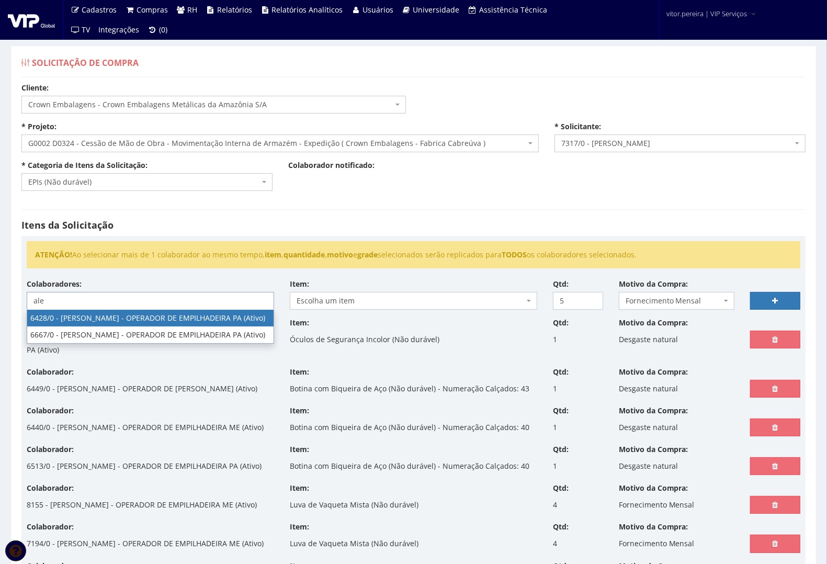
type input "ale"
select select "62"
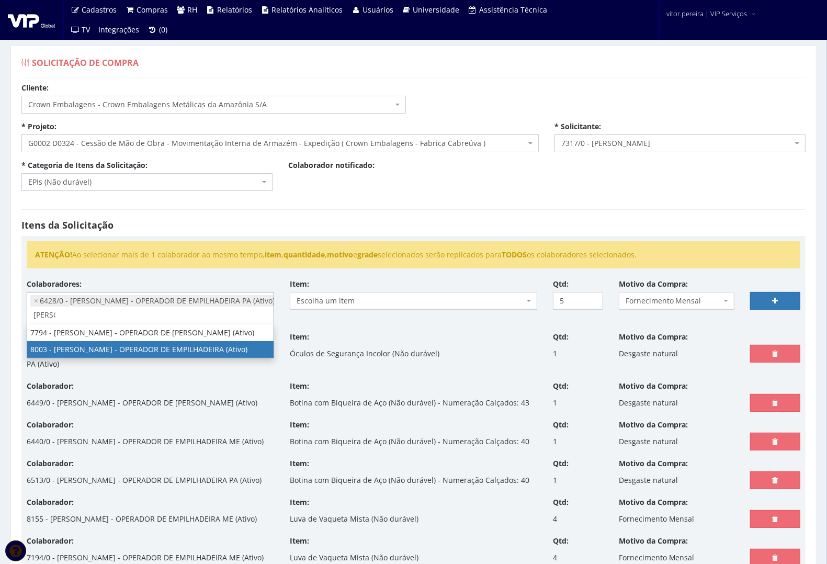
type input "jose"
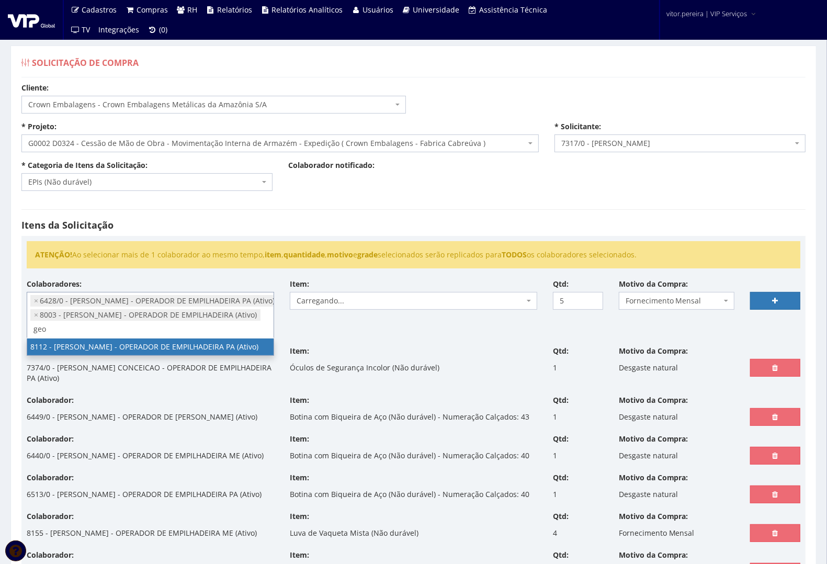
type input "geo"
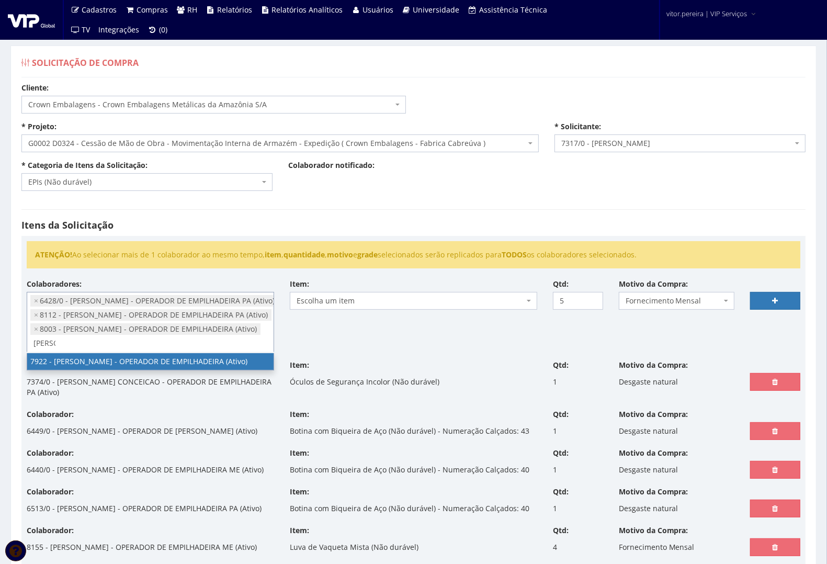
type input "jeff"
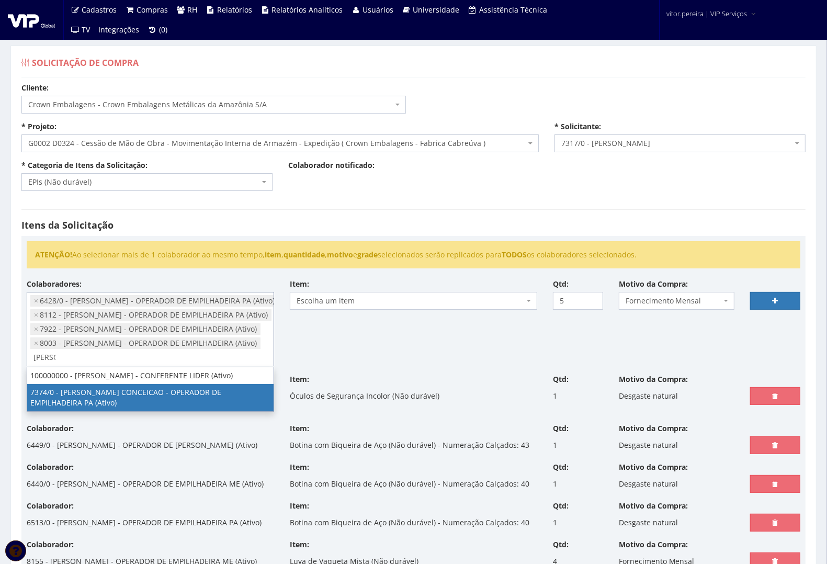
type input "bruno"
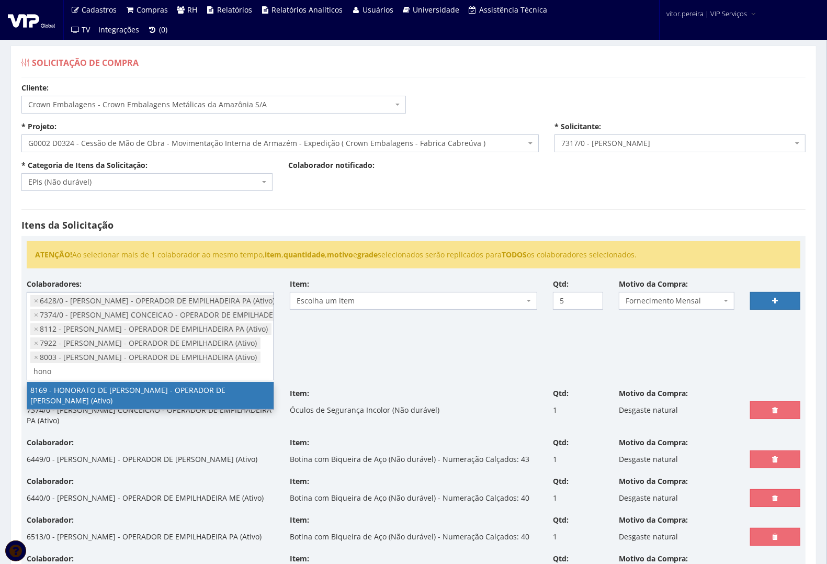
type input "hono"
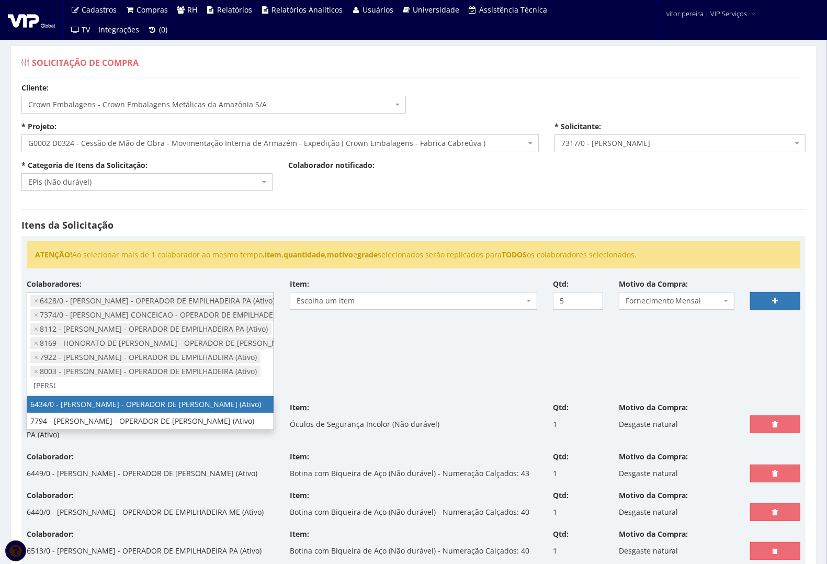
type input "fabio"
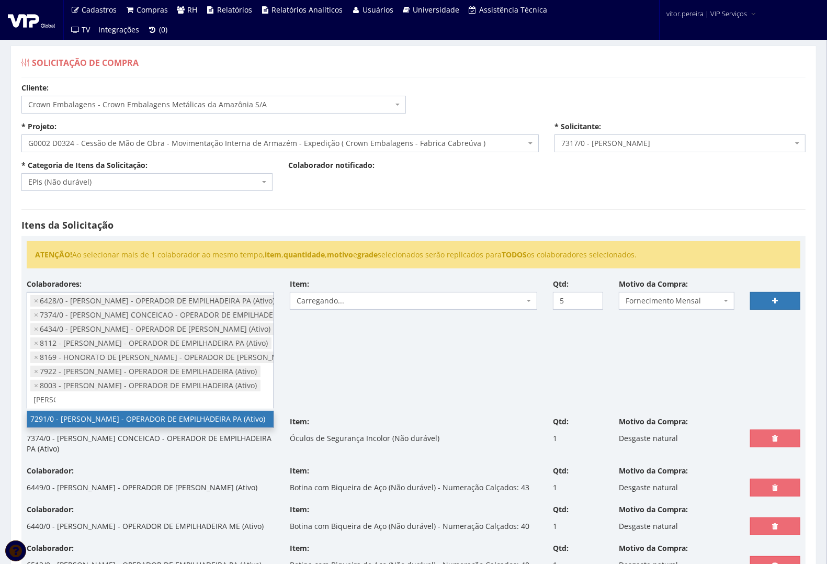
scroll to position [0, 1]
type input "wagner"
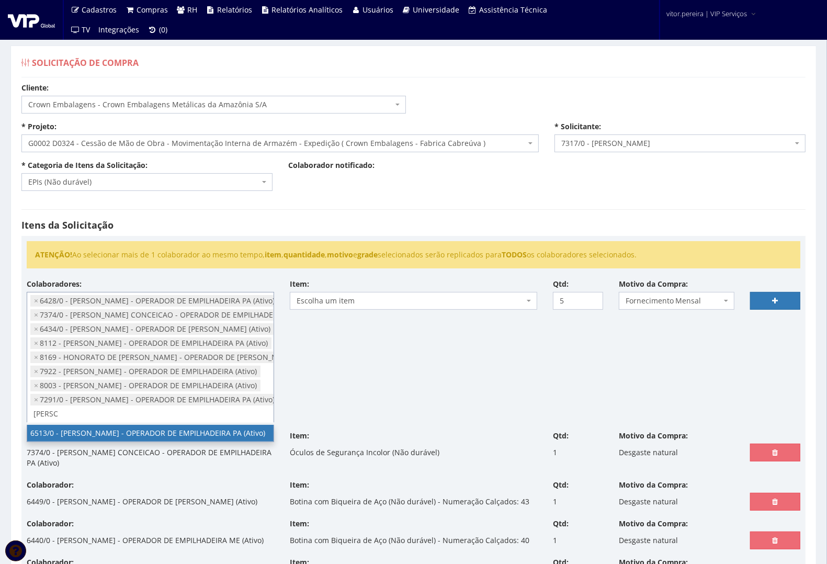
scroll to position [0, 1]
type input "robson"
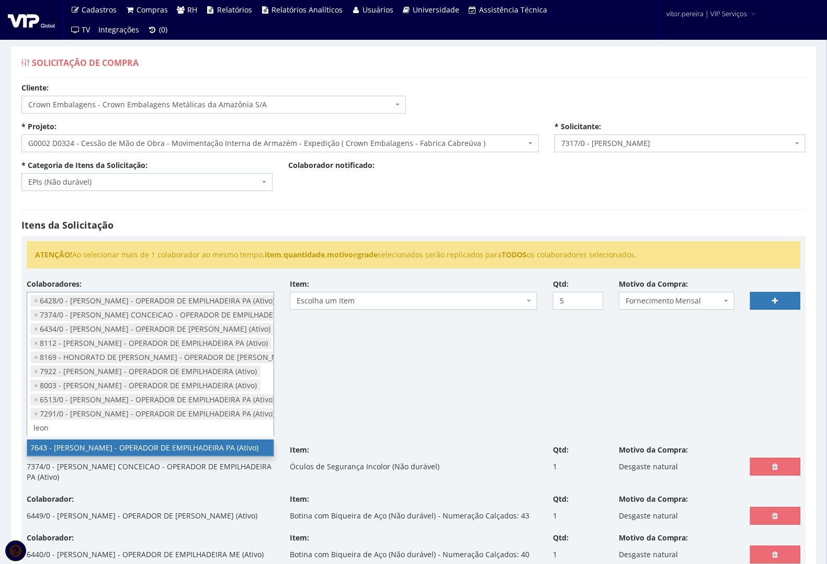
type input "leon"
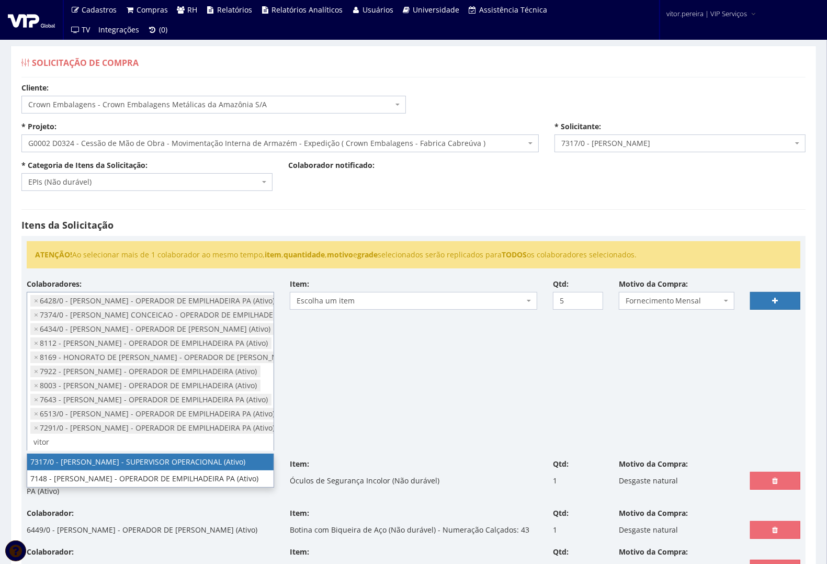
type input "vitor"
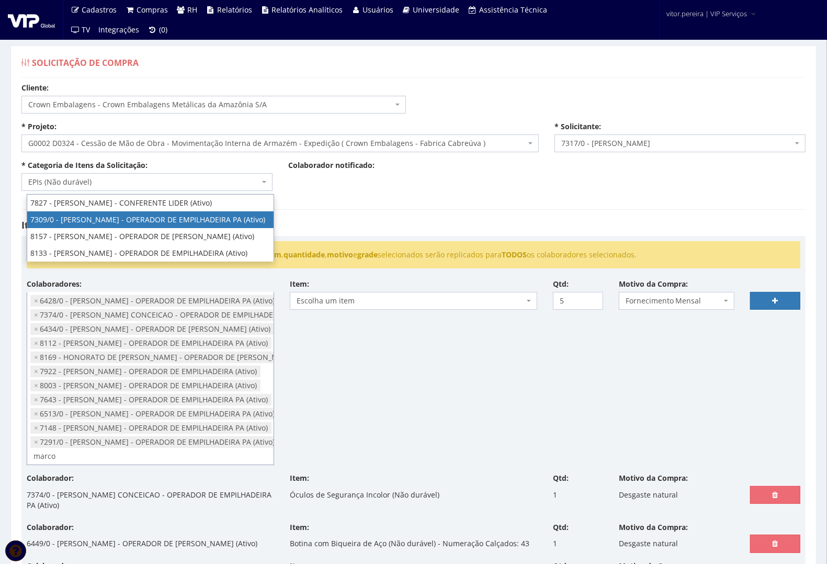
type input "marco"
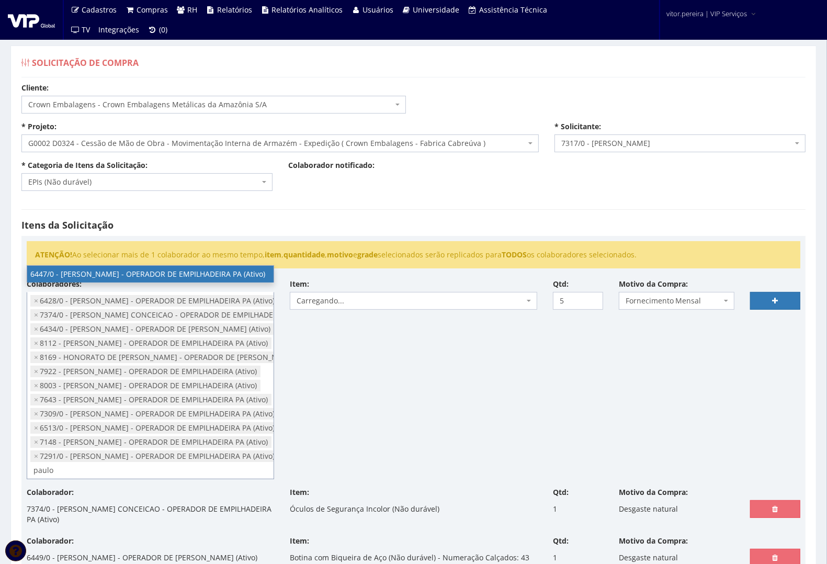
type input "paulo"
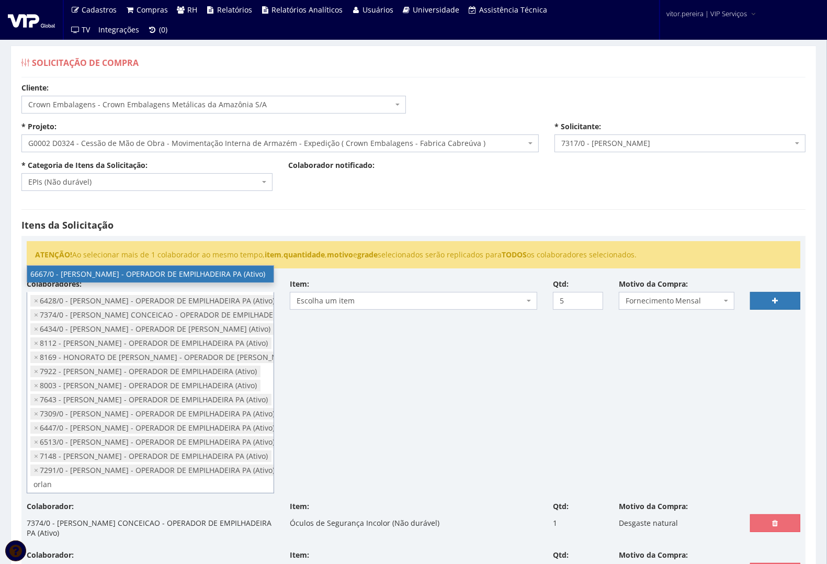
type input "orlan"
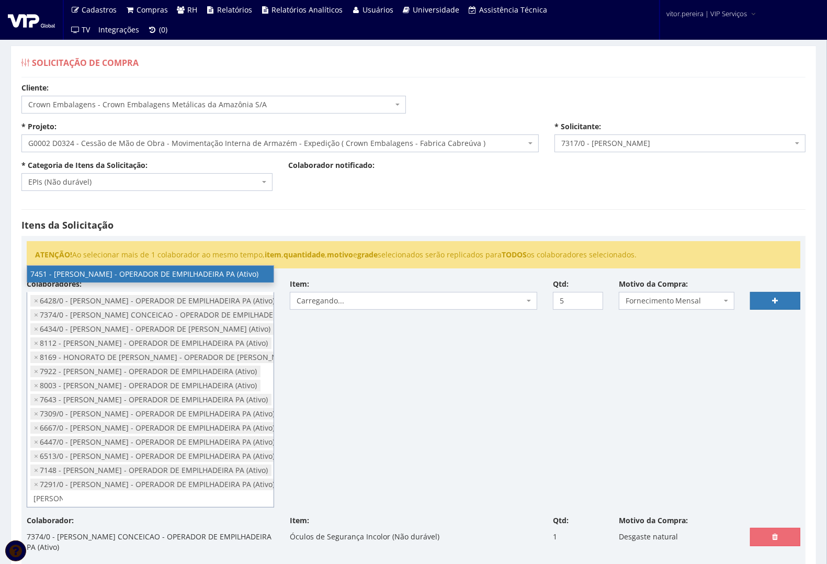
type input "marcelo"
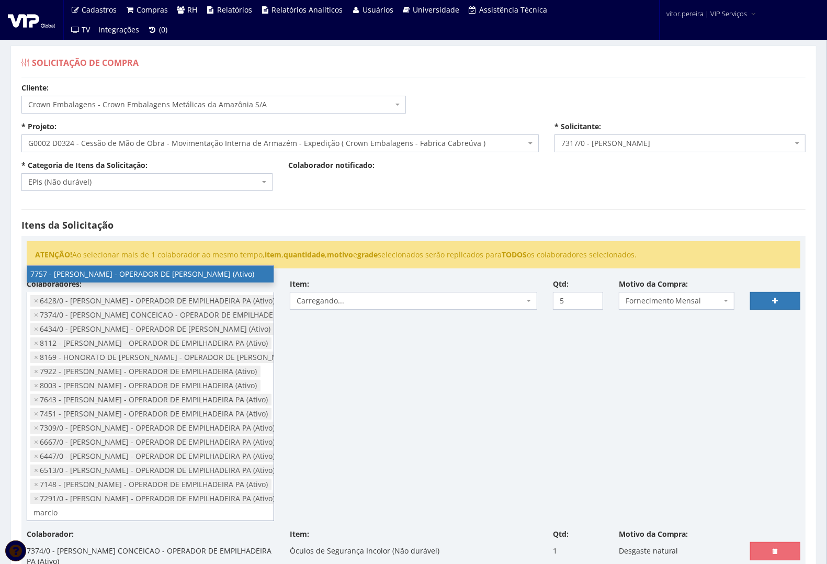
type input "marcio"
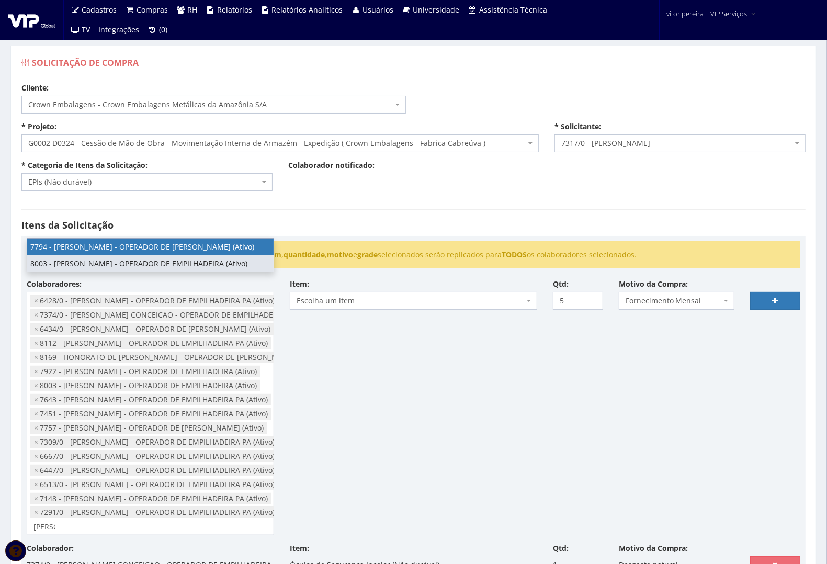
type input "jose"
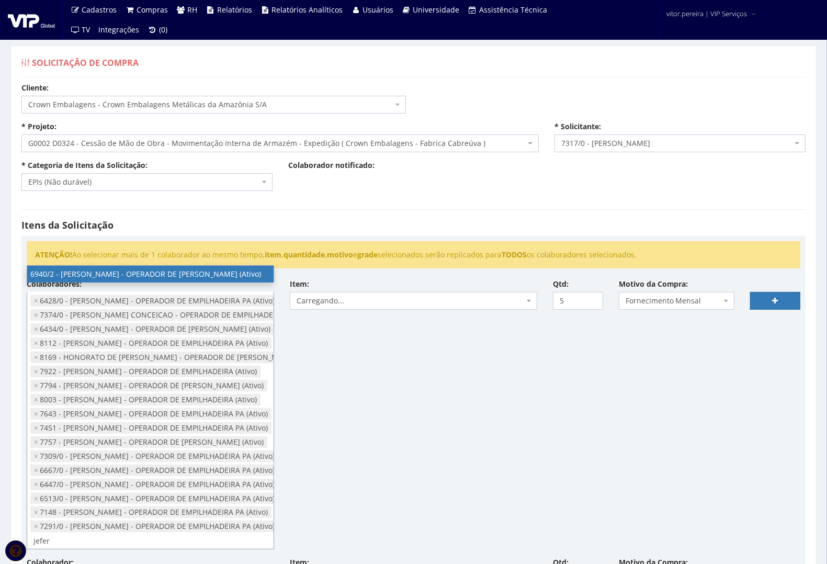
type input "jefer"
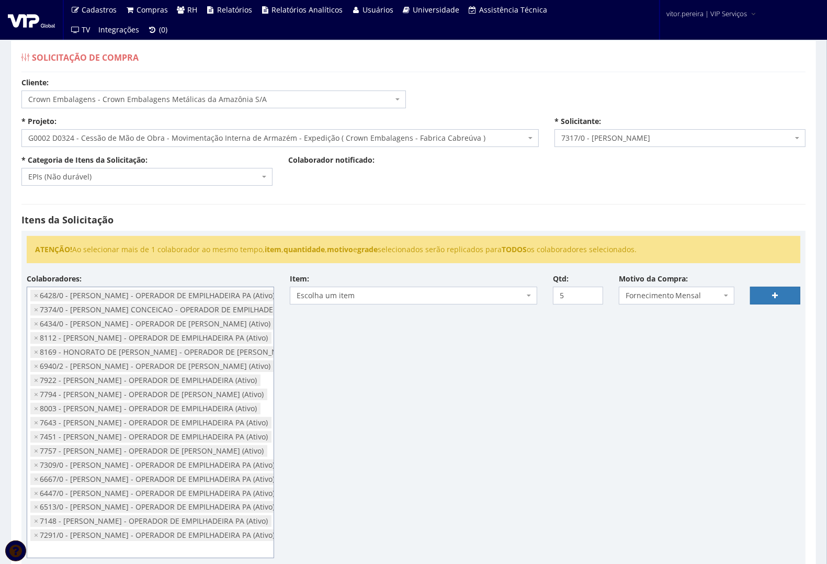
click at [322, 289] on span "Escolha um item" at bounding box center [413, 296] width 247 height 18
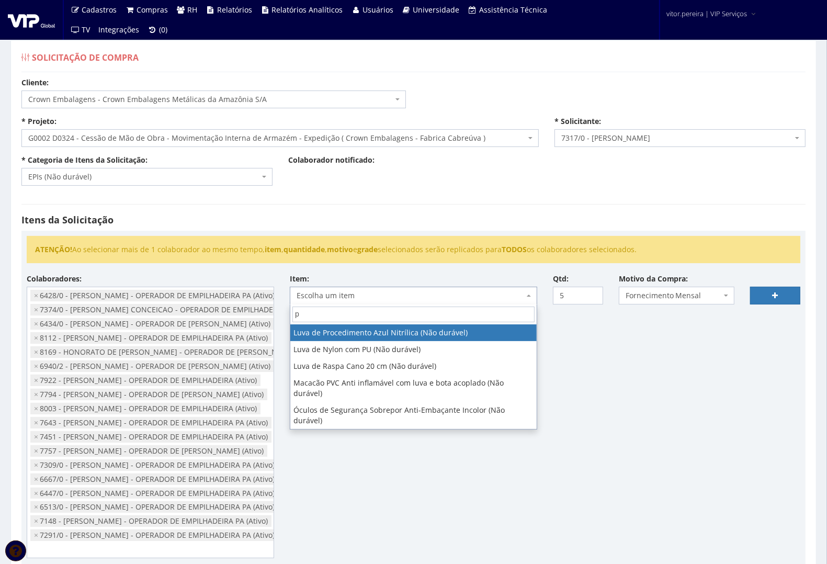
type input "pu"
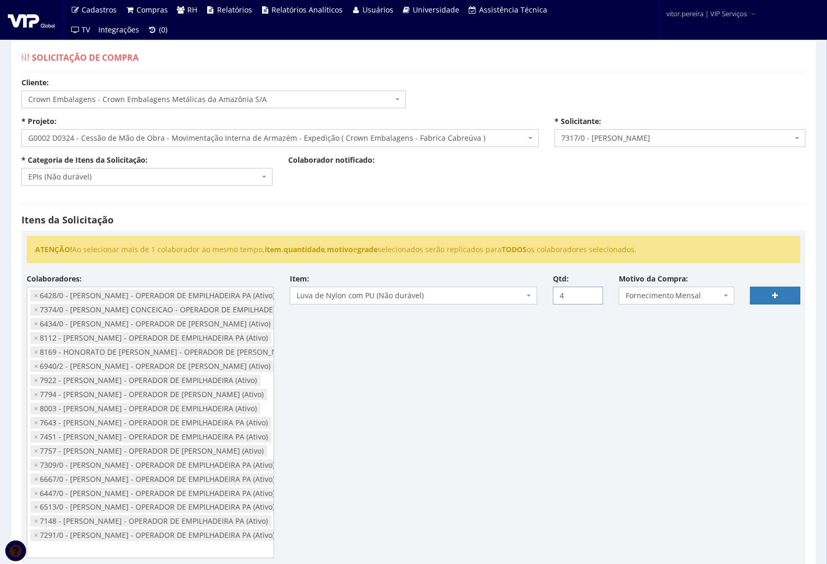
click at [592, 296] on input "4" at bounding box center [578, 296] width 50 height 18
type input "3"
click at [592, 296] on input "3" at bounding box center [578, 296] width 50 height 18
click at [778, 297] on icon at bounding box center [776, 295] width 6 height 7
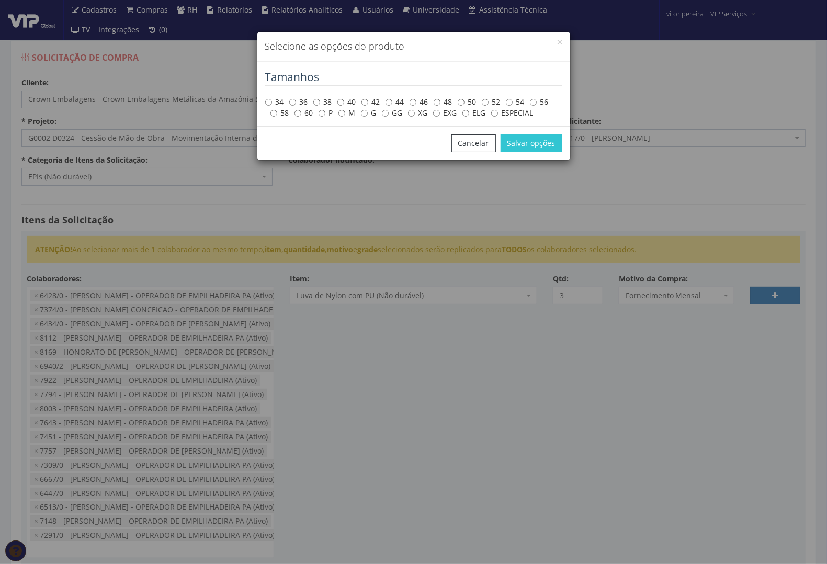
click at [349, 115] on label "M" at bounding box center [346, 113] width 17 height 10
click at [345, 115] on input "M" at bounding box center [341, 113] width 7 height 7
radio input "true"
click at [539, 143] on button "Salvar opções" at bounding box center [532, 143] width 62 height 18
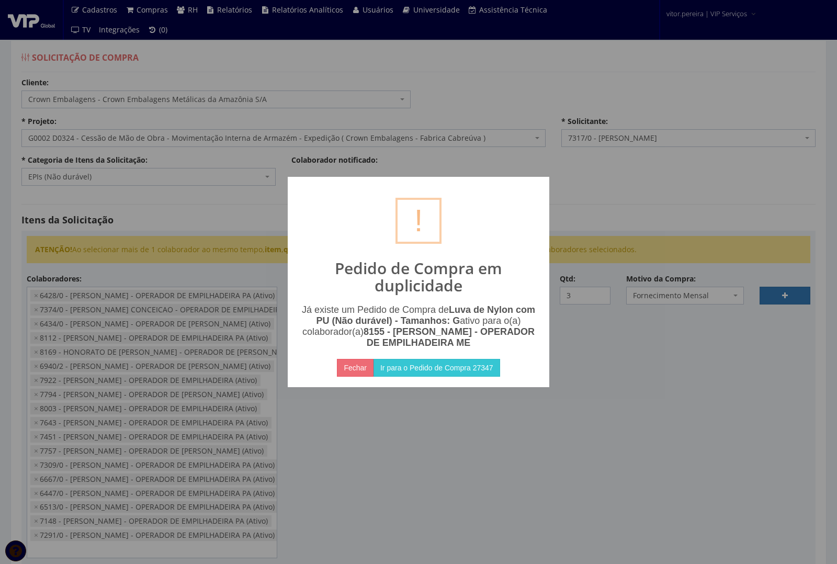
click at [554, 401] on div "? ! i Pedido de Compra em duplicidade Já existe um Pedido de Compra de Luva de …" at bounding box center [418, 282] width 837 height 564
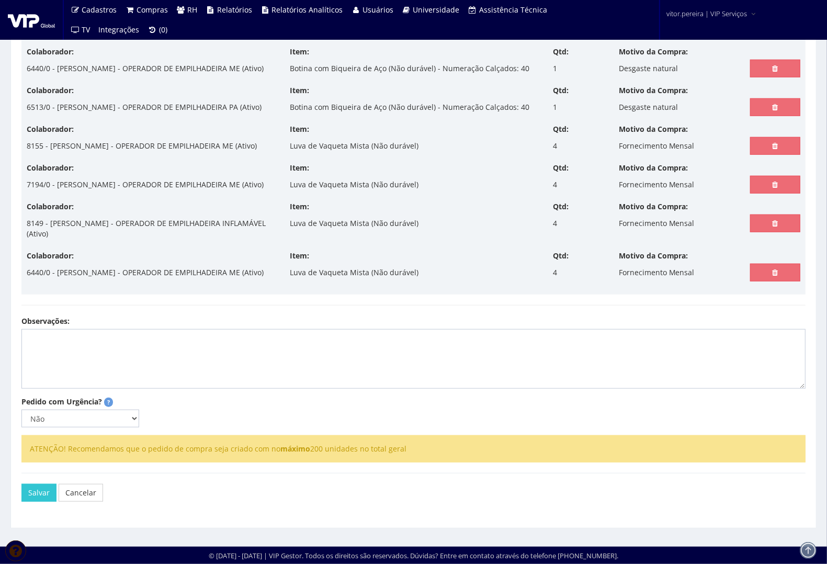
scroll to position [682, 0]
click at [22, 488] on button "Salvar" at bounding box center [38, 493] width 35 height 18
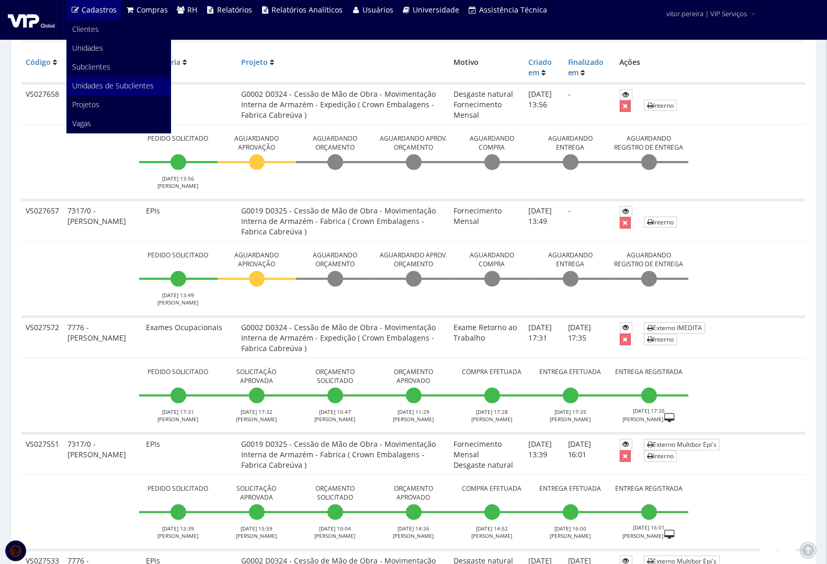
scroll to position [327, 0]
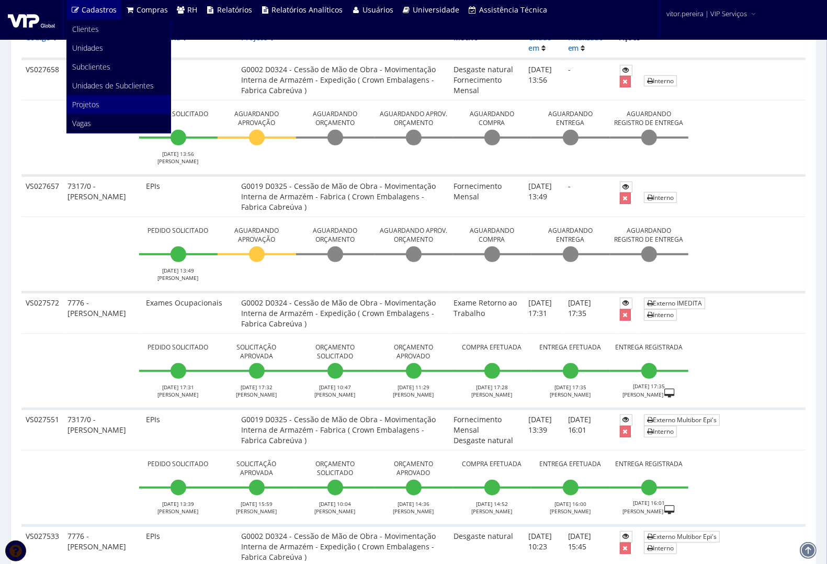
click at [120, 105] on link "Projetos" at bounding box center [119, 104] width 104 height 19
